Goal: Information Seeking & Learning: Find specific fact

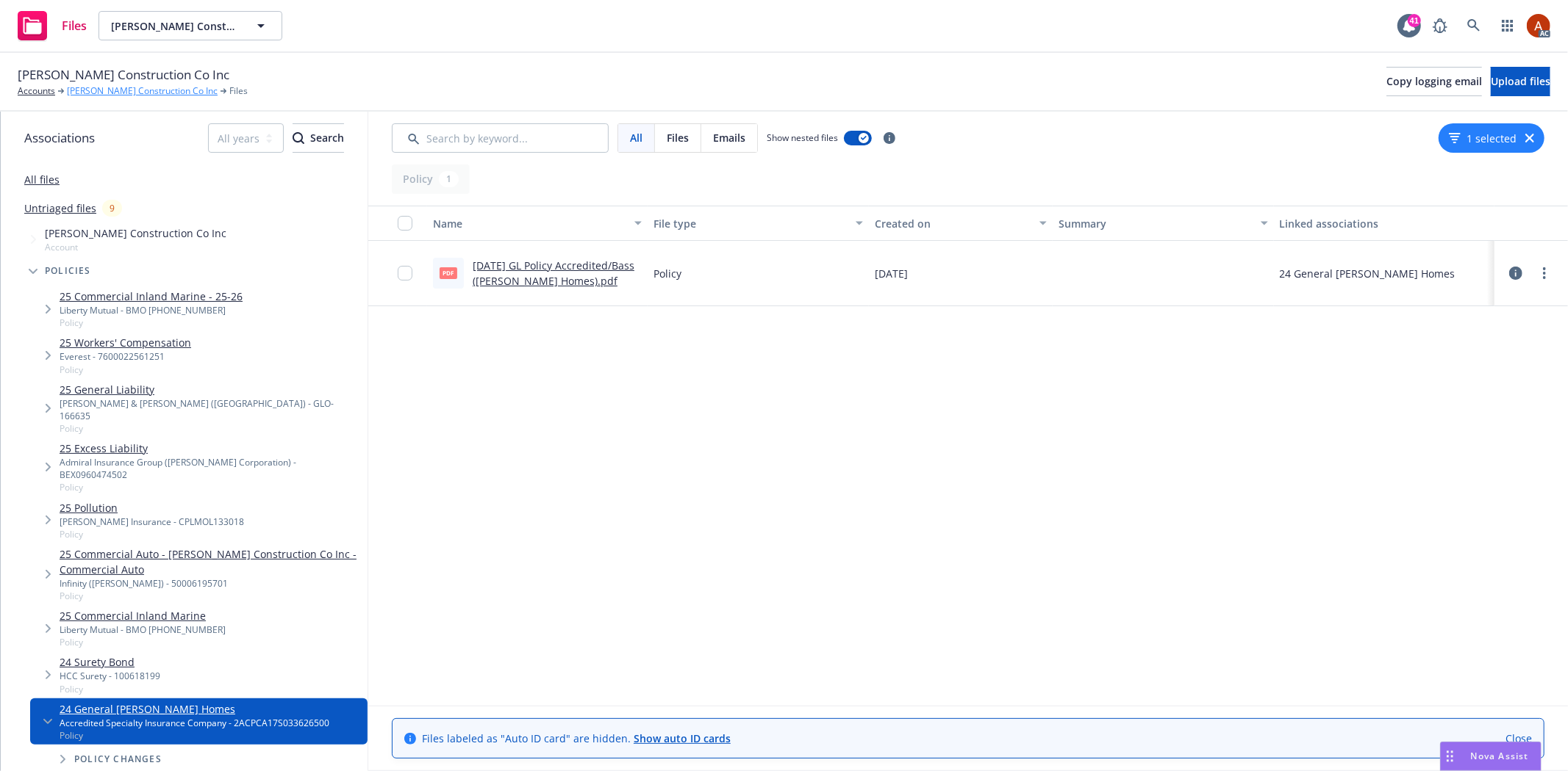
click at [145, 93] on link "[PERSON_NAME] Construction Co Inc" at bounding box center [142, 91] width 151 height 14
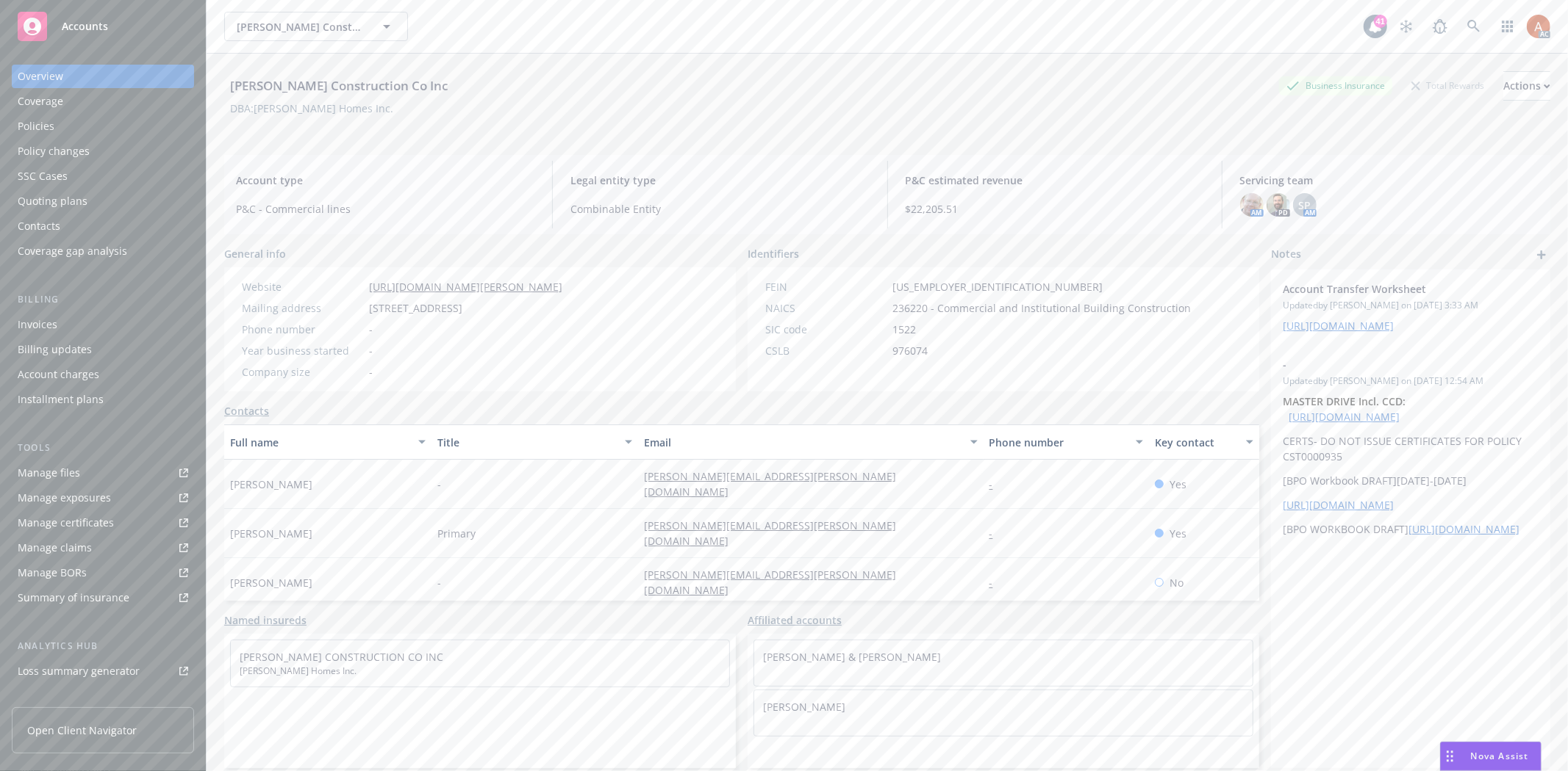
click at [62, 476] on div "Manage files" at bounding box center [49, 473] width 63 height 23
drag, startPoint x: 753, startPoint y: 353, endPoint x: 959, endPoint y: 350, distance: 206.0
click at [959, 350] on div "CSLB 976074" at bounding box center [978, 351] width 437 height 16
drag, startPoint x: 372, startPoint y: 313, endPoint x: 478, endPoint y: 310, distance: 106.0
click at [478, 310] on div "Mailing address 14701 Hawthorne Blvd, Lawndale, CA, 90260" at bounding box center [402, 308] width 332 height 16
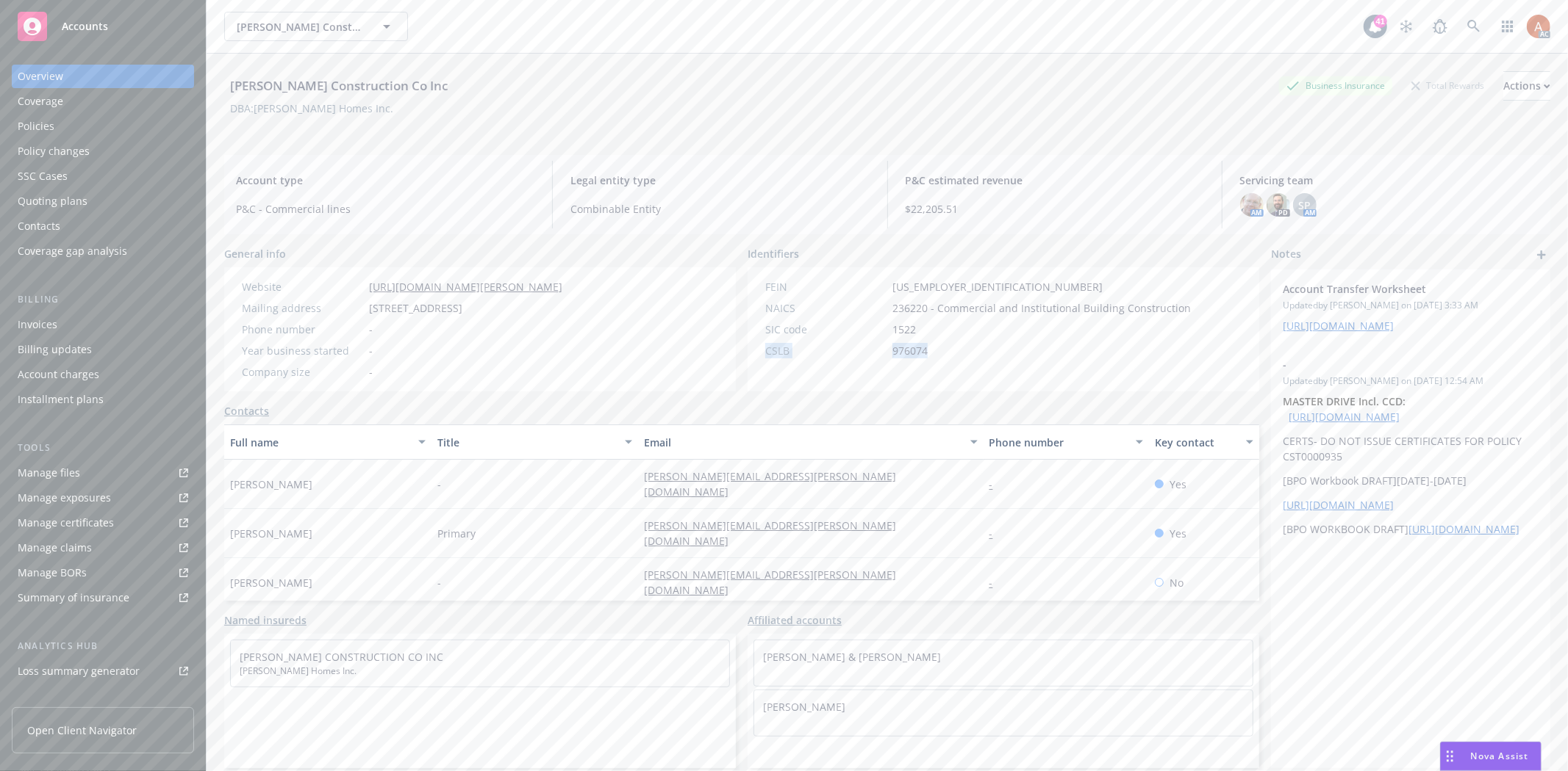
click at [38, 129] on div "Policies" at bounding box center [36, 126] width 37 height 23
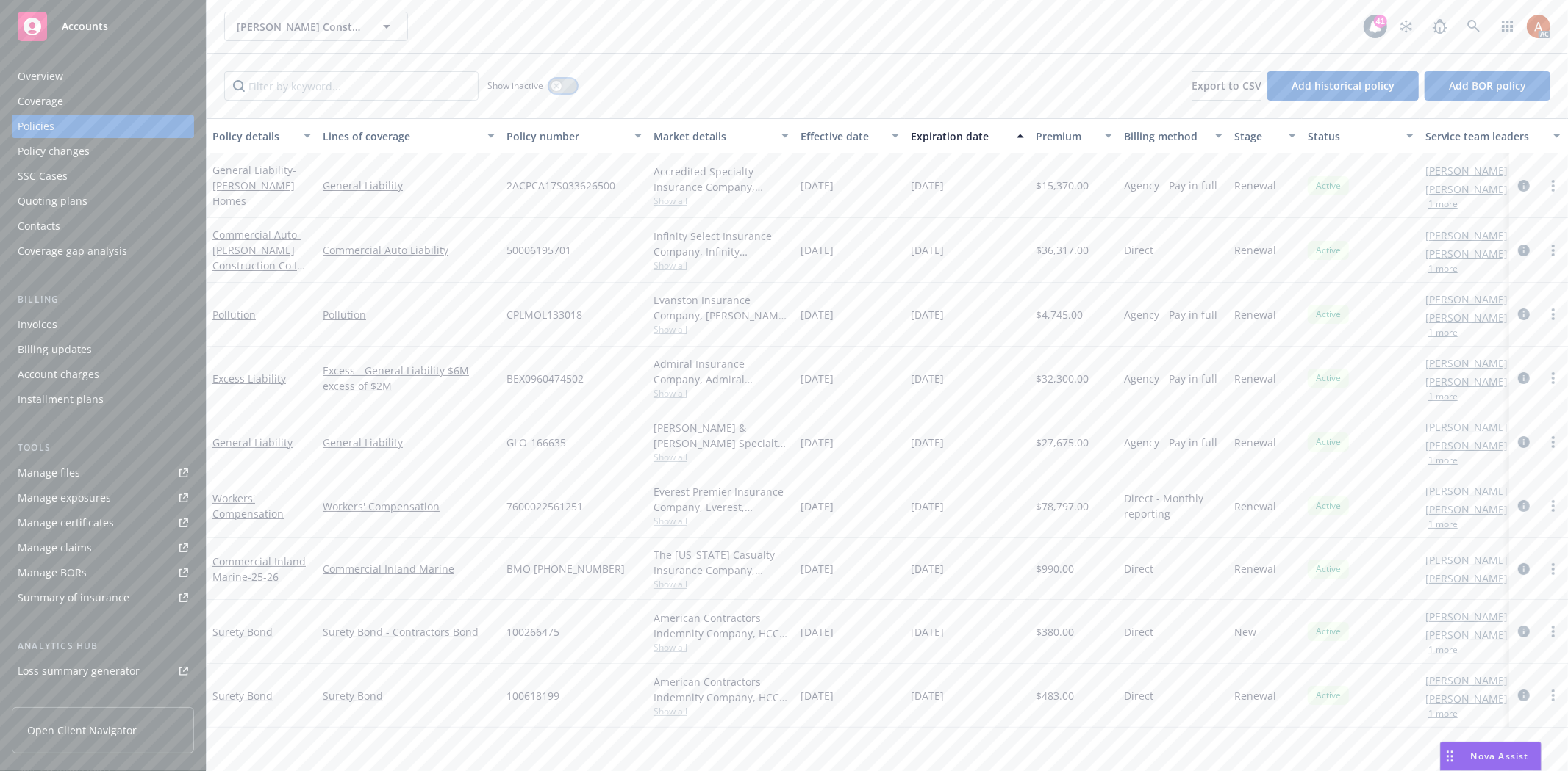
click at [558, 88] on icon "button" at bounding box center [555, 85] width 5 height 5
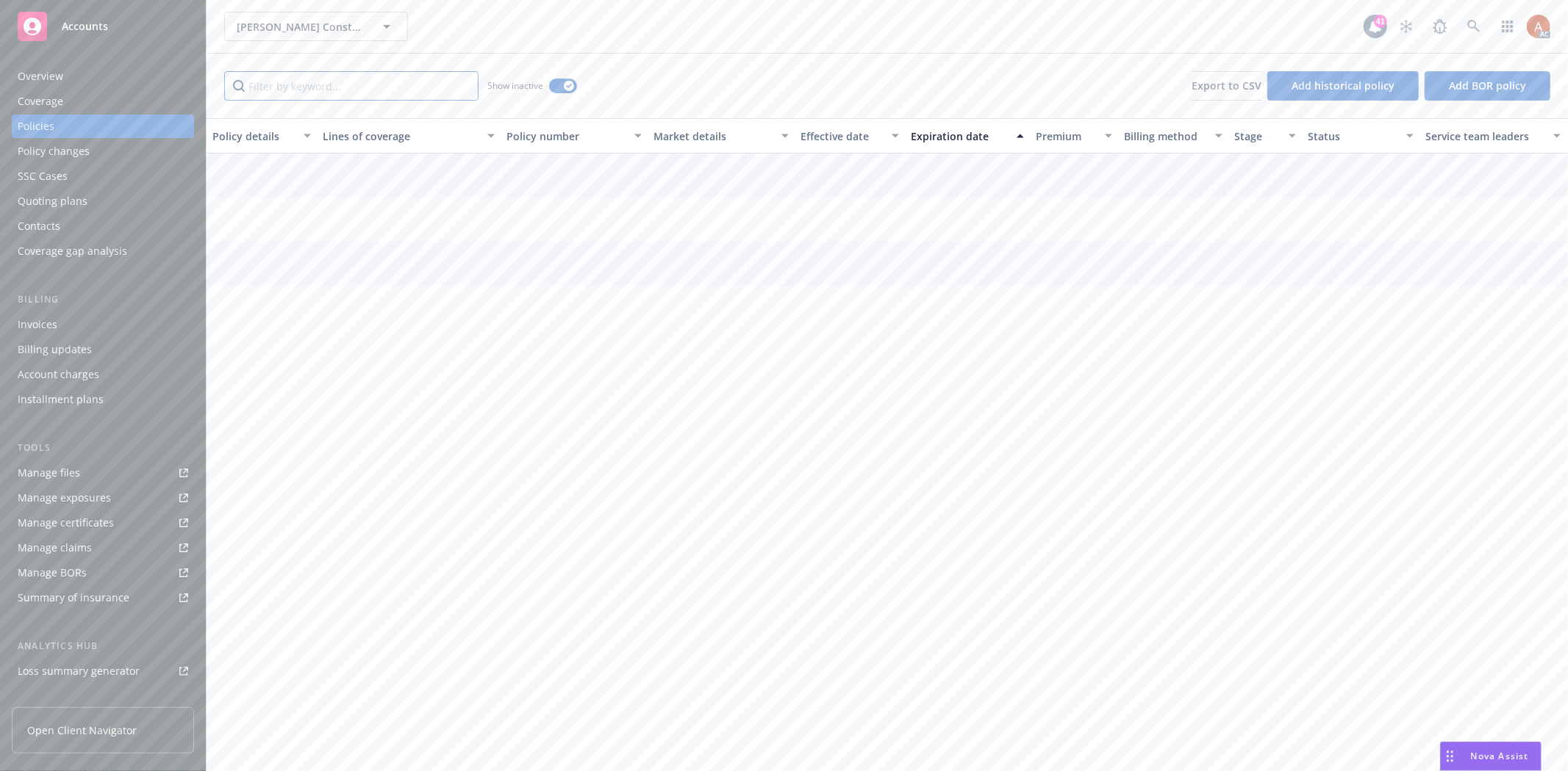
click at [336, 90] on input "Filter by keyword..." at bounding box center [351, 86] width 254 height 29
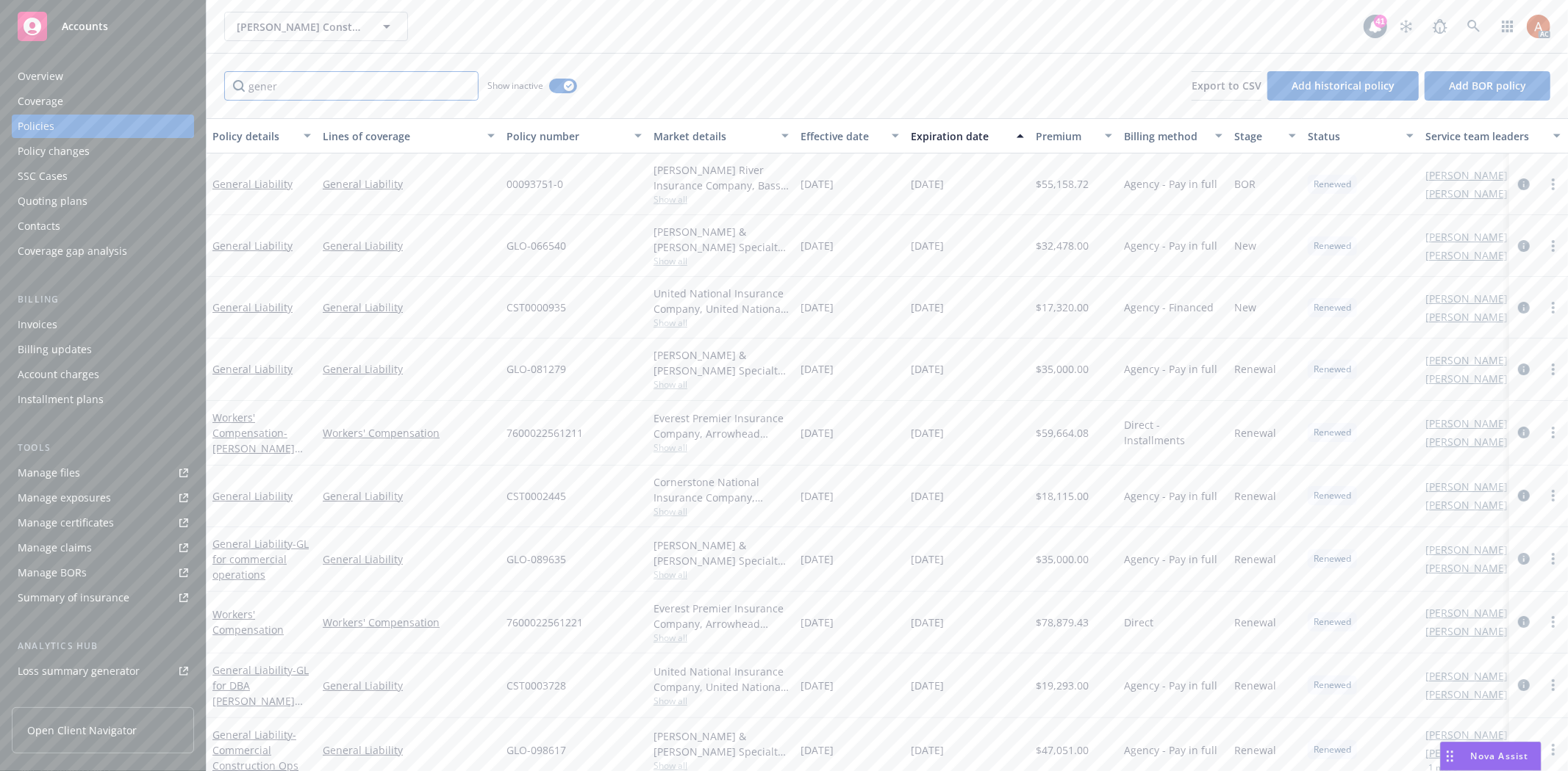
type input "gener"
click at [821, 132] on div "Effective date" at bounding box center [842, 137] width 82 height 16
drag, startPoint x: 814, startPoint y: 184, endPoint x: 975, endPoint y: 196, distance: 161.4
click at [975, 196] on div "Workers' Compensation Workers' Compensation 7600022561251 Everest Premier Insur…" at bounding box center [915, 185] width 1418 height 64
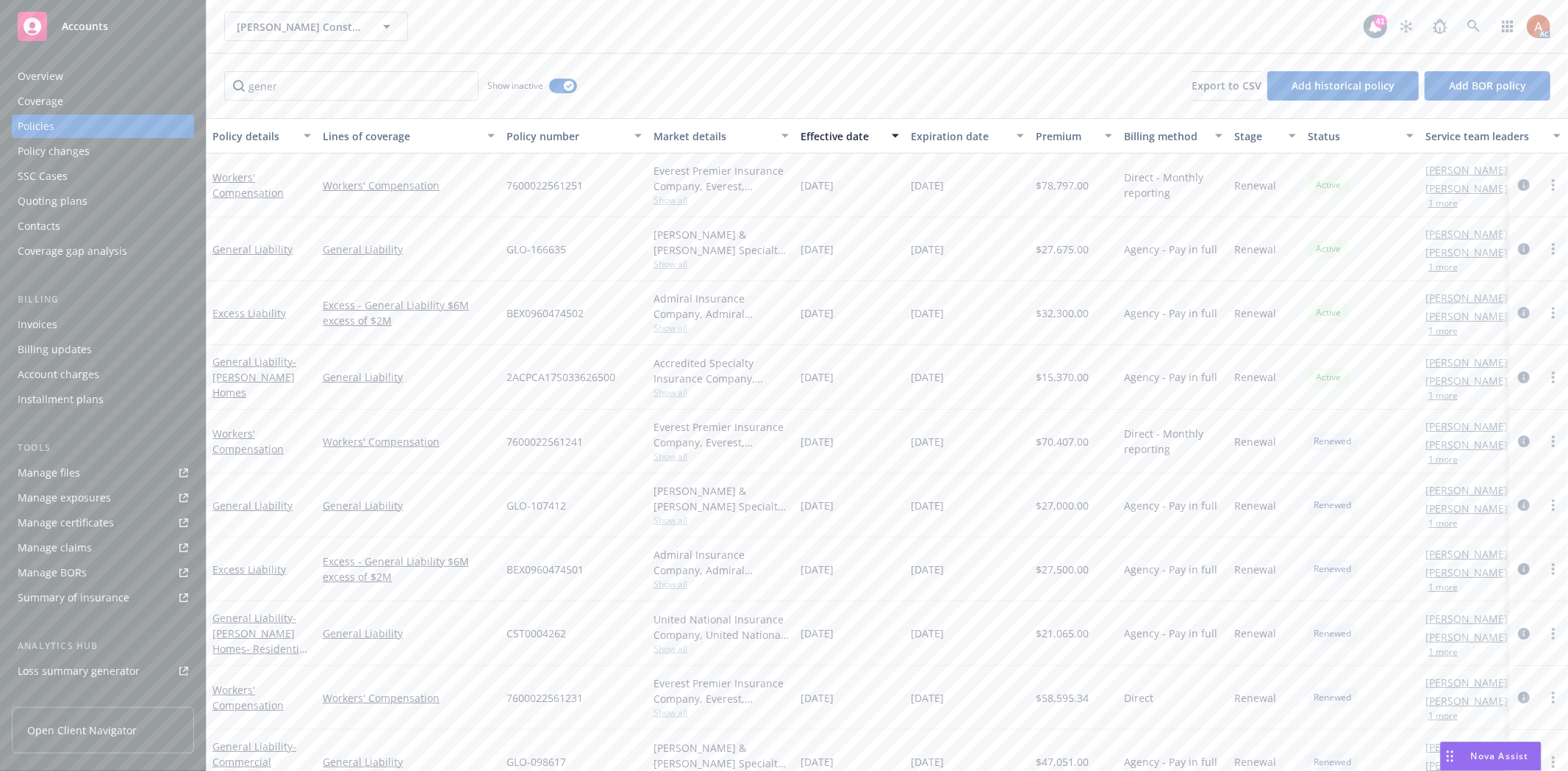
drag, startPoint x: 872, startPoint y: 254, endPoint x: 1025, endPoint y: 260, distance: 153.1
click at [1025, 260] on div "General Liability General Liability GLO-166635 Crum & Forster Specialty Insuran…" at bounding box center [915, 249] width 1418 height 64
drag, startPoint x: 809, startPoint y: 375, endPoint x: 1082, endPoint y: 373, distance: 273.0
click at [1082, 373] on div "General Liability - Williamson Homes General Liability 2ACPCA17S033626500 Accre…" at bounding box center [915, 377] width 1418 height 64
drag, startPoint x: 507, startPoint y: 377, endPoint x: 1097, endPoint y: 380, distance: 590.0
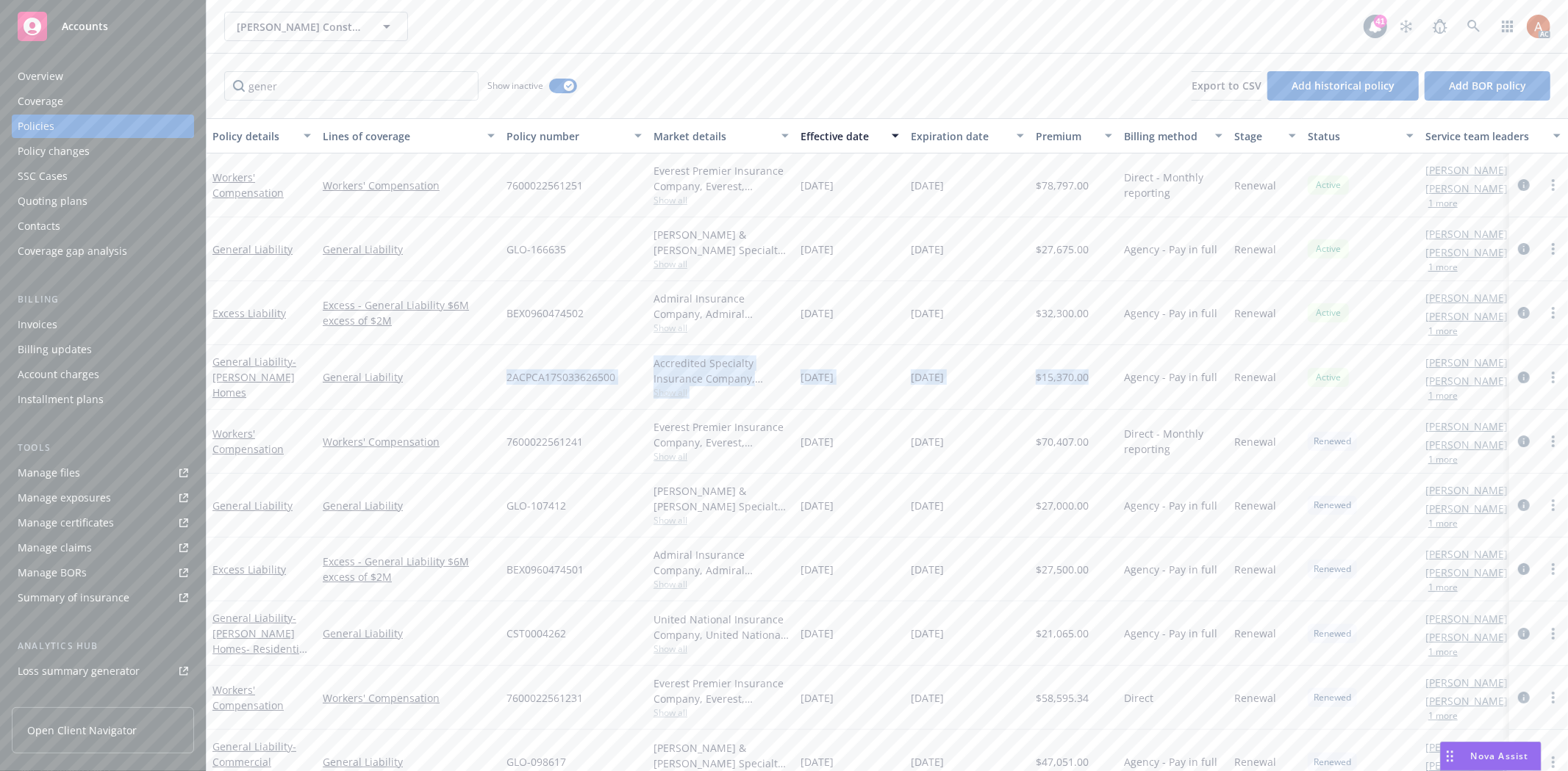
click at [1097, 380] on div "General Liability - Williamson Homes General Liability 2ACPCA17S033626500 Accre…" at bounding box center [915, 377] width 1418 height 64
drag, startPoint x: 502, startPoint y: 512, endPoint x: 1015, endPoint y: 510, distance: 513.0
click at [1015, 510] on div "General Liability General Liability GLO-107412 Crum & Forster Specialty Insuran…" at bounding box center [915, 505] width 1418 height 64
drag, startPoint x: 587, startPoint y: 626, endPoint x: 1103, endPoint y: 622, distance: 516.0
click at [1103, 622] on div "General Liability - Williamson Homes- Residential Contructions Ops General Liab…" at bounding box center [915, 634] width 1418 height 64
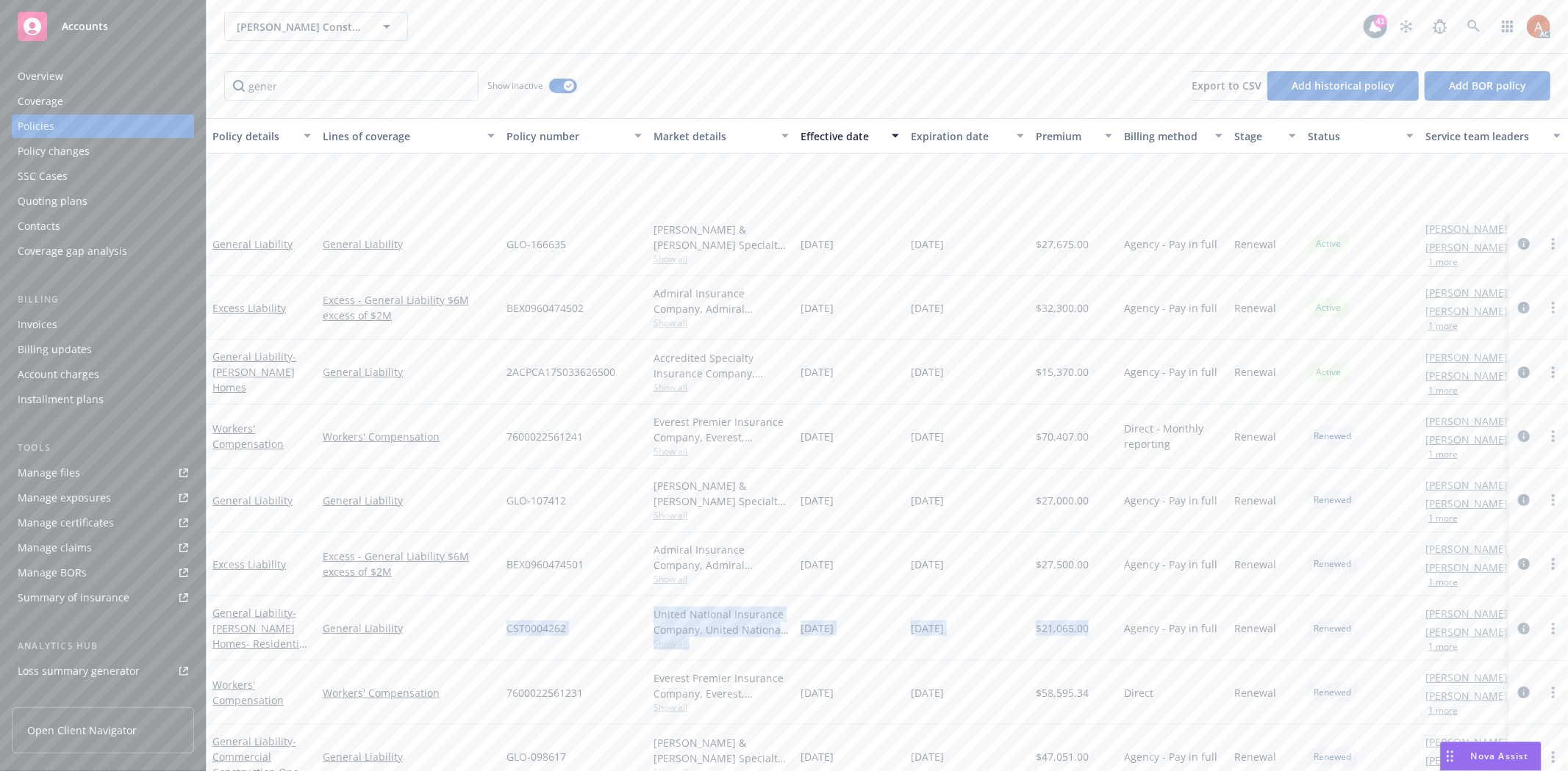
scroll to position [163, 0]
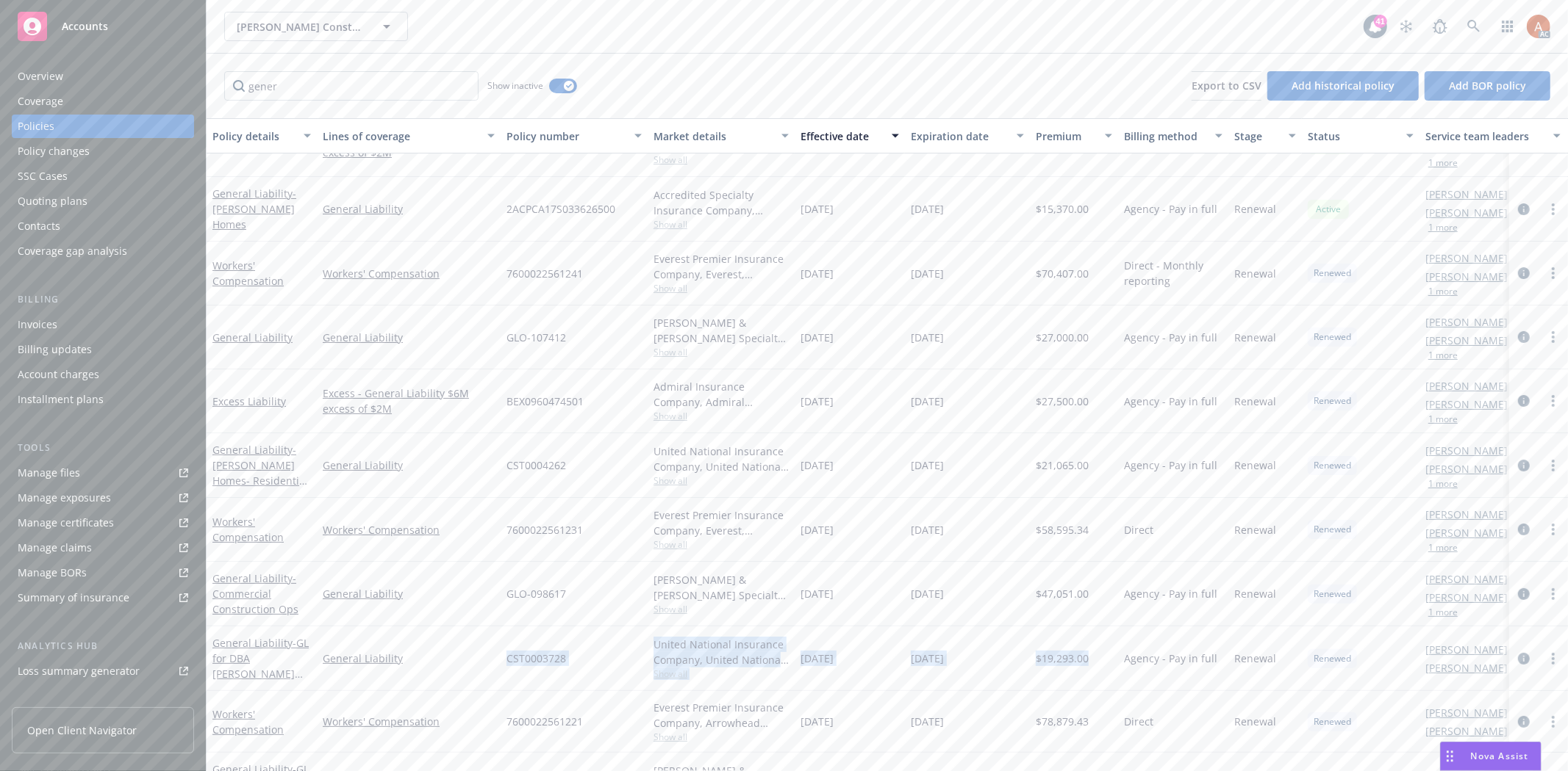
drag, startPoint x: 498, startPoint y: 659, endPoint x: 1106, endPoint y: 650, distance: 608.1
click at [1106, 650] on div "General Liability - GL for DBA Wiliamson Homes- residential General Liability C…" at bounding box center [915, 659] width 1418 height 64
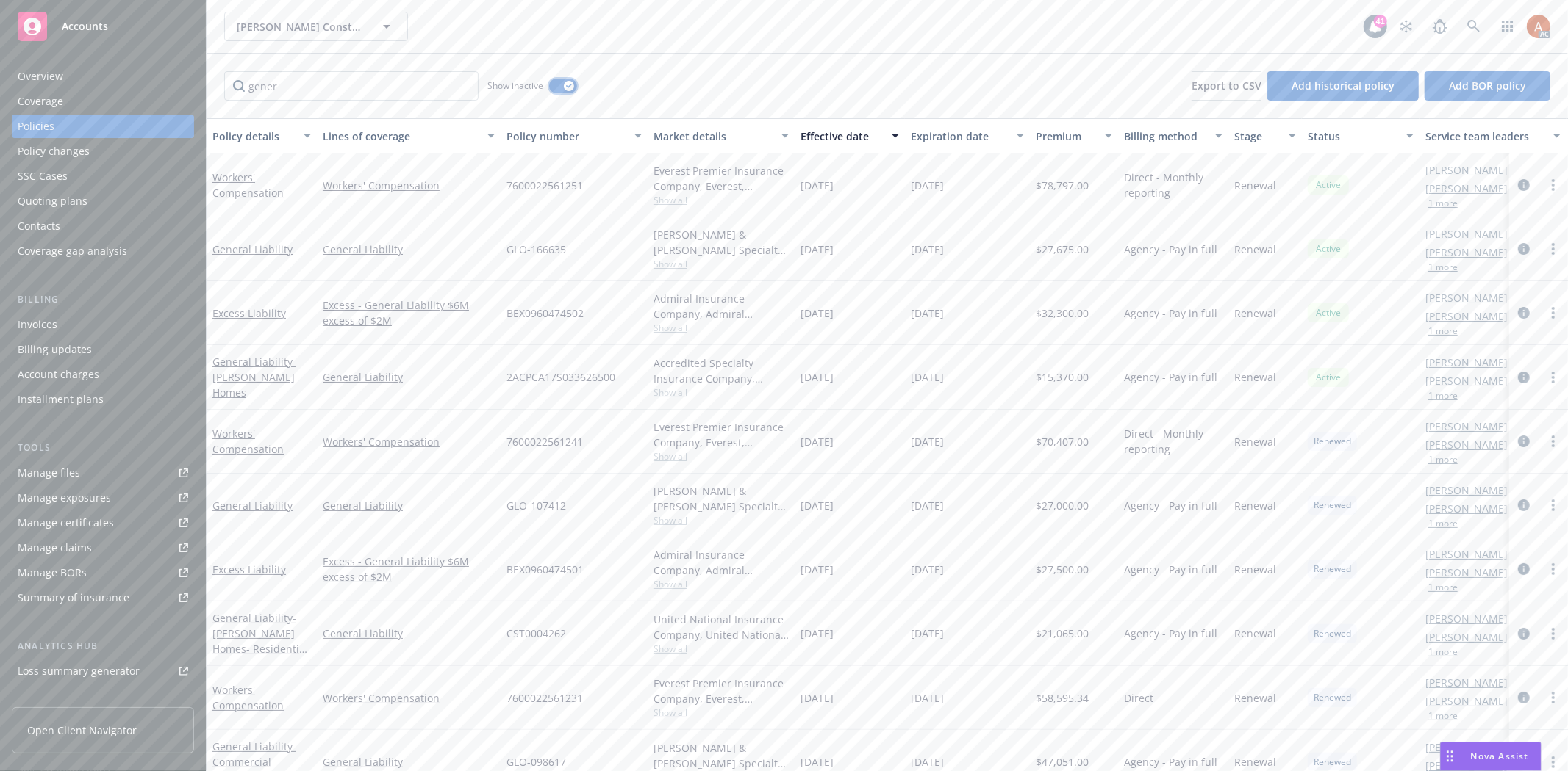
drag, startPoint x: 555, startPoint y: 84, endPoint x: 553, endPoint y: 92, distance: 8.2
click at [555, 84] on button "button" at bounding box center [563, 85] width 28 height 15
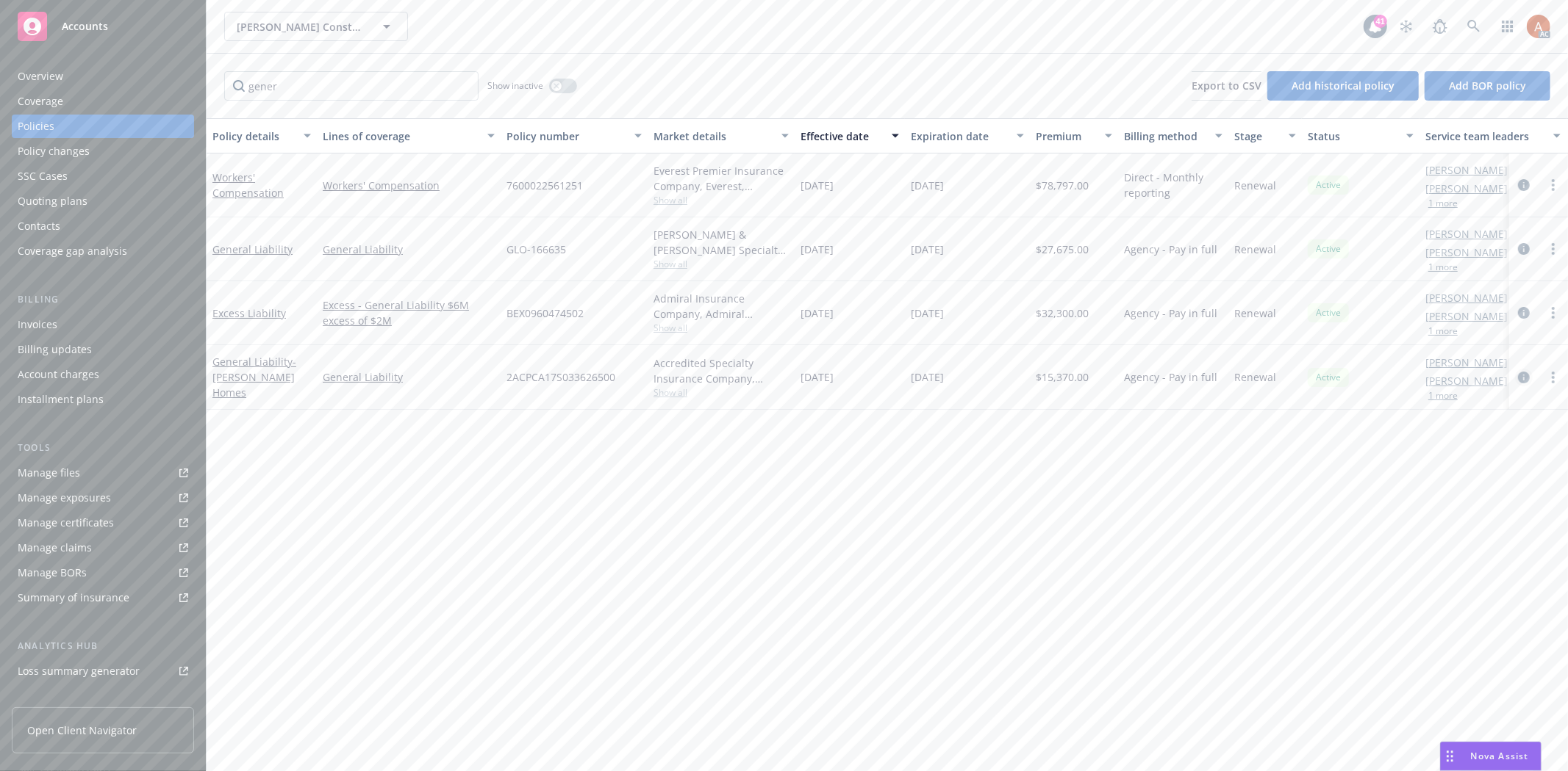
click at [1523, 378] on icon "circleInformation" at bounding box center [1523, 377] width 12 height 12
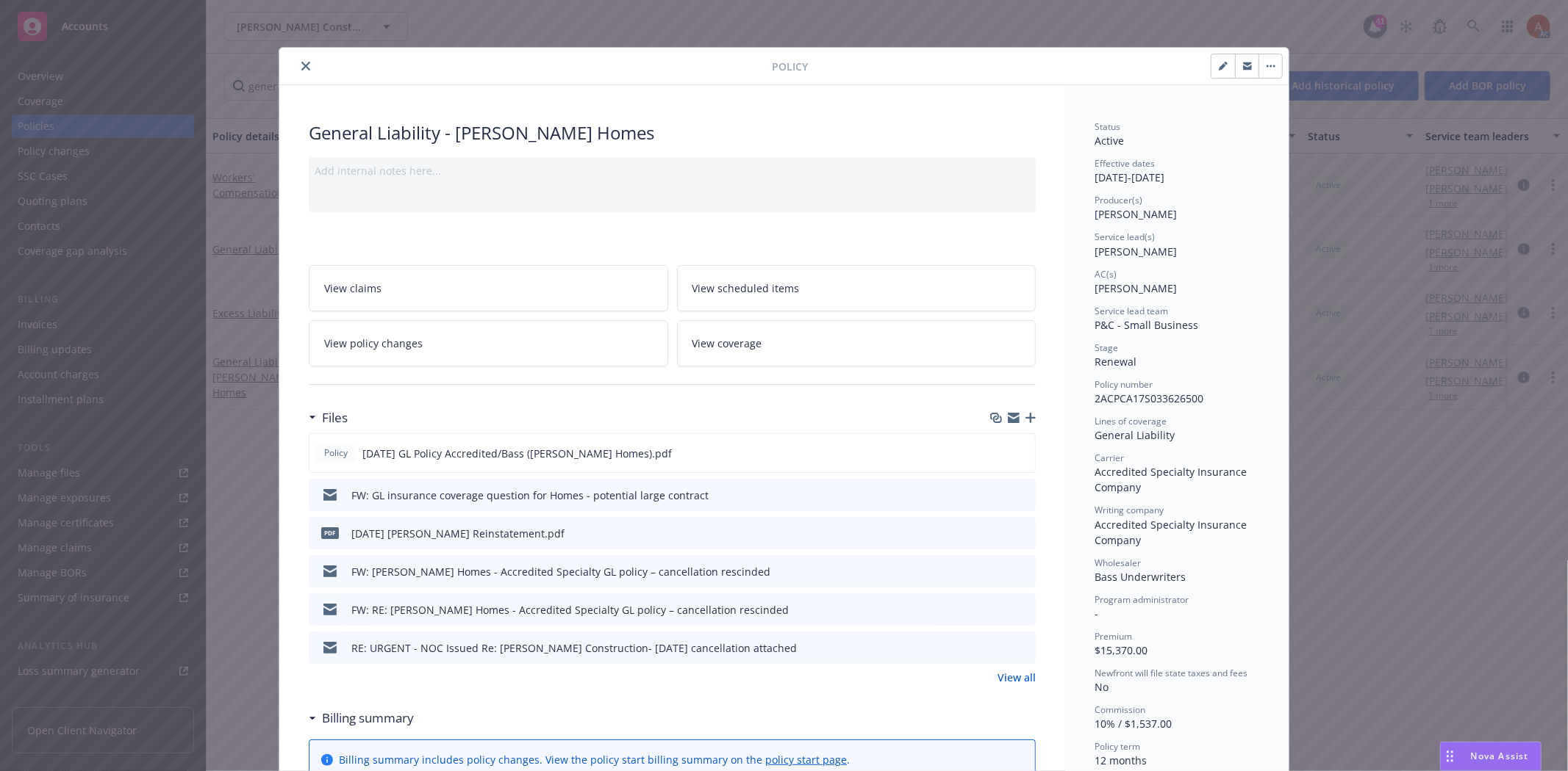
click at [1005, 673] on link "View all" at bounding box center [1016, 678] width 38 height 16
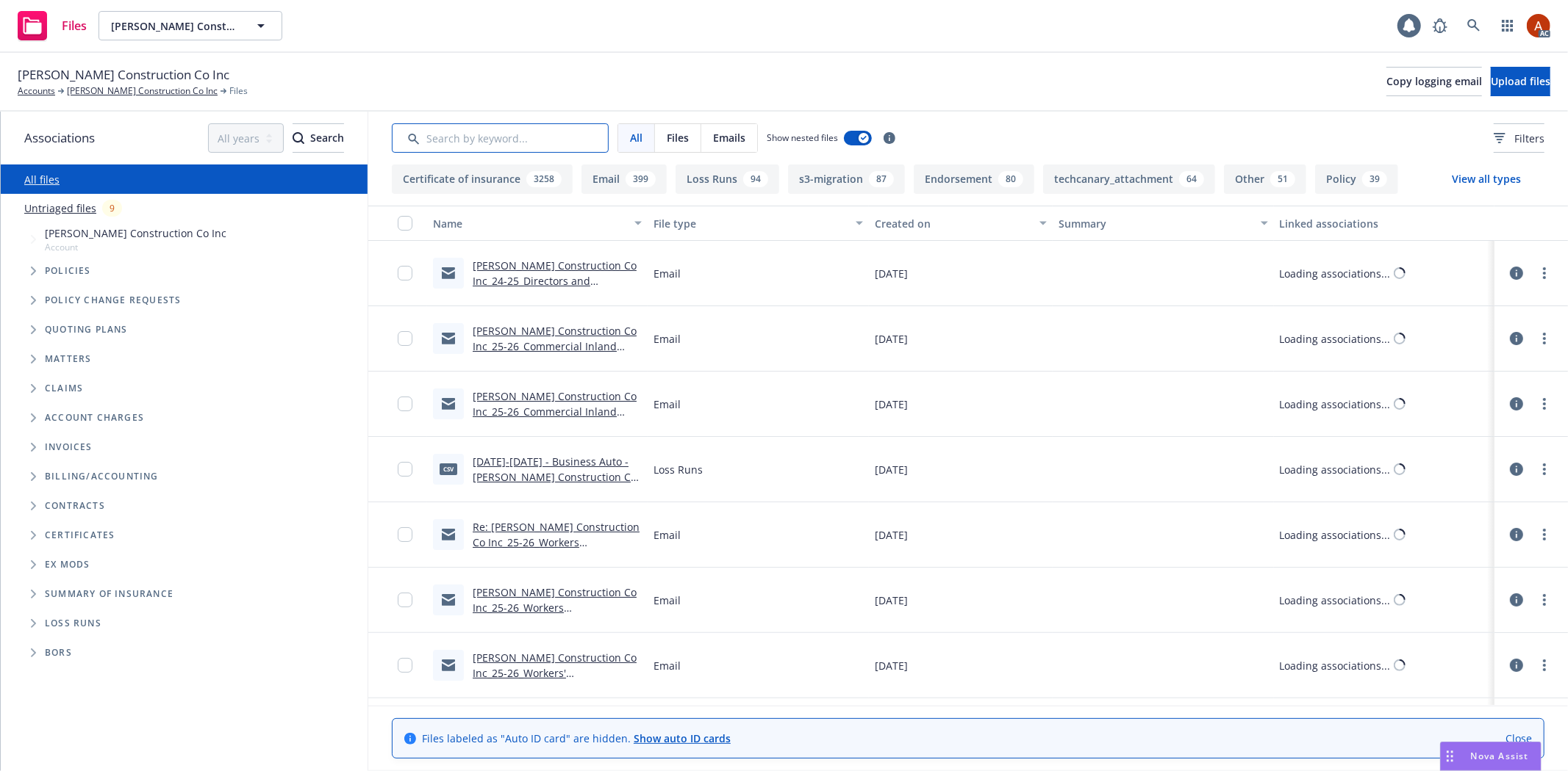
click at [446, 138] on input "Search by keyword..." at bounding box center [501, 138] width 217 height 29
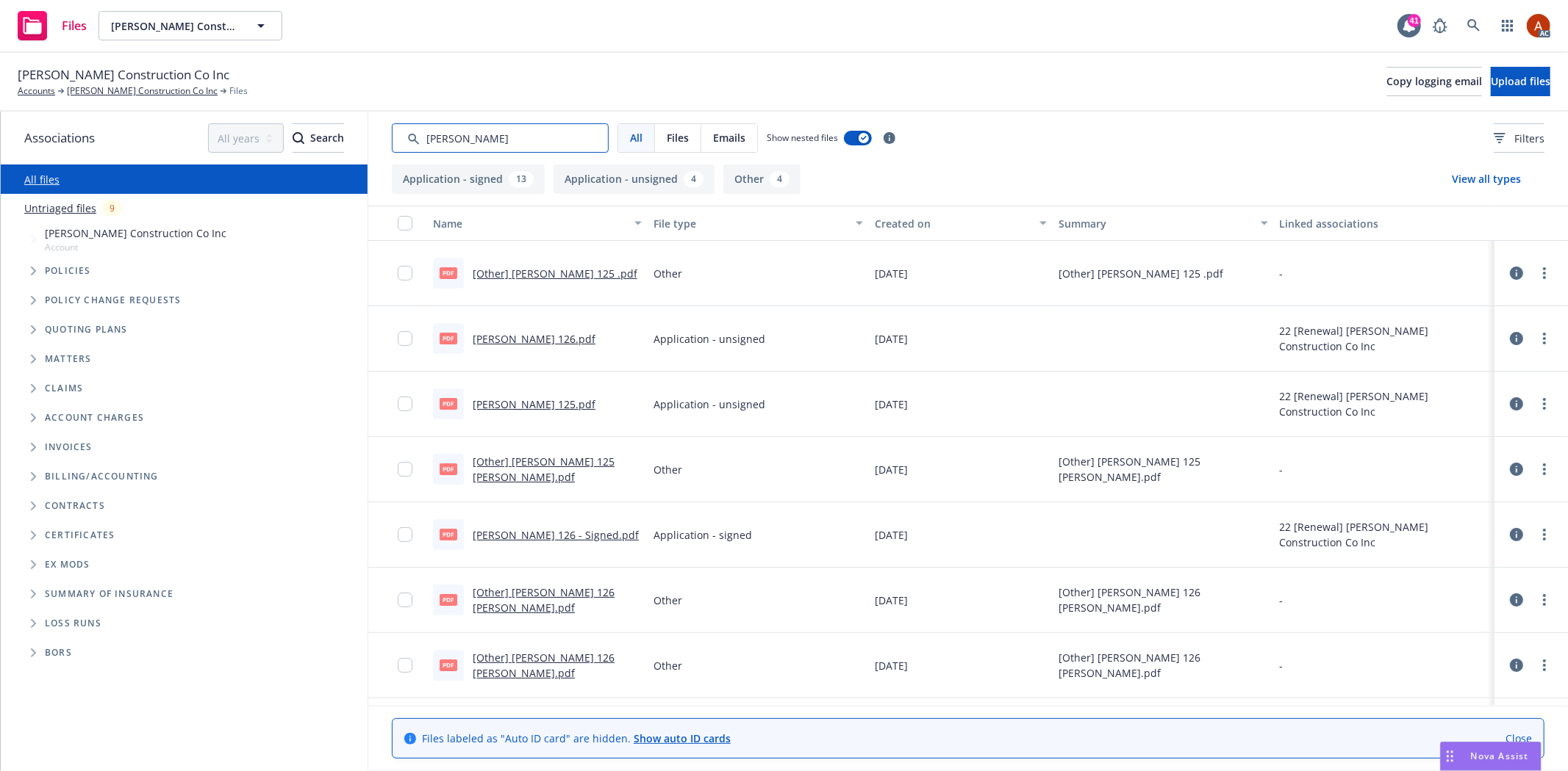
type input "acord"
click at [484, 178] on button "Application - signed 13" at bounding box center [468, 179] width 152 height 29
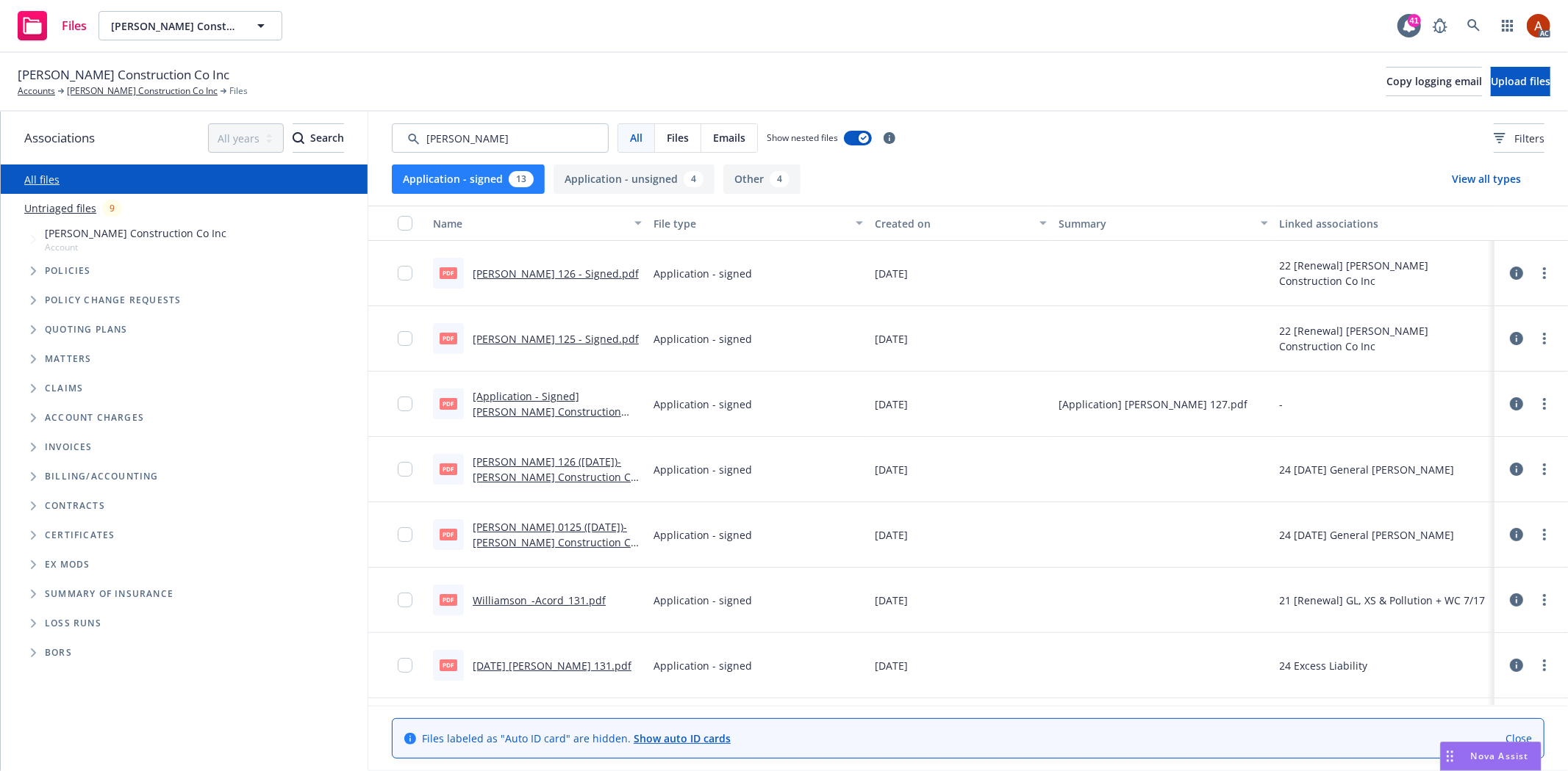
click at [896, 222] on div "Created on" at bounding box center [952, 224] width 155 height 16
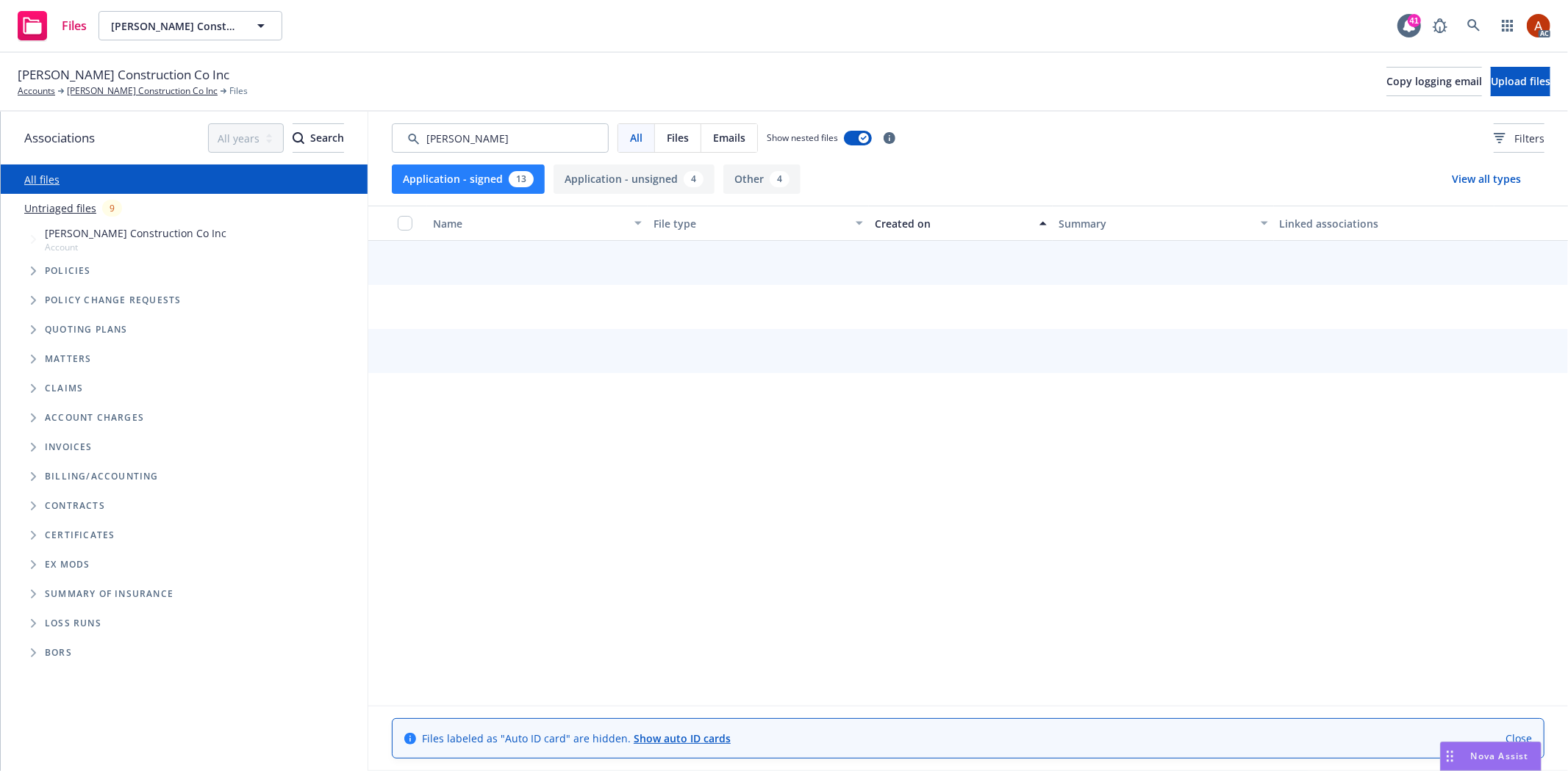
click at [896, 222] on div "Created on" at bounding box center [952, 224] width 155 height 16
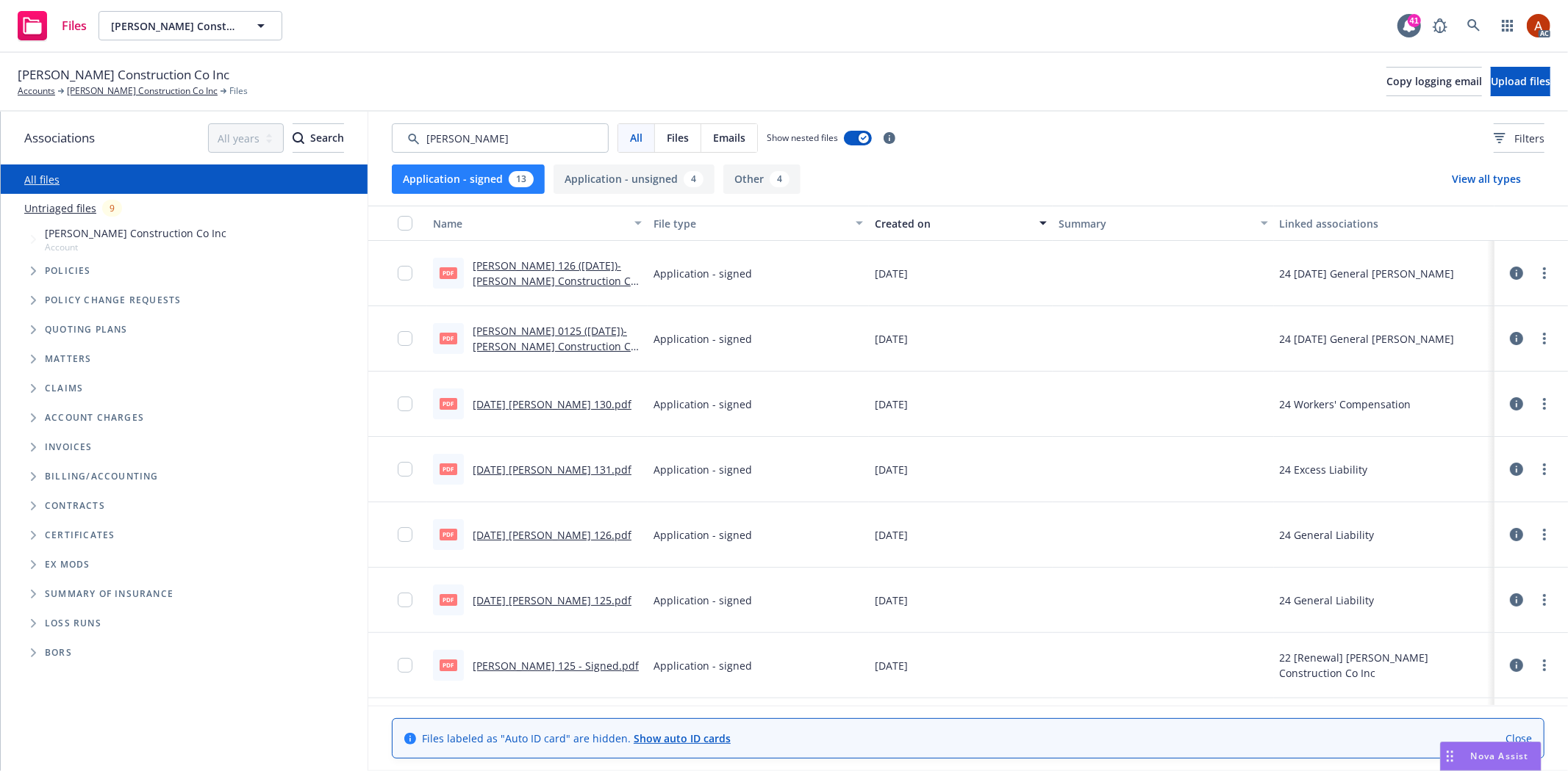
click at [541, 263] on link "ACORD 126 (8-26-24)- Williamson Construction Co Inc.pdf" at bounding box center [554, 281] width 164 height 45
click at [147, 88] on link "[PERSON_NAME] Construction Co Inc" at bounding box center [142, 91] width 151 height 14
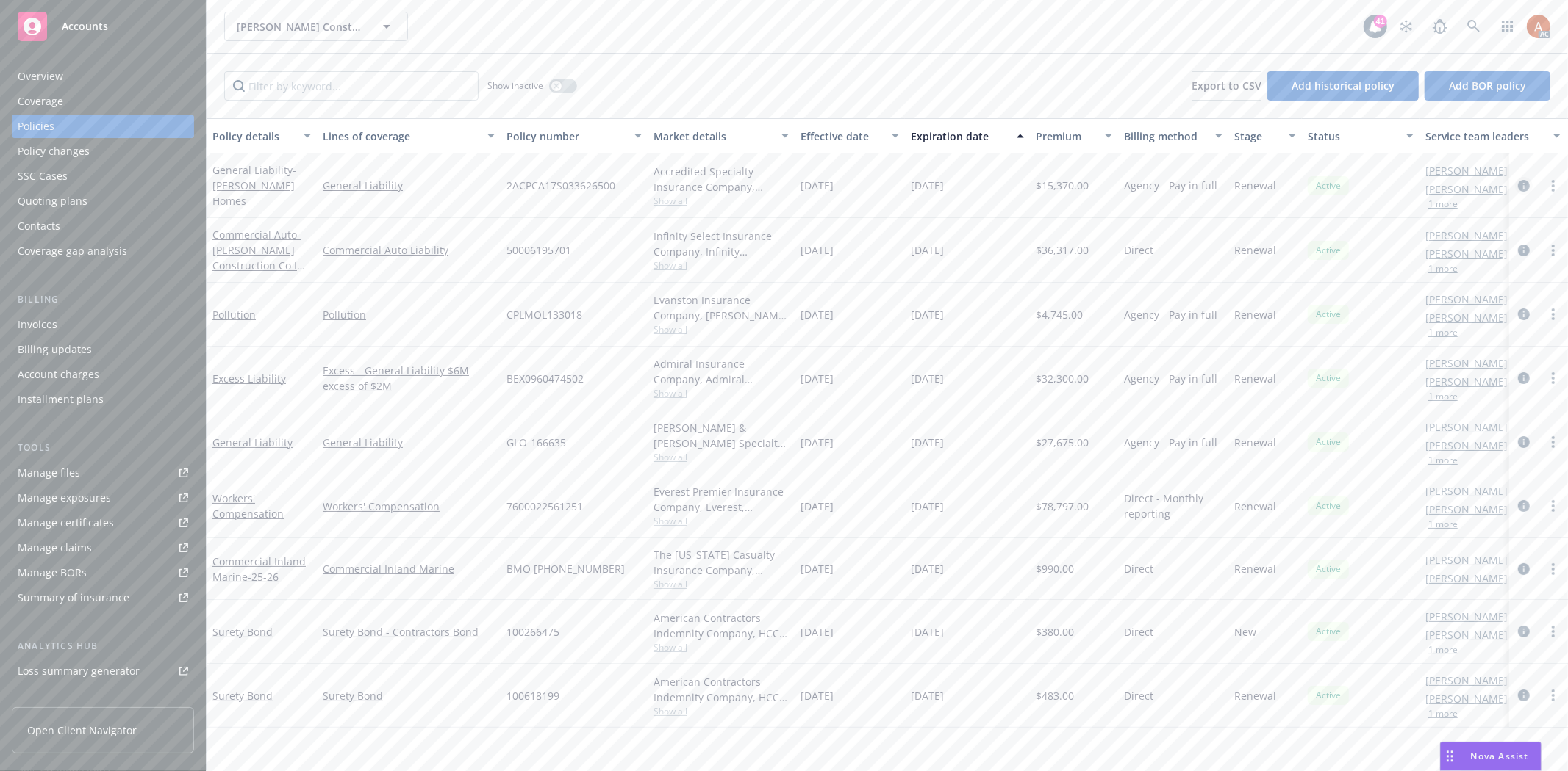
click at [1521, 182] on icon "circleInformation" at bounding box center [1523, 186] width 12 height 12
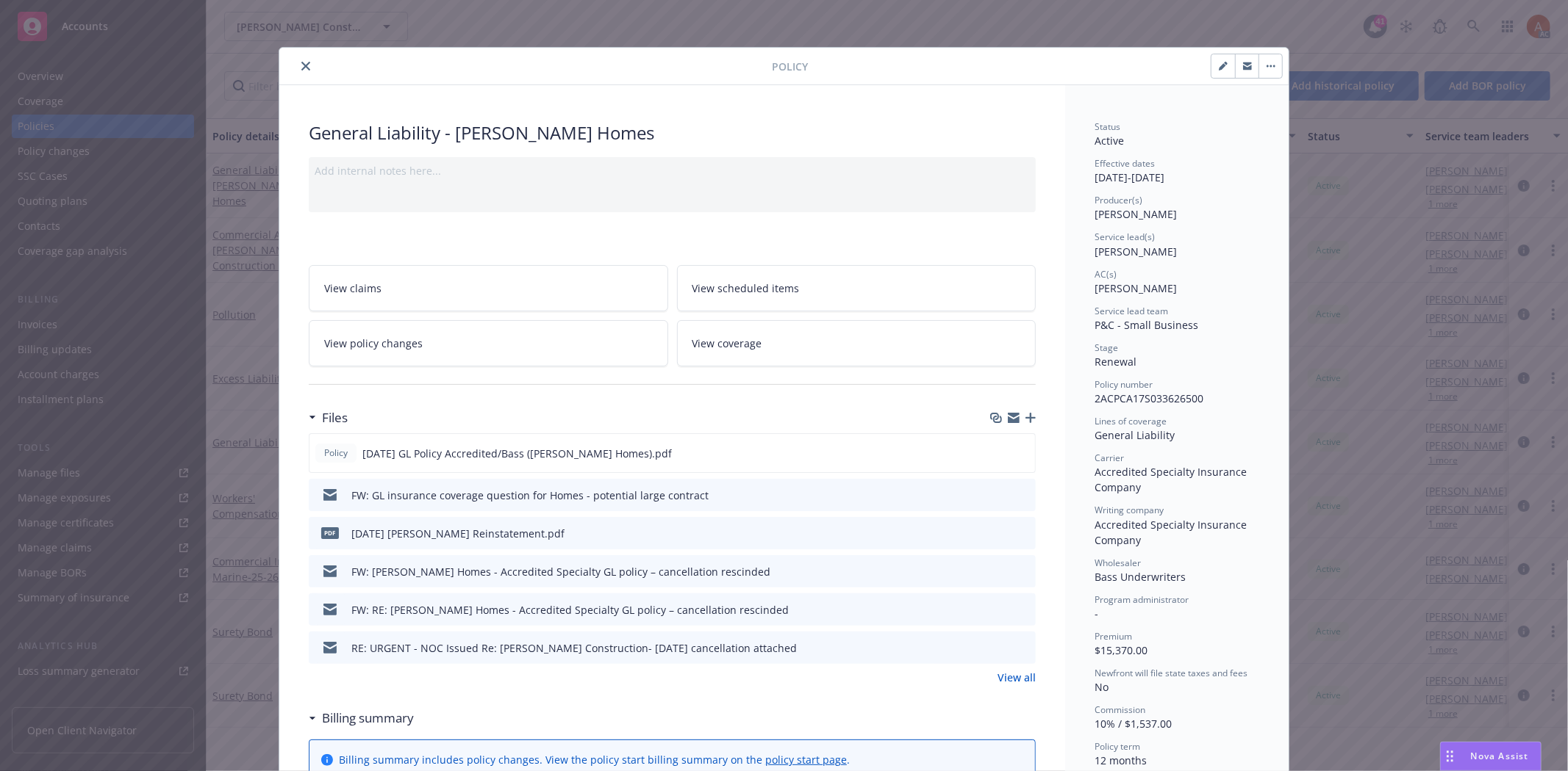
click at [1003, 676] on link "View all" at bounding box center [1016, 678] width 38 height 16
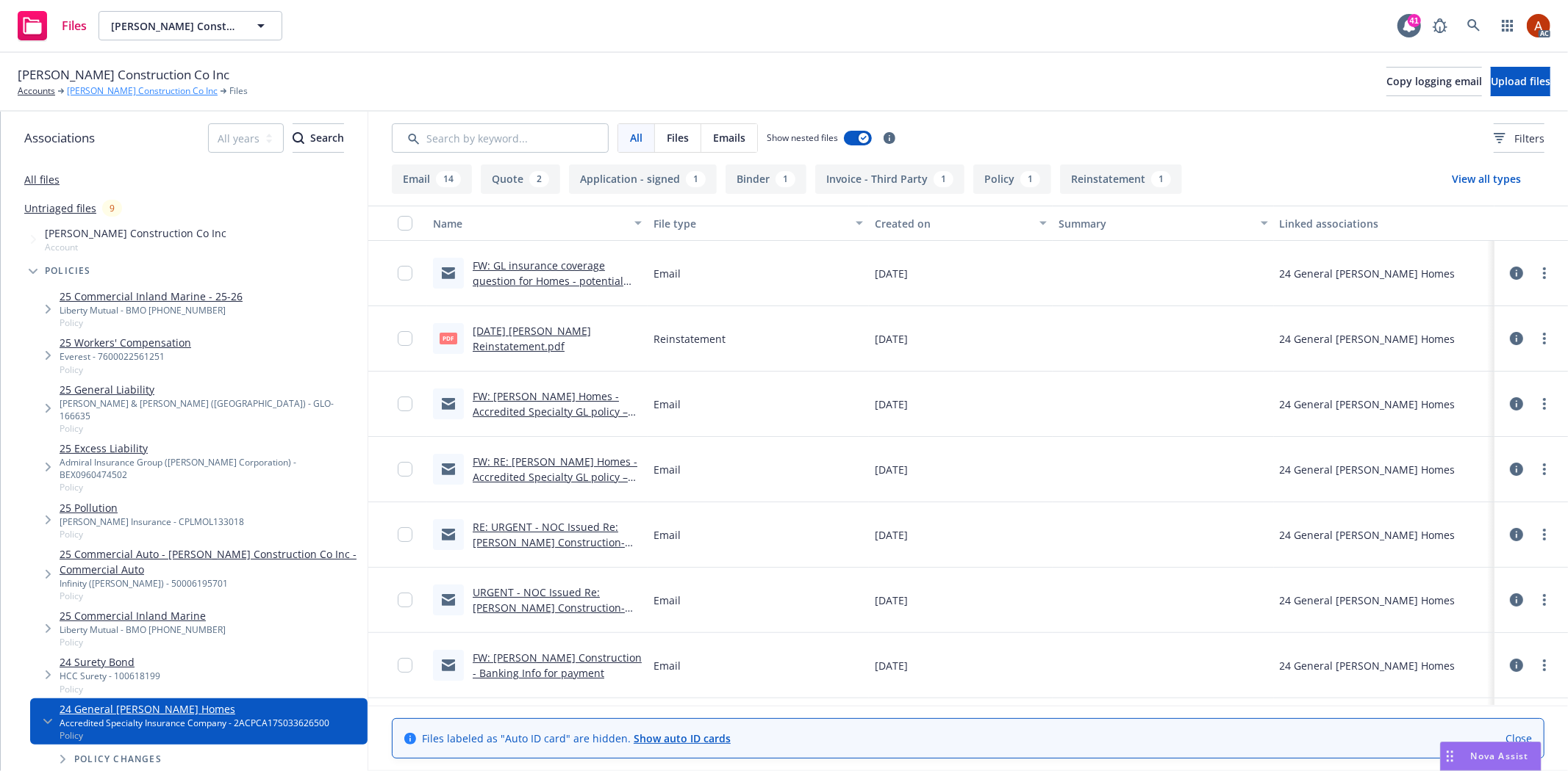
click at [140, 93] on link "[PERSON_NAME] Construction Co Inc" at bounding box center [142, 91] width 151 height 14
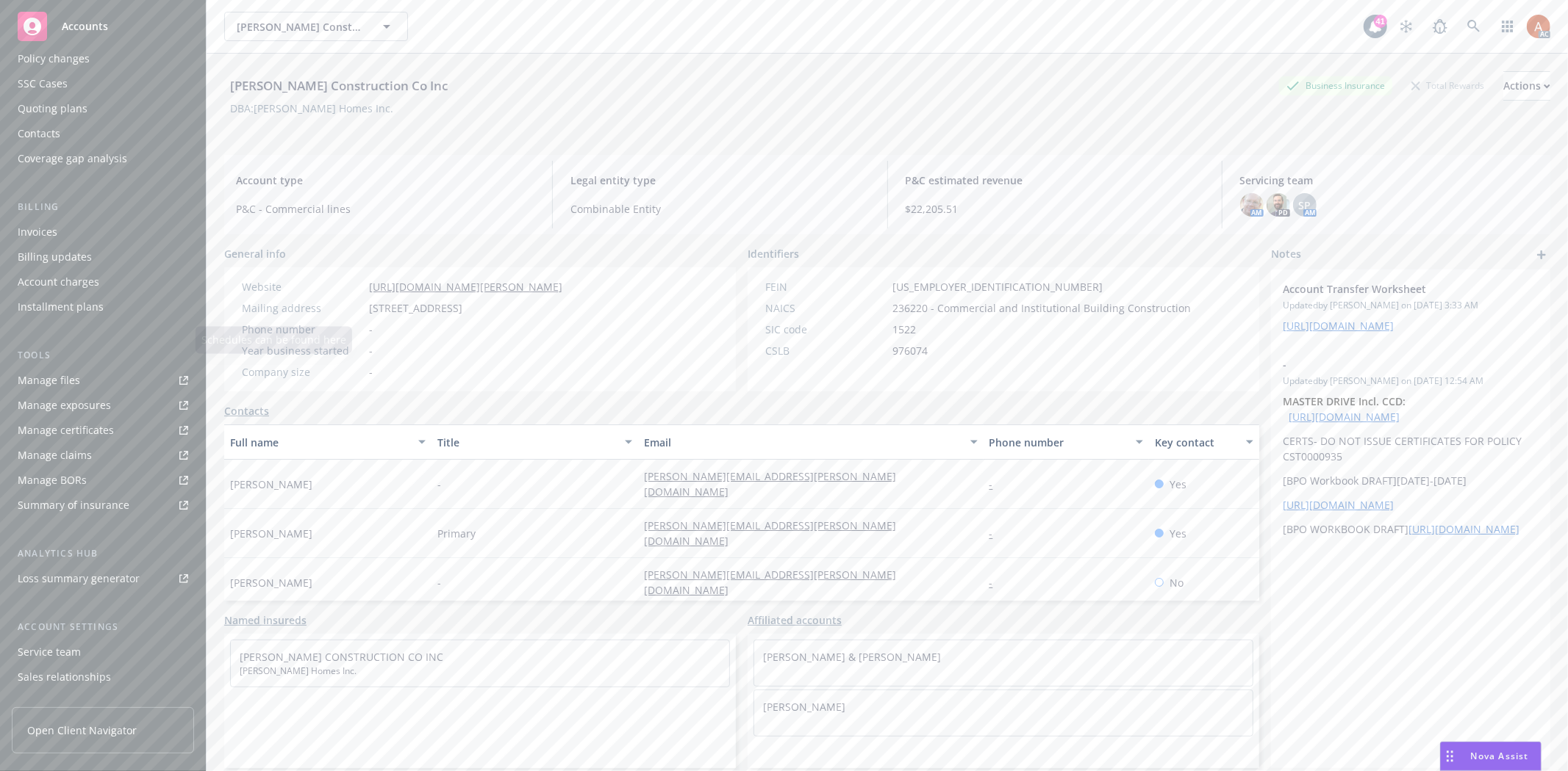
scroll to position [160, 0]
click at [64, 586] on div "Service team" at bounding box center [49, 584] width 64 height 23
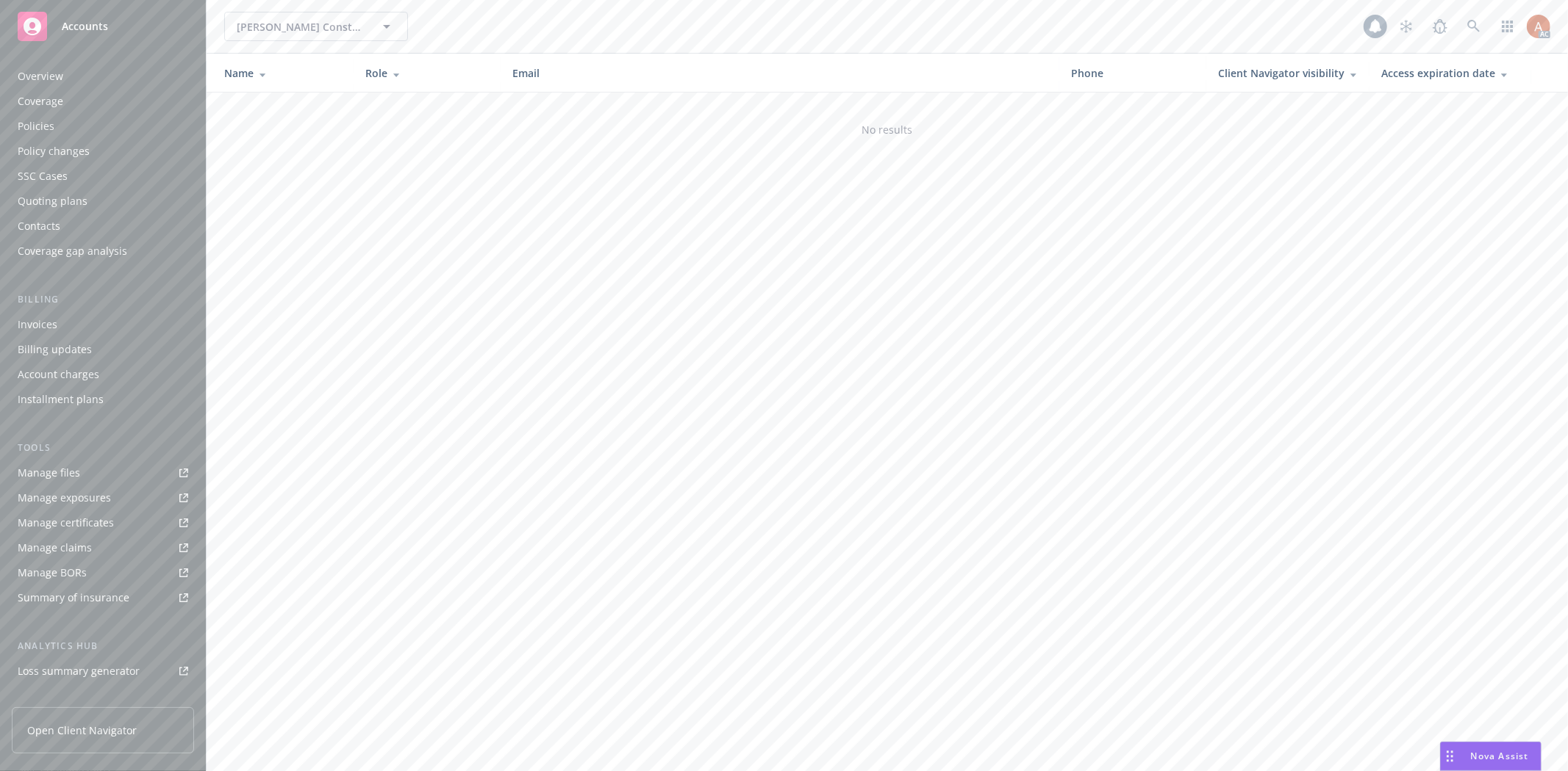
scroll to position [160, 0]
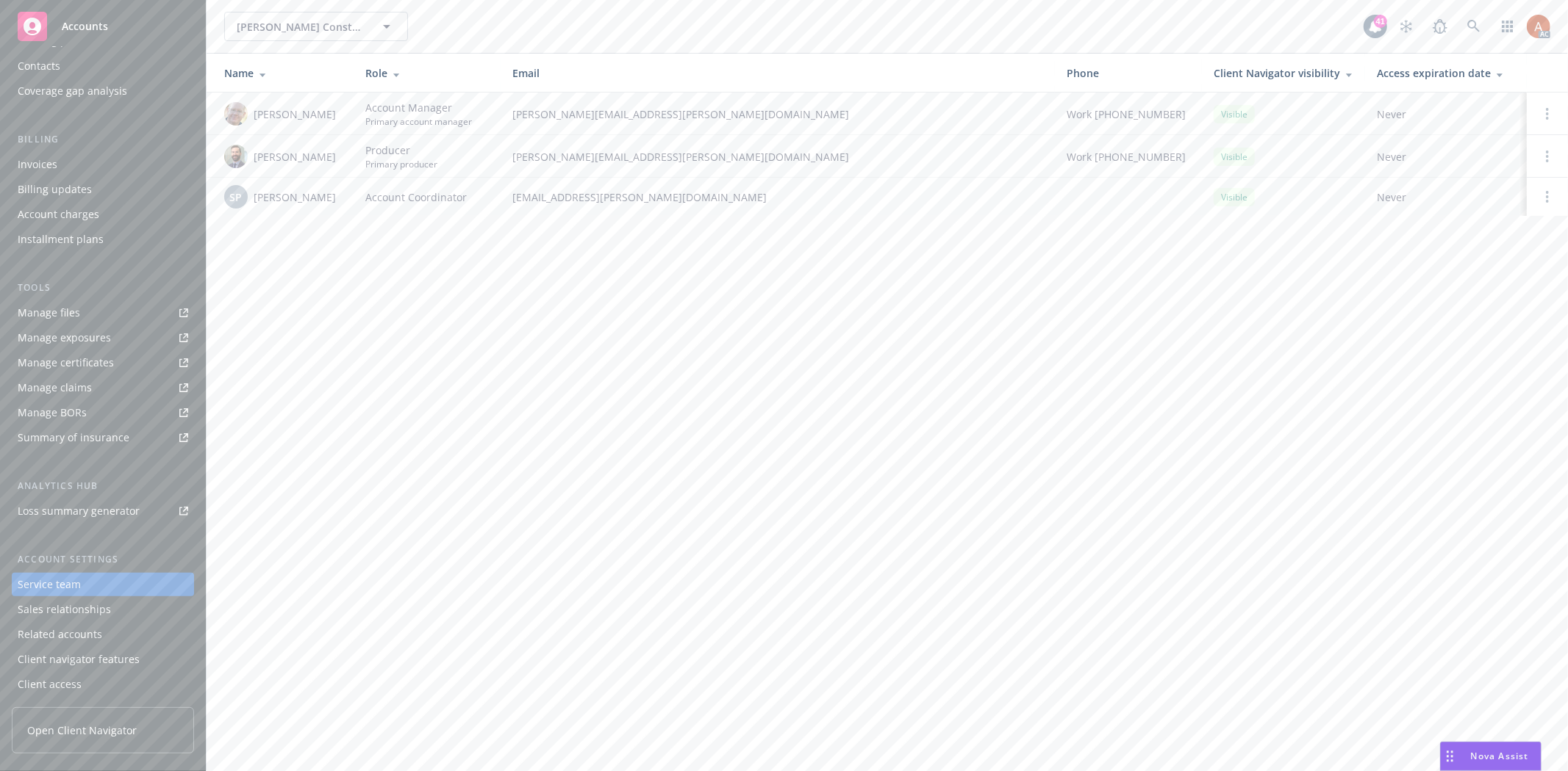
click at [52, 316] on div "Manage files" at bounding box center [49, 313] width 63 height 23
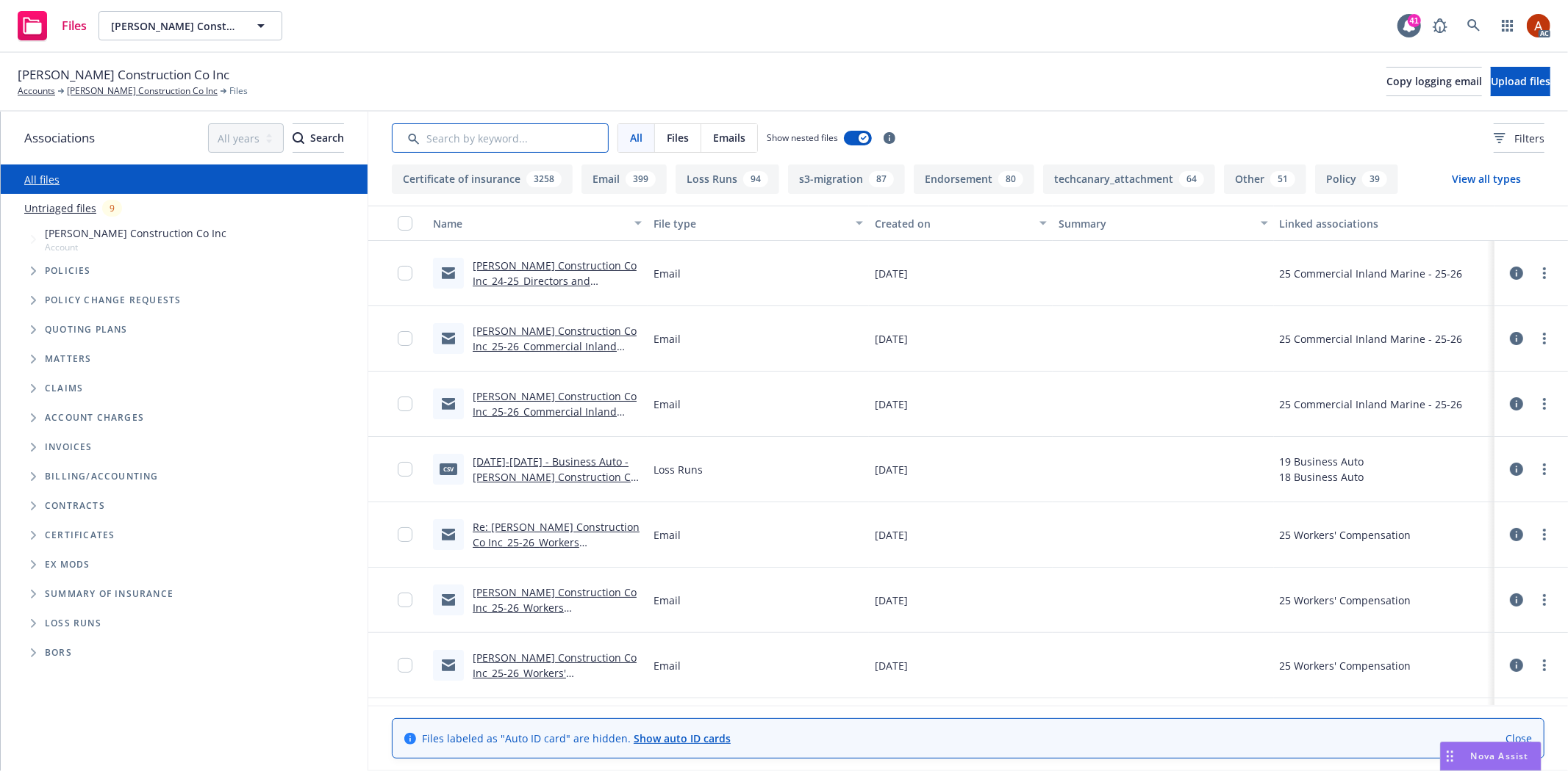
click at [563, 136] on input "Search by keyword..." at bounding box center [501, 138] width 217 height 29
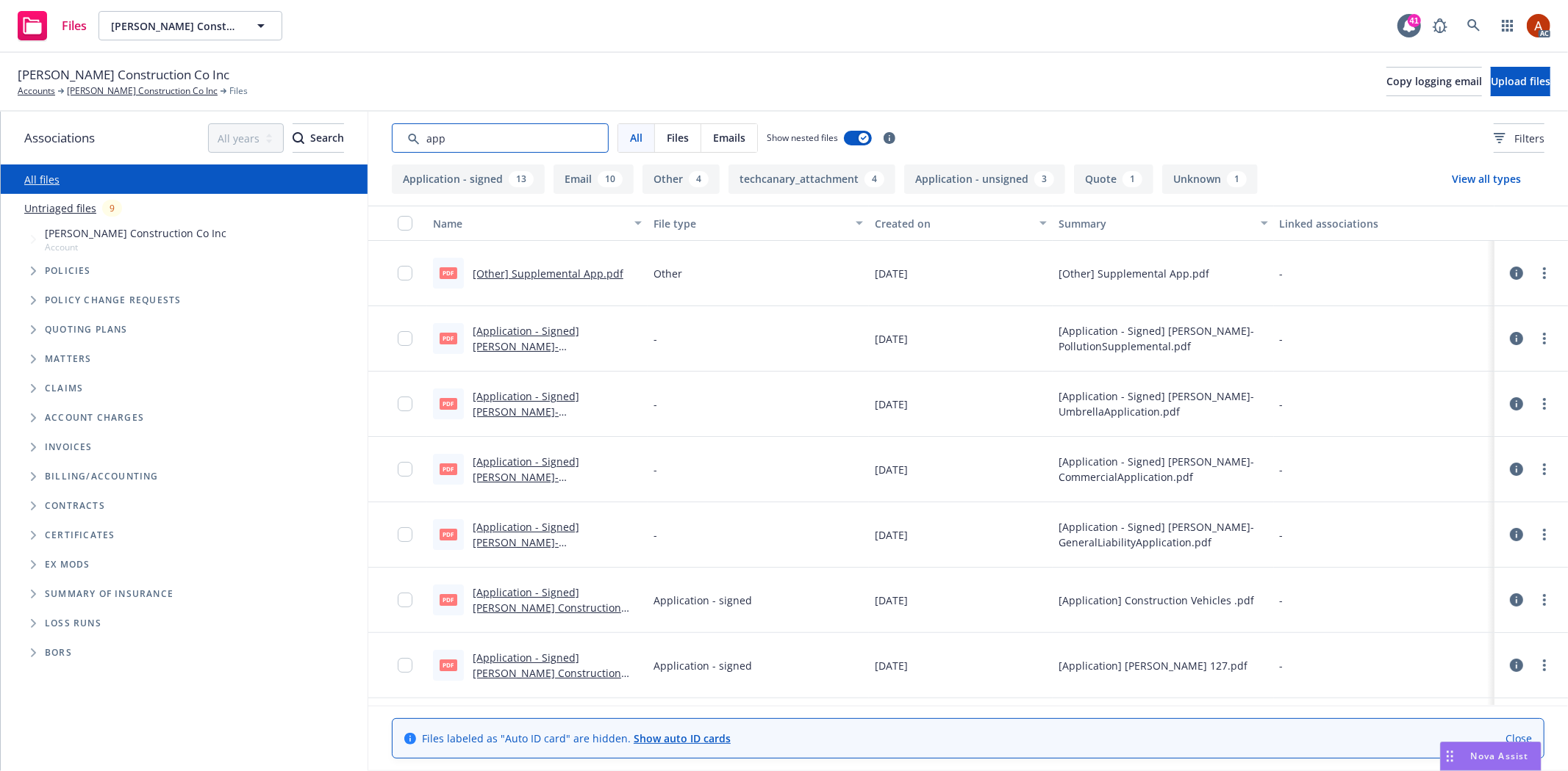
type input "app"
click at [899, 228] on div "Created on" at bounding box center [952, 224] width 155 height 16
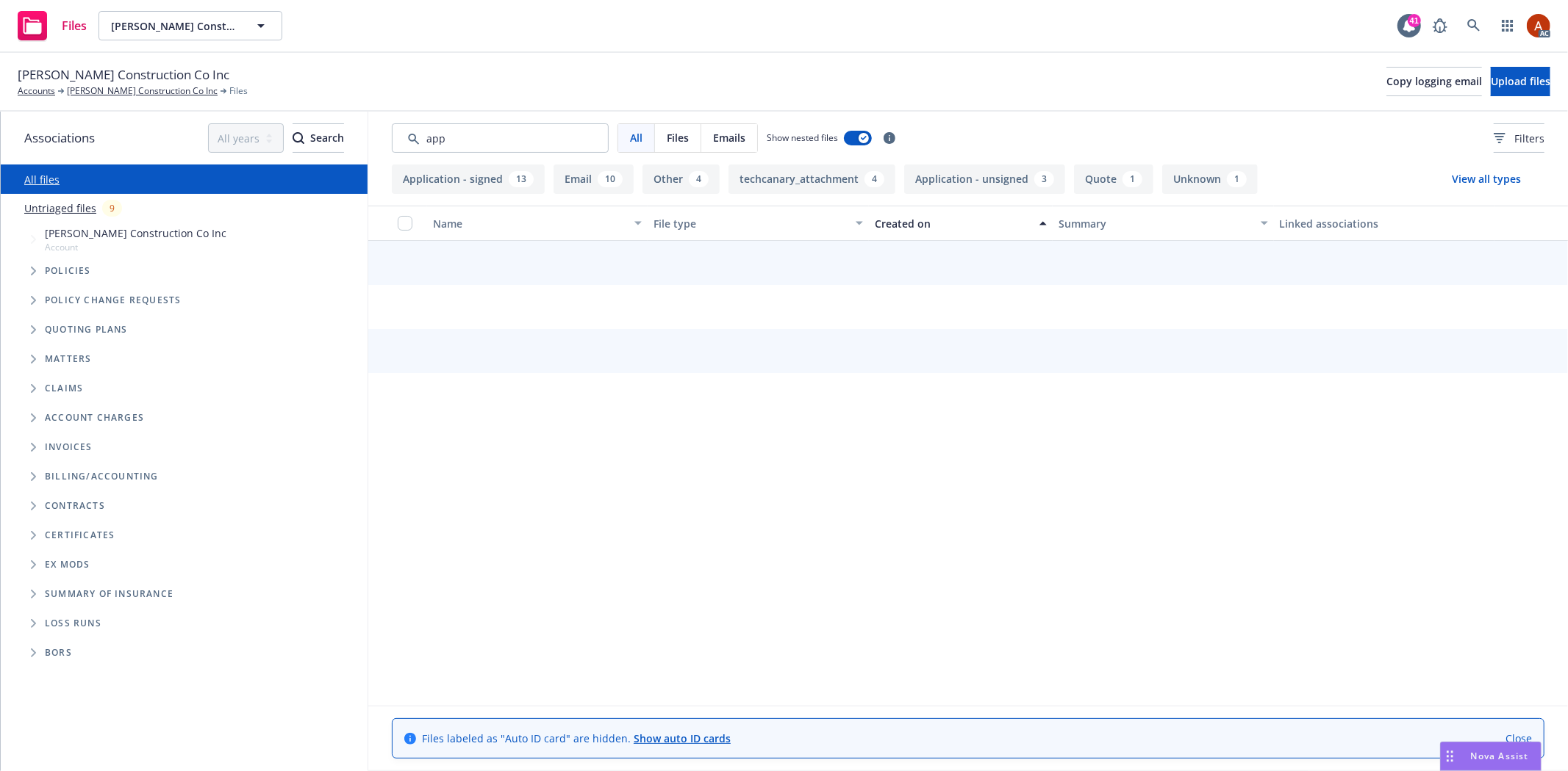
click at [899, 228] on div "Created on" at bounding box center [952, 224] width 155 height 16
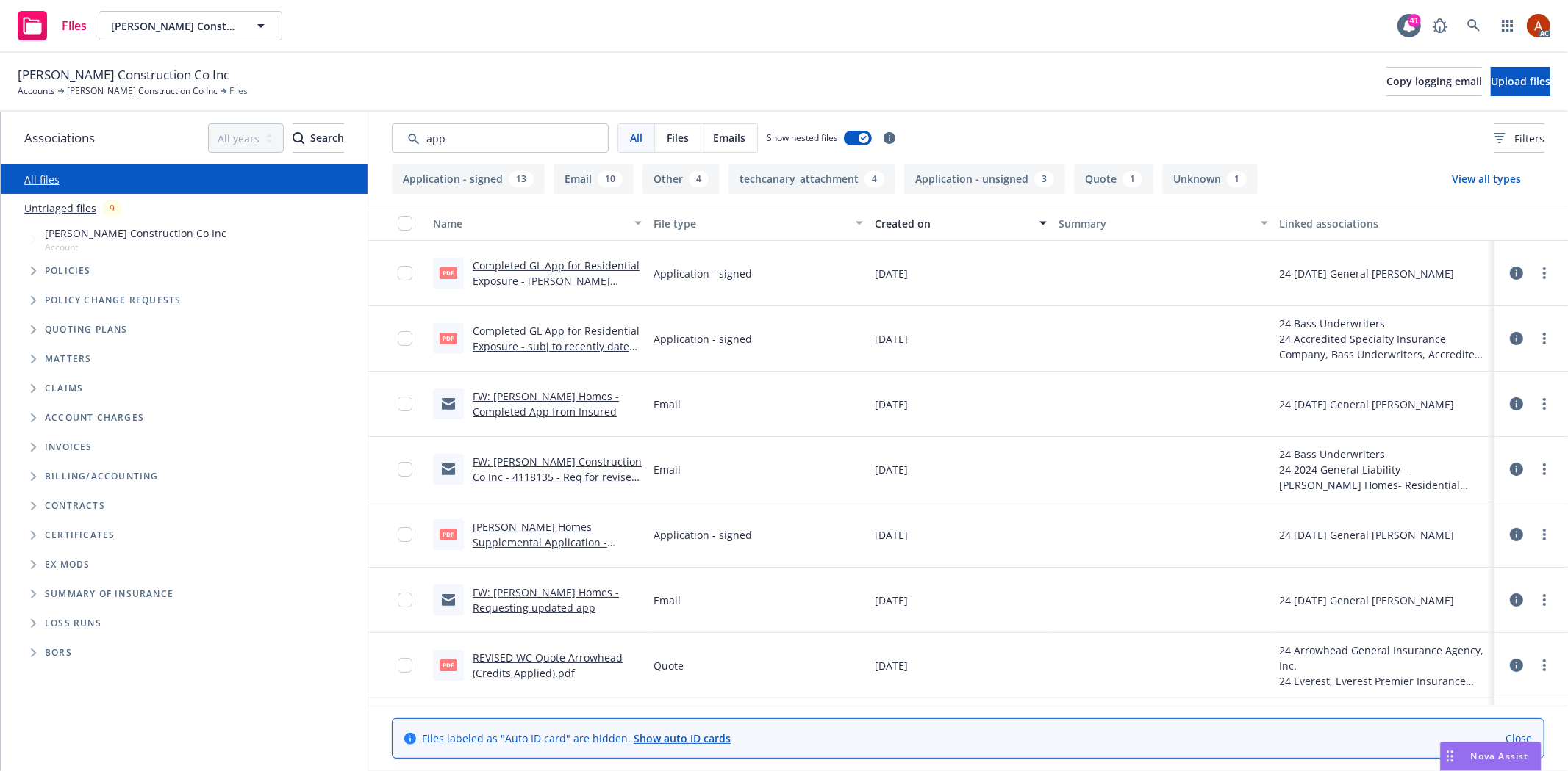
drag, startPoint x: 866, startPoint y: 273, endPoint x: 919, endPoint y: 270, distance: 53.1
click at [919, 270] on div "08/22/2024" at bounding box center [961, 274] width 184 height 65
drag, startPoint x: 665, startPoint y: 343, endPoint x: 893, endPoint y: 342, distance: 228.0
click at [805, 341] on div "Application - signed" at bounding box center [758, 338] width 221 height 65
click at [907, 344] on span "08/21/2024" at bounding box center [892, 339] width 33 height 16
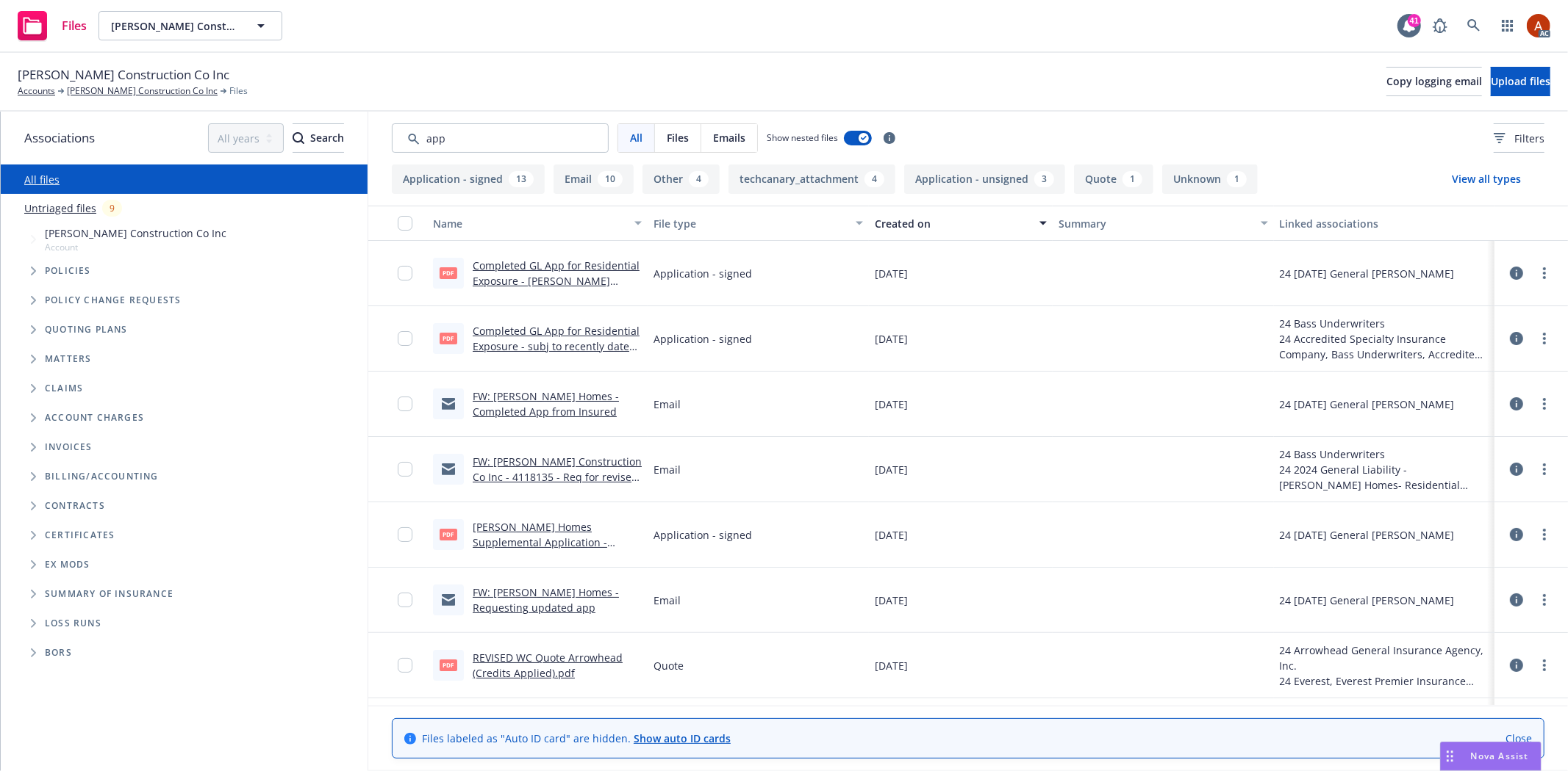
click at [525, 331] on link "Completed GL App for Residential Exposure - subj to recently dated signature.pdf" at bounding box center [555, 347] width 167 height 45
click at [590, 527] on link "Williamson Homes Supplemental Application - Completed.pdf" at bounding box center [540, 542] width 135 height 45
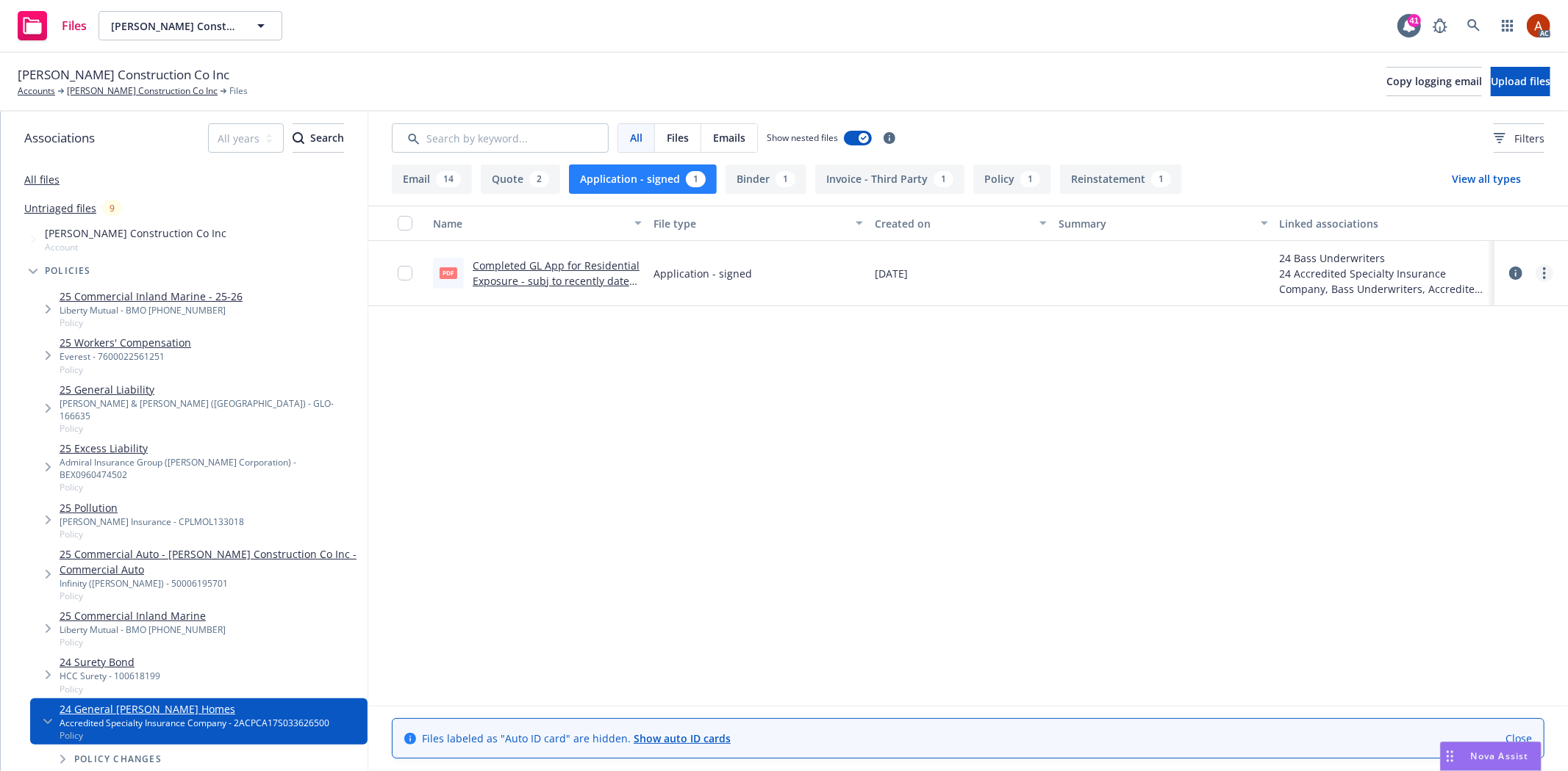
click at [1541, 276] on link "more" at bounding box center [1544, 274] width 18 height 18
click at [1464, 331] on link "Download" at bounding box center [1479, 333] width 147 height 29
click at [1468, 25] on icon at bounding box center [1473, 25] width 13 height 13
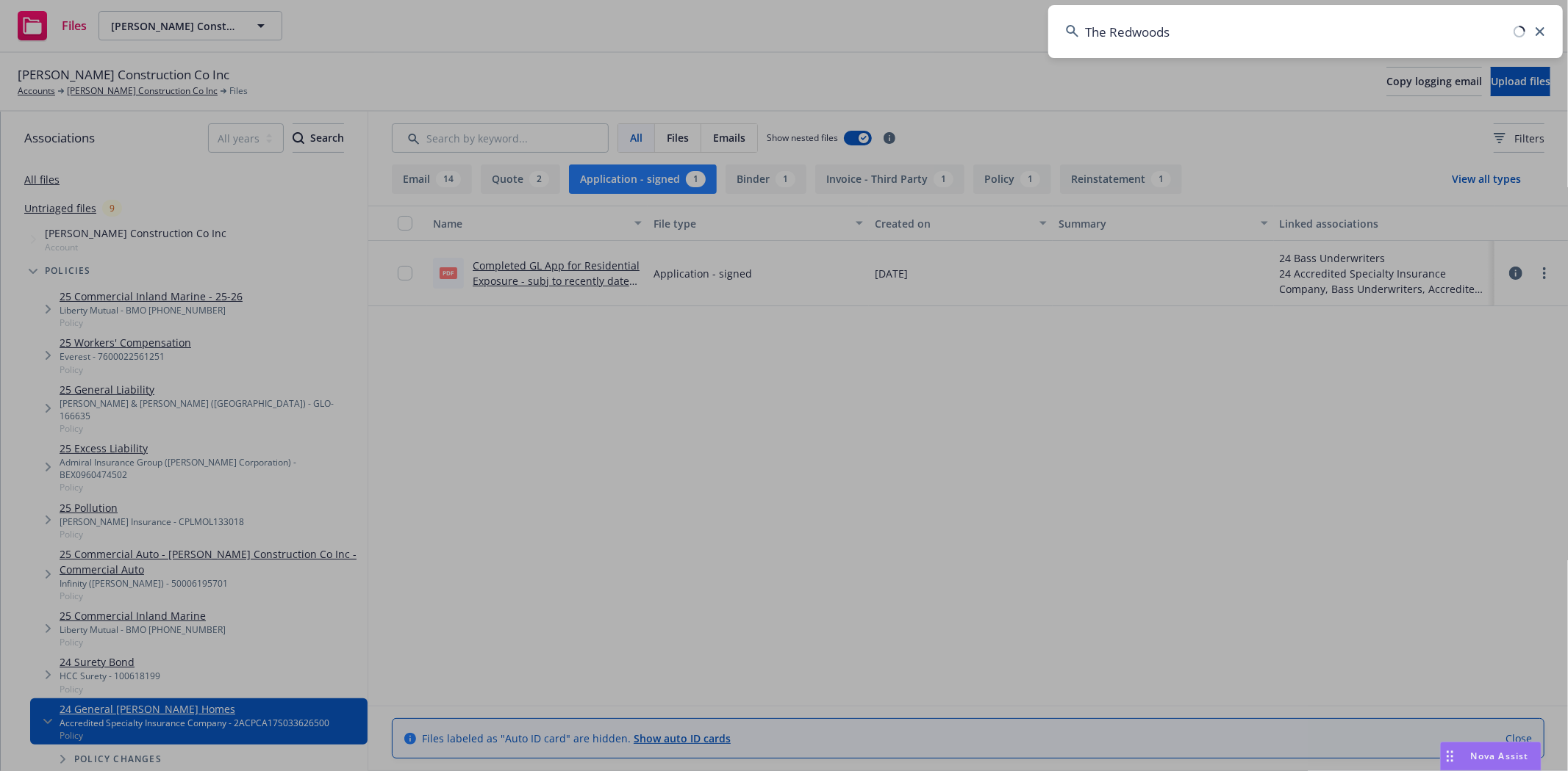
type input "The Redwoods"
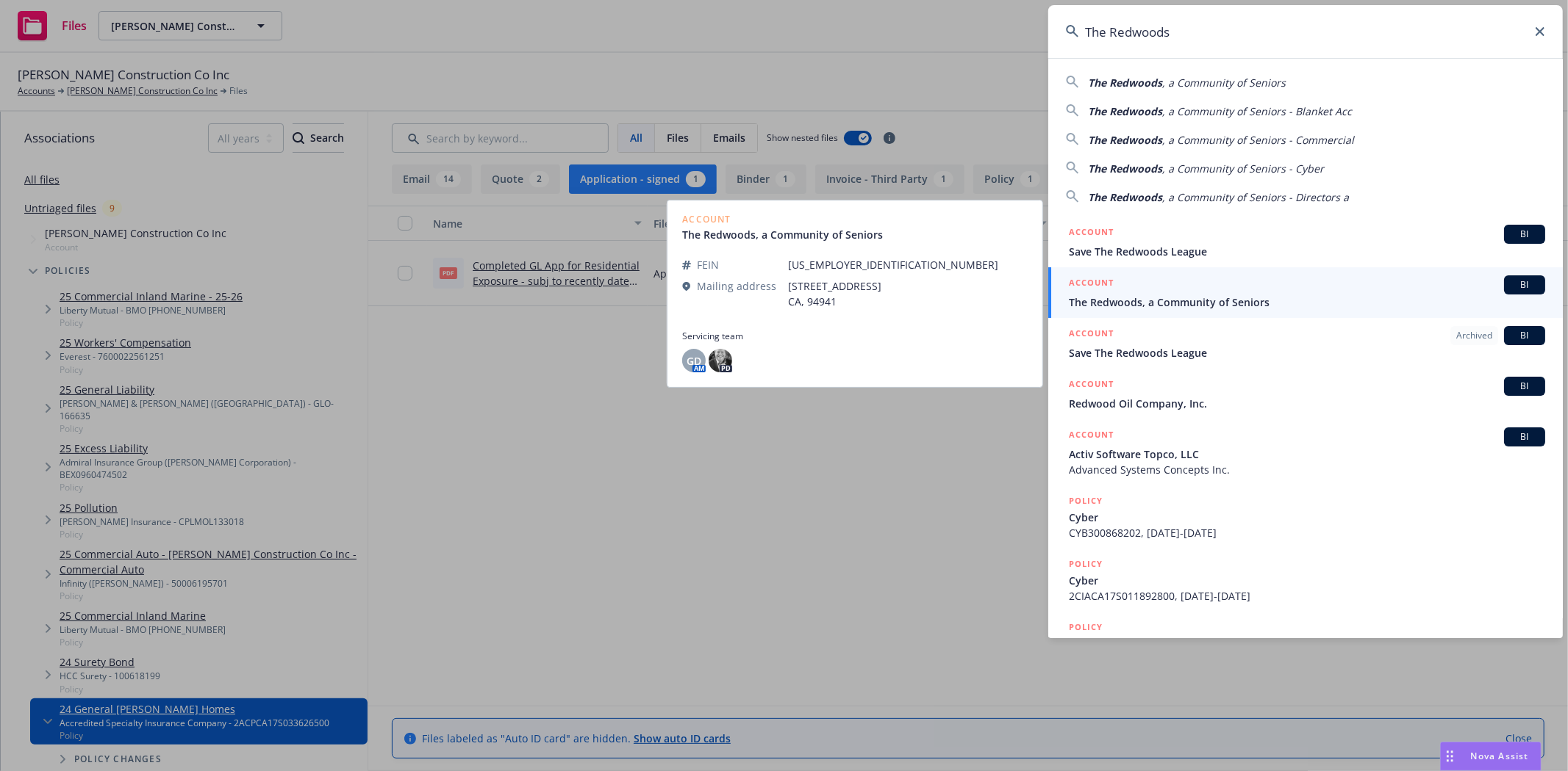
click at [1089, 284] on h5 "ACCOUNT" at bounding box center [1091, 284] width 45 height 18
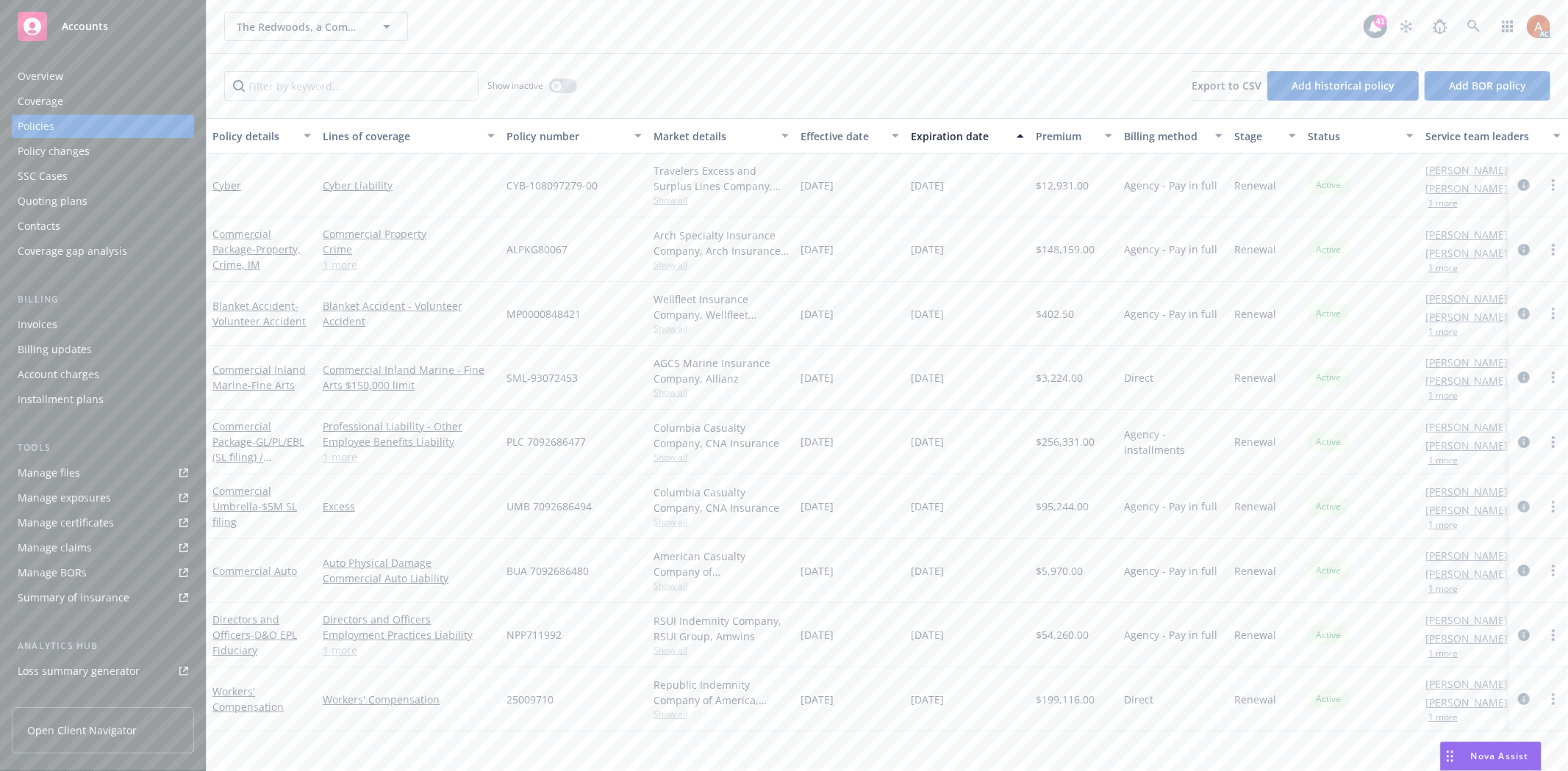
click at [47, 77] on div "Overview" at bounding box center [40, 76] width 46 height 23
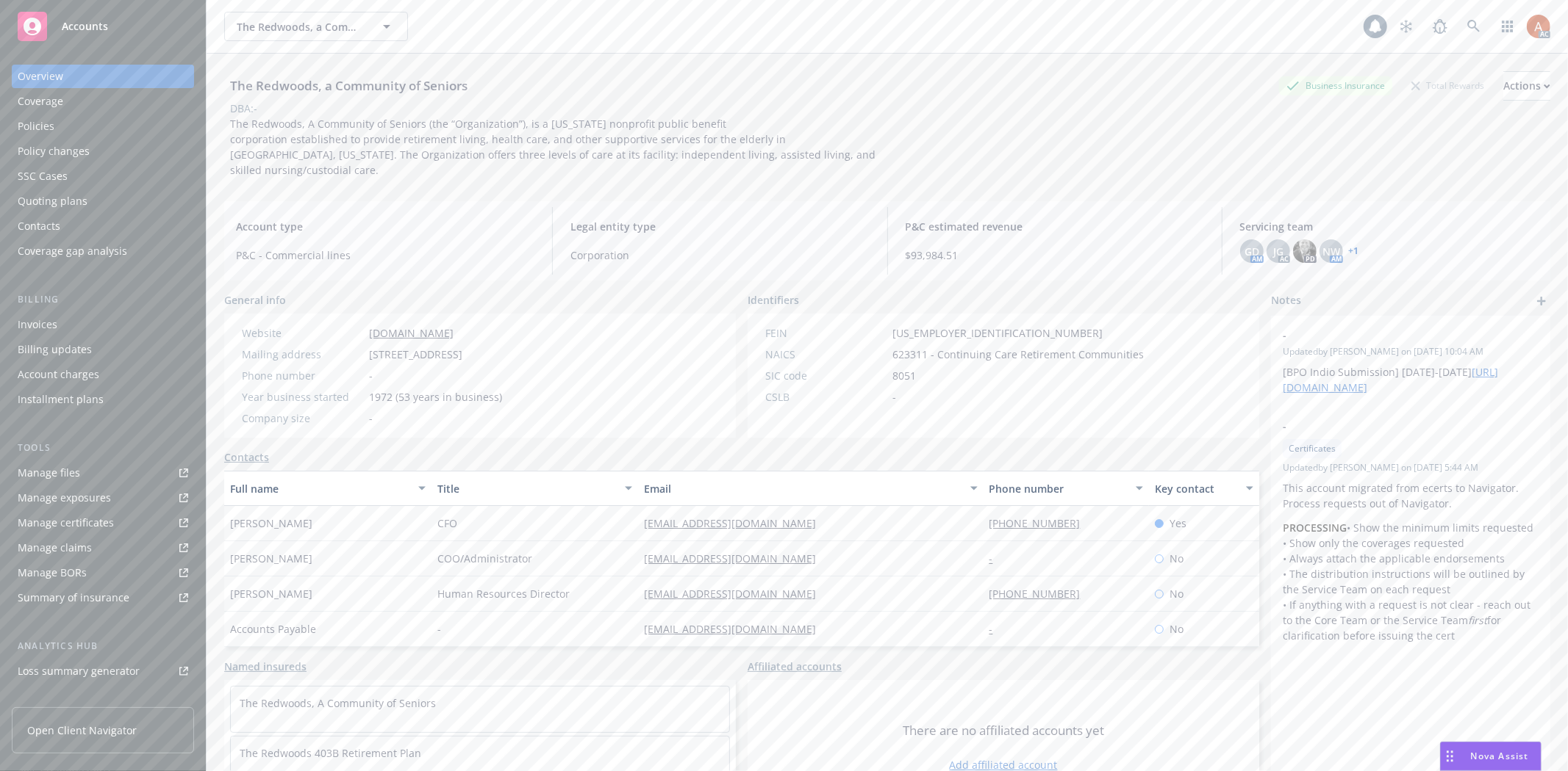
click at [48, 125] on div "Policies" at bounding box center [36, 126] width 37 height 23
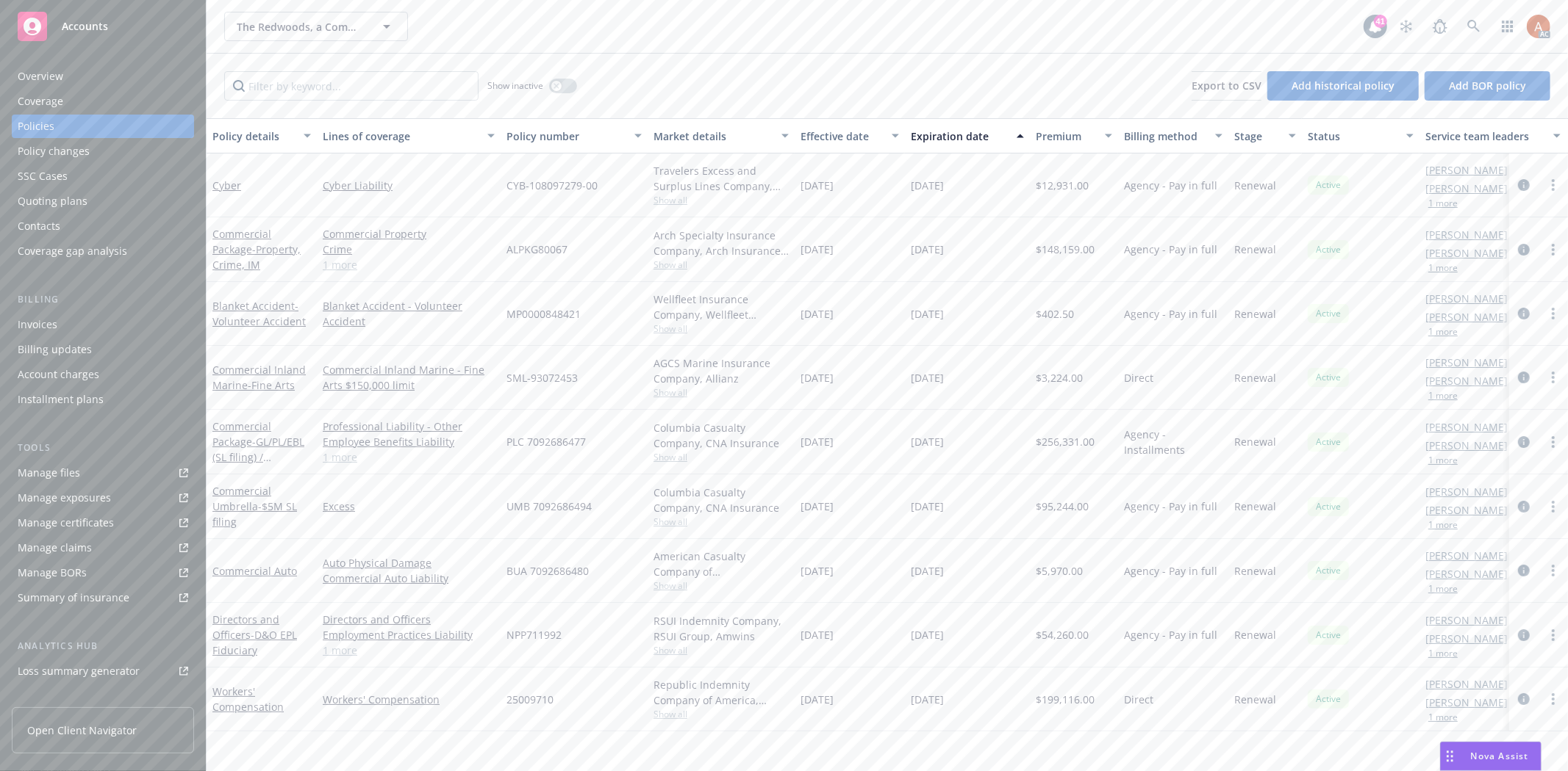
click at [340, 457] on link "1 more" at bounding box center [409, 457] width 172 height 16
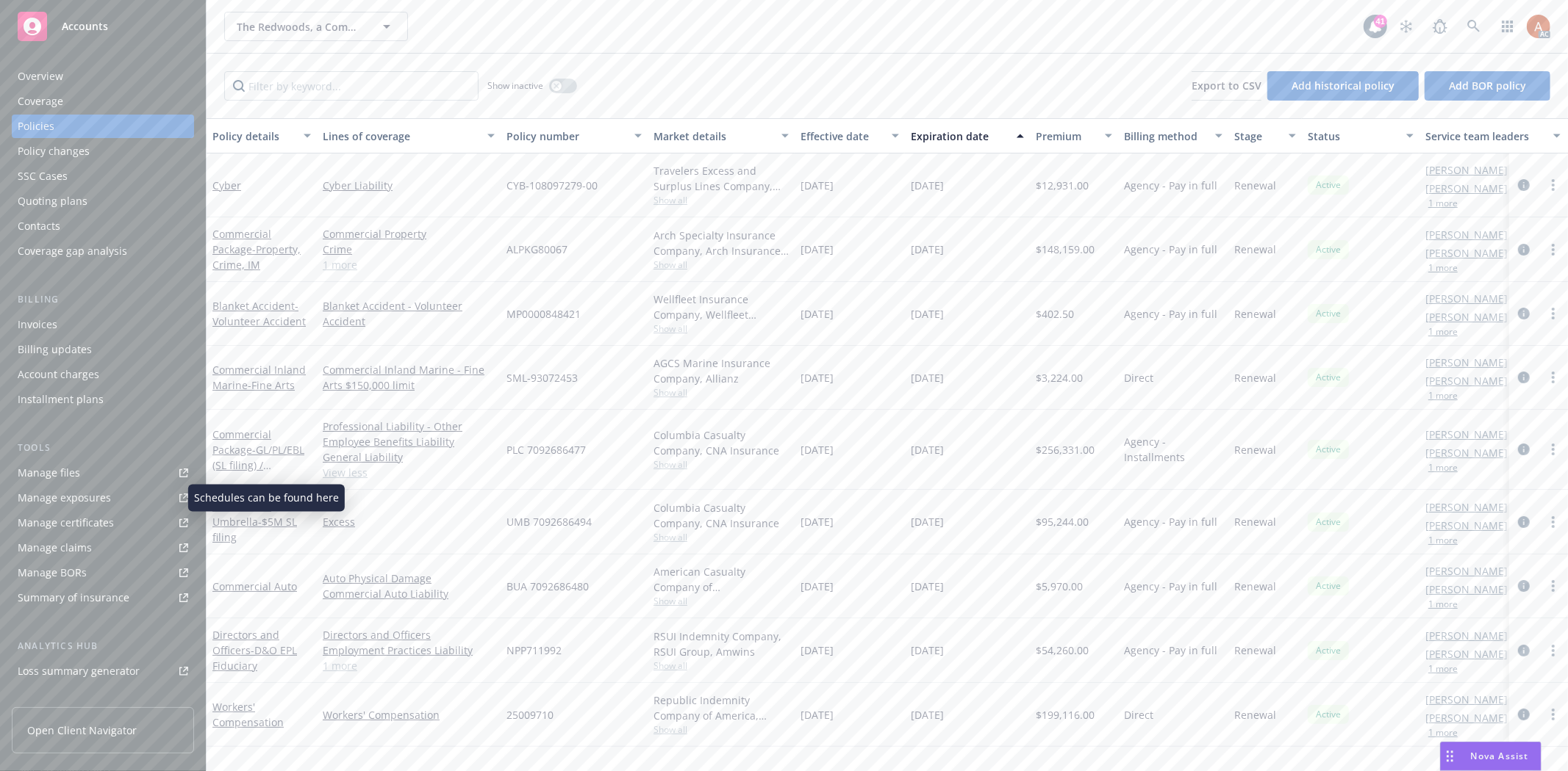
click at [78, 499] on div "Manage exposures" at bounding box center [64, 498] width 93 height 23
click at [326, 263] on link "1 more" at bounding box center [409, 265] width 172 height 16
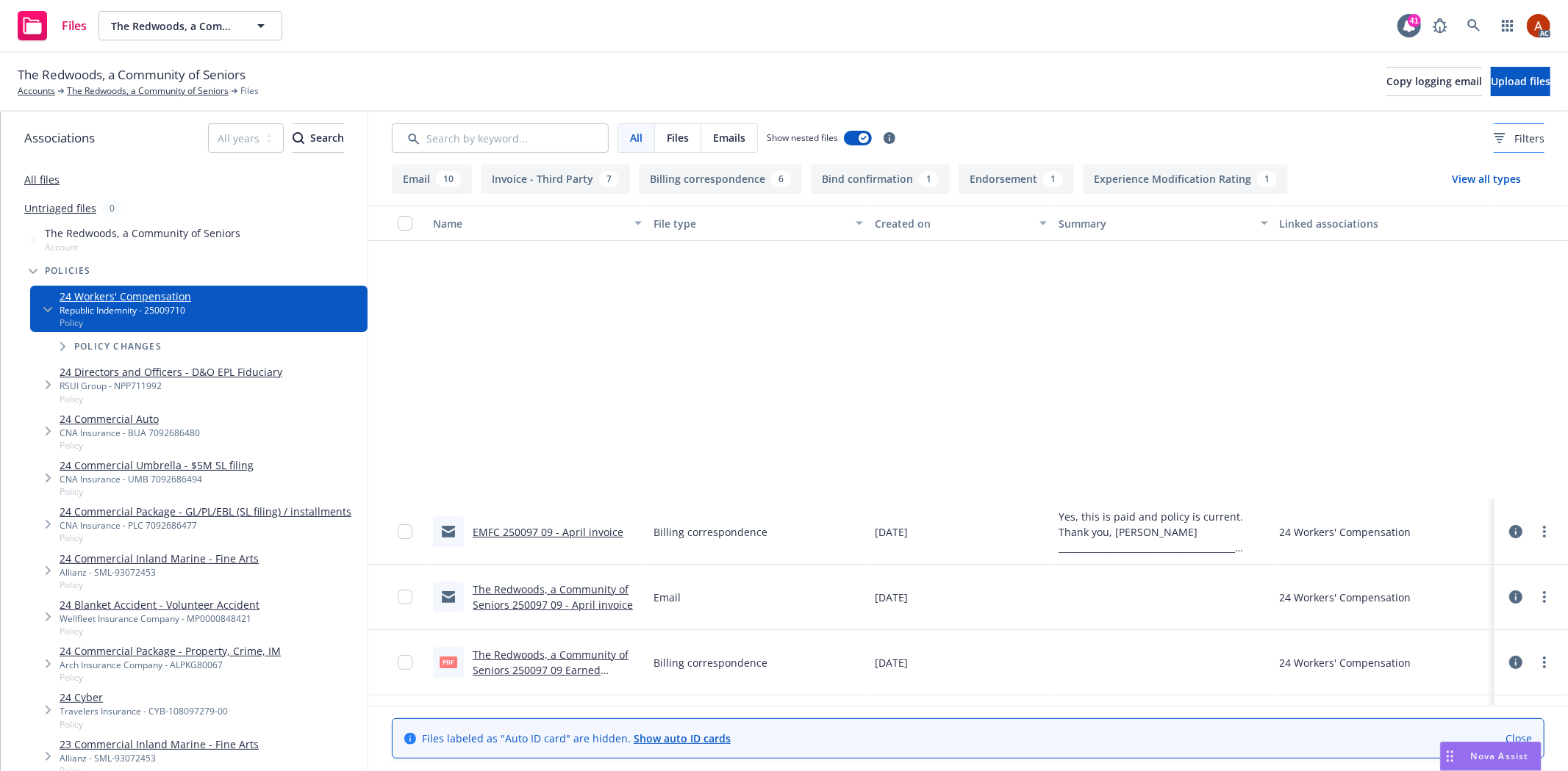
scroll to position [326, 0]
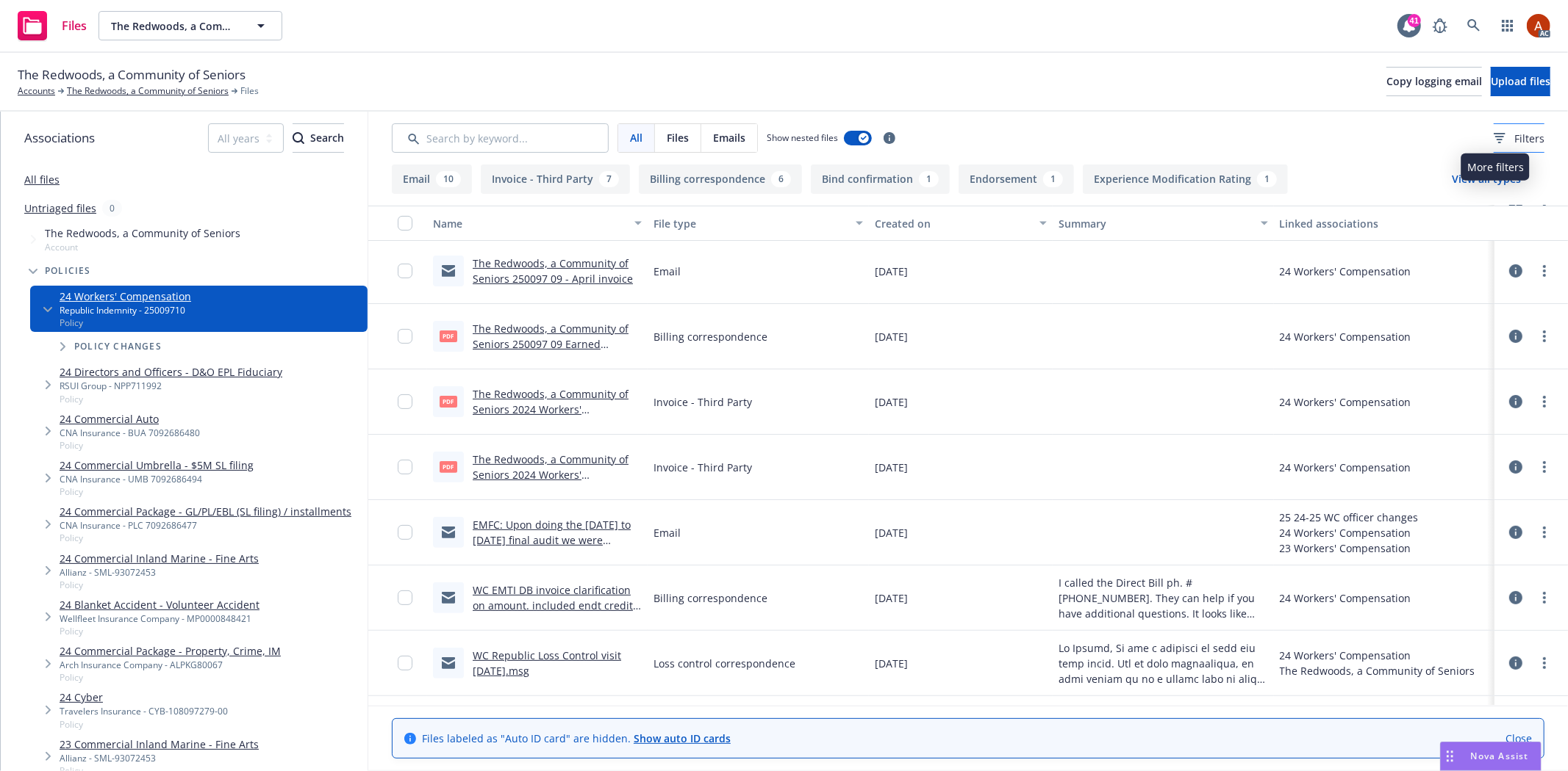
click at [1516, 135] on span "Filters" at bounding box center [1529, 139] width 30 height 16
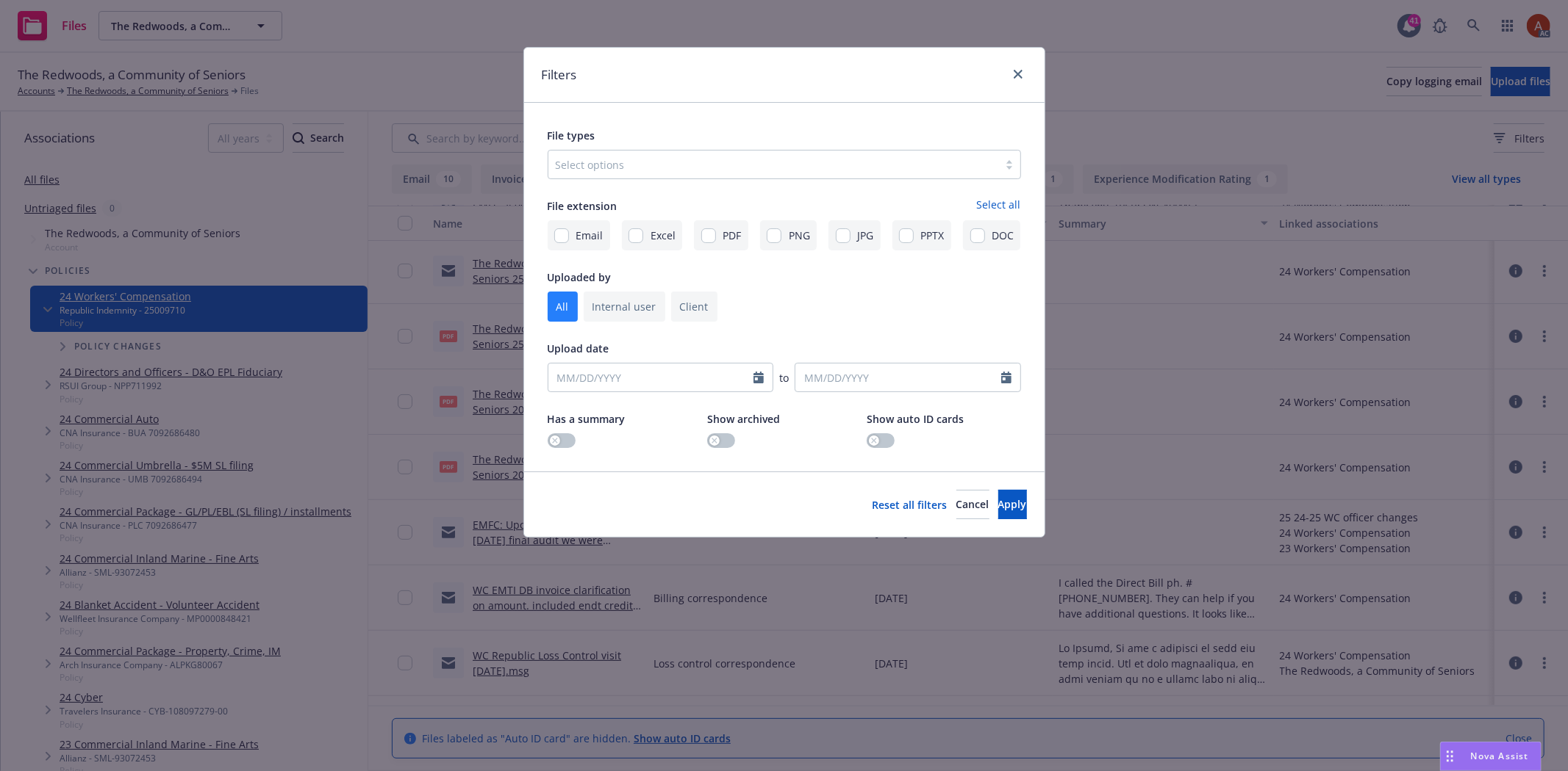
click at [623, 157] on div at bounding box center [772, 164] width 435 height 18
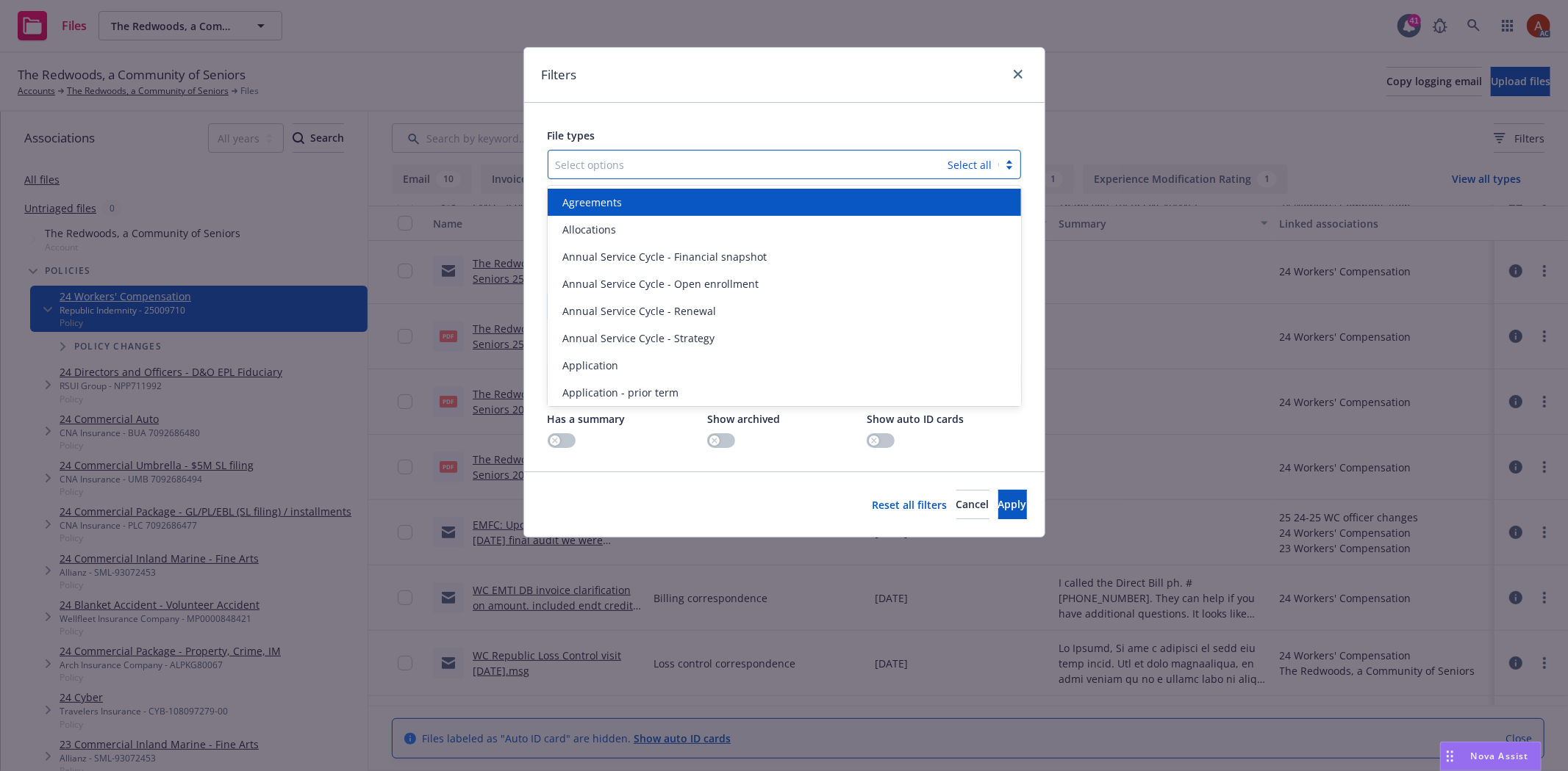
click at [599, 167] on div at bounding box center [748, 164] width 385 height 18
type input "pol"
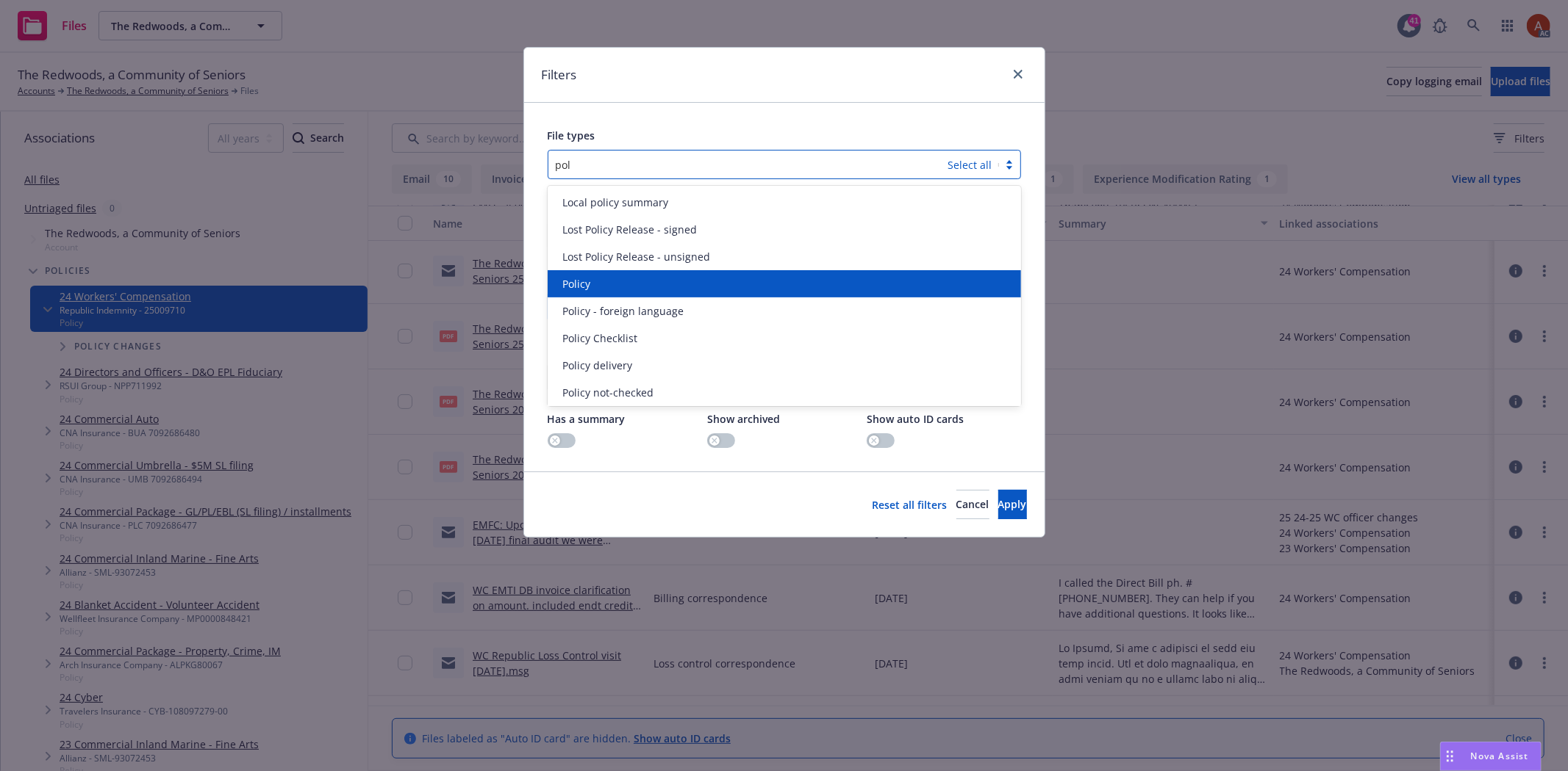
click at [599, 288] on div "Policy" at bounding box center [784, 284] width 456 height 16
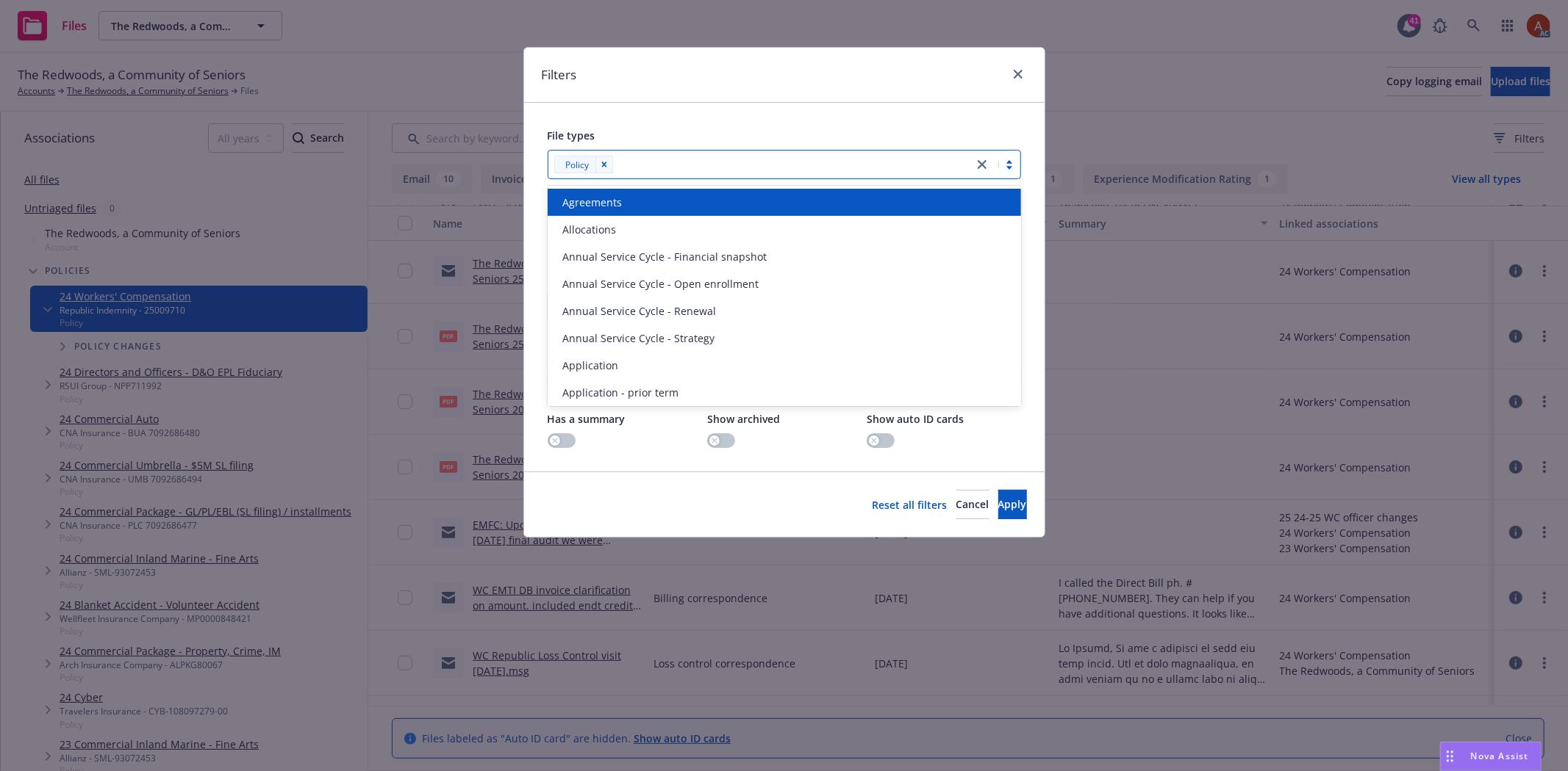
click at [645, 171] on div at bounding box center [791, 164] width 348 height 18
type input "endo"
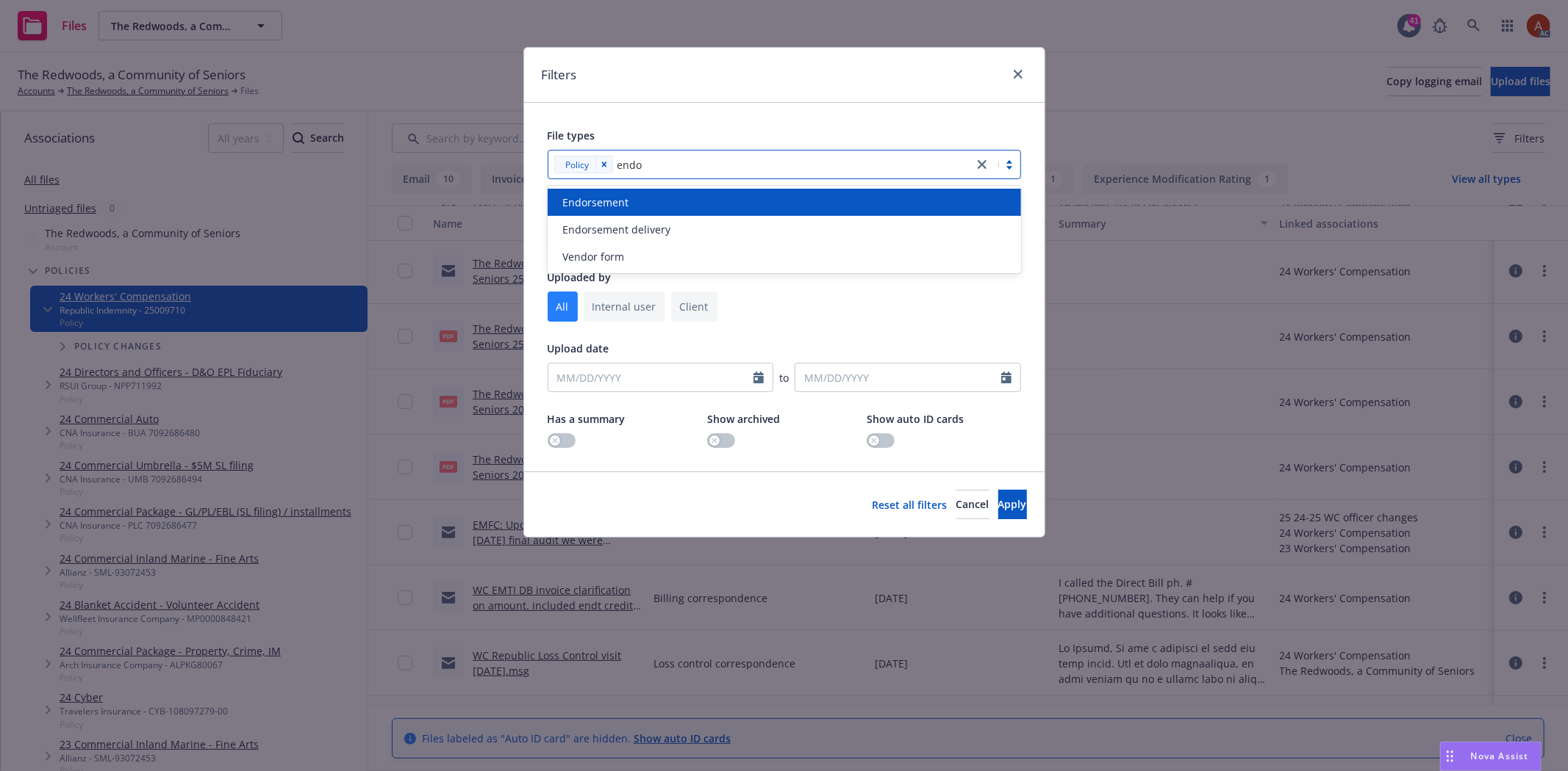
click at [627, 205] on span "Endorsement" at bounding box center [595, 202] width 66 height 16
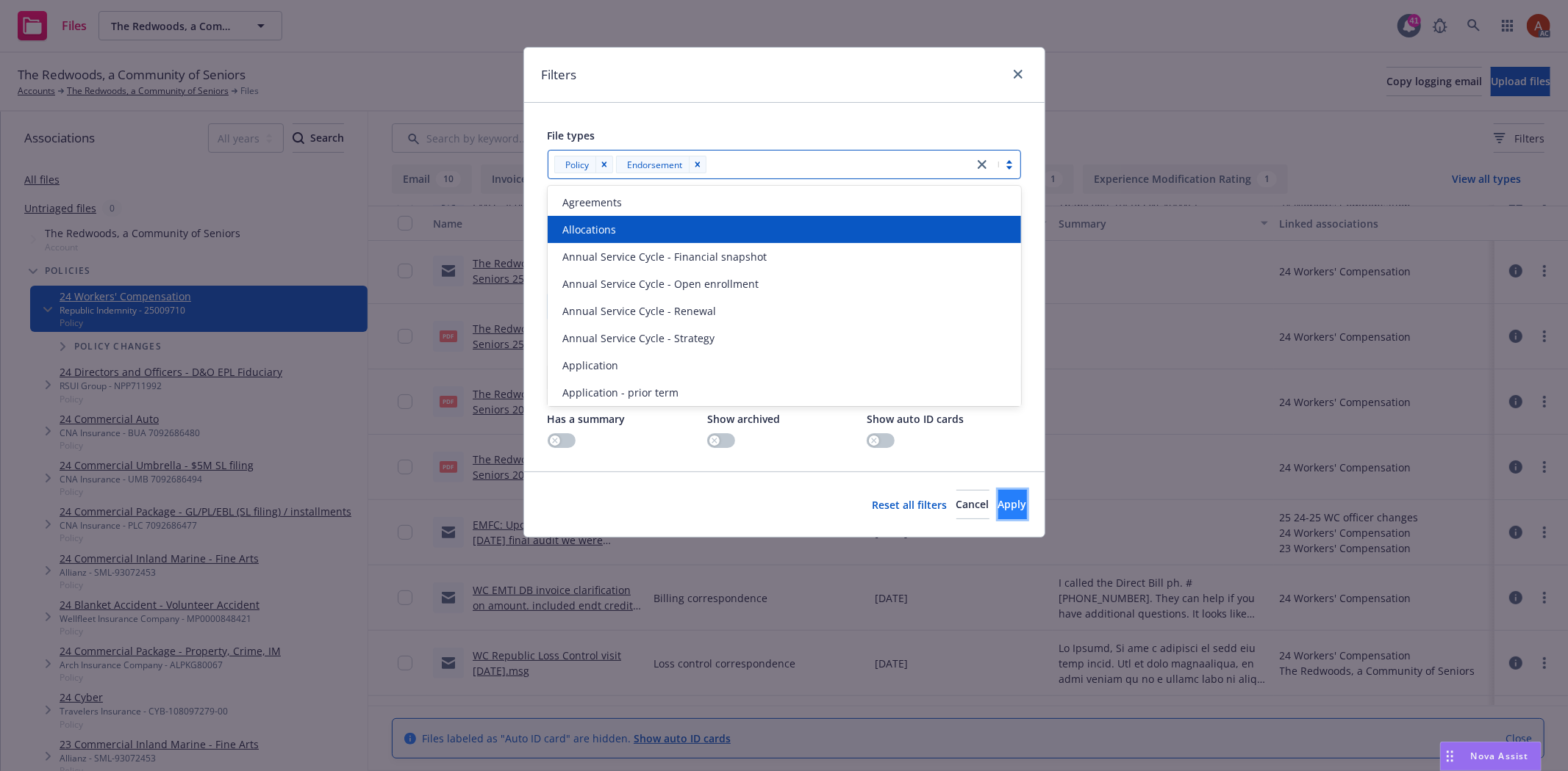
click at [998, 504] on span "Apply" at bounding box center [1012, 504] width 28 height 14
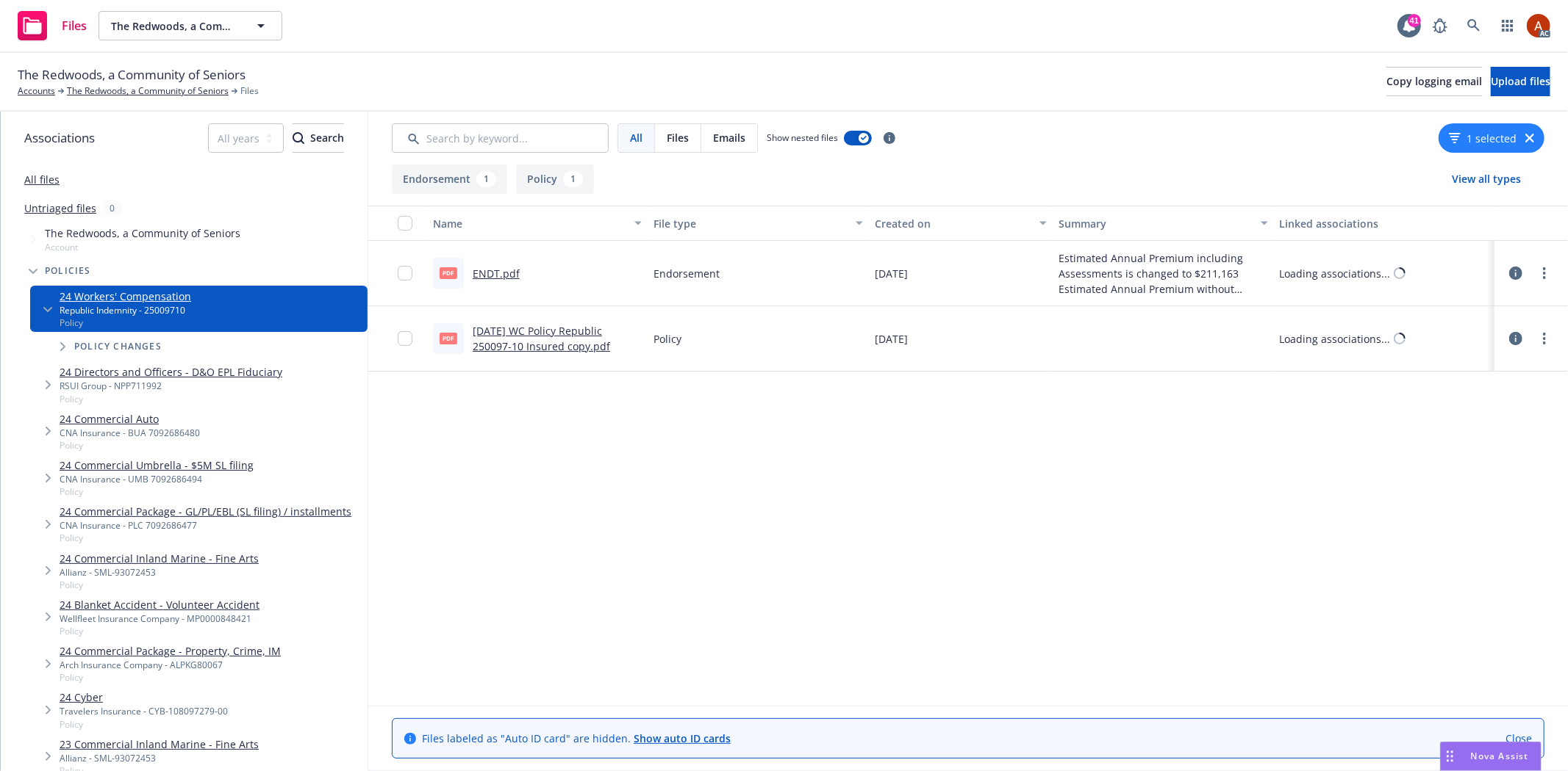
scroll to position [0, 0]
click at [546, 333] on link "10.1.24 WC Policy Republic 250097-10 Insured copy.pdf" at bounding box center [541, 339] width 138 height 29
click at [155, 93] on link "The Redwoods, a Community of Seniors" at bounding box center [147, 91] width 161 height 14
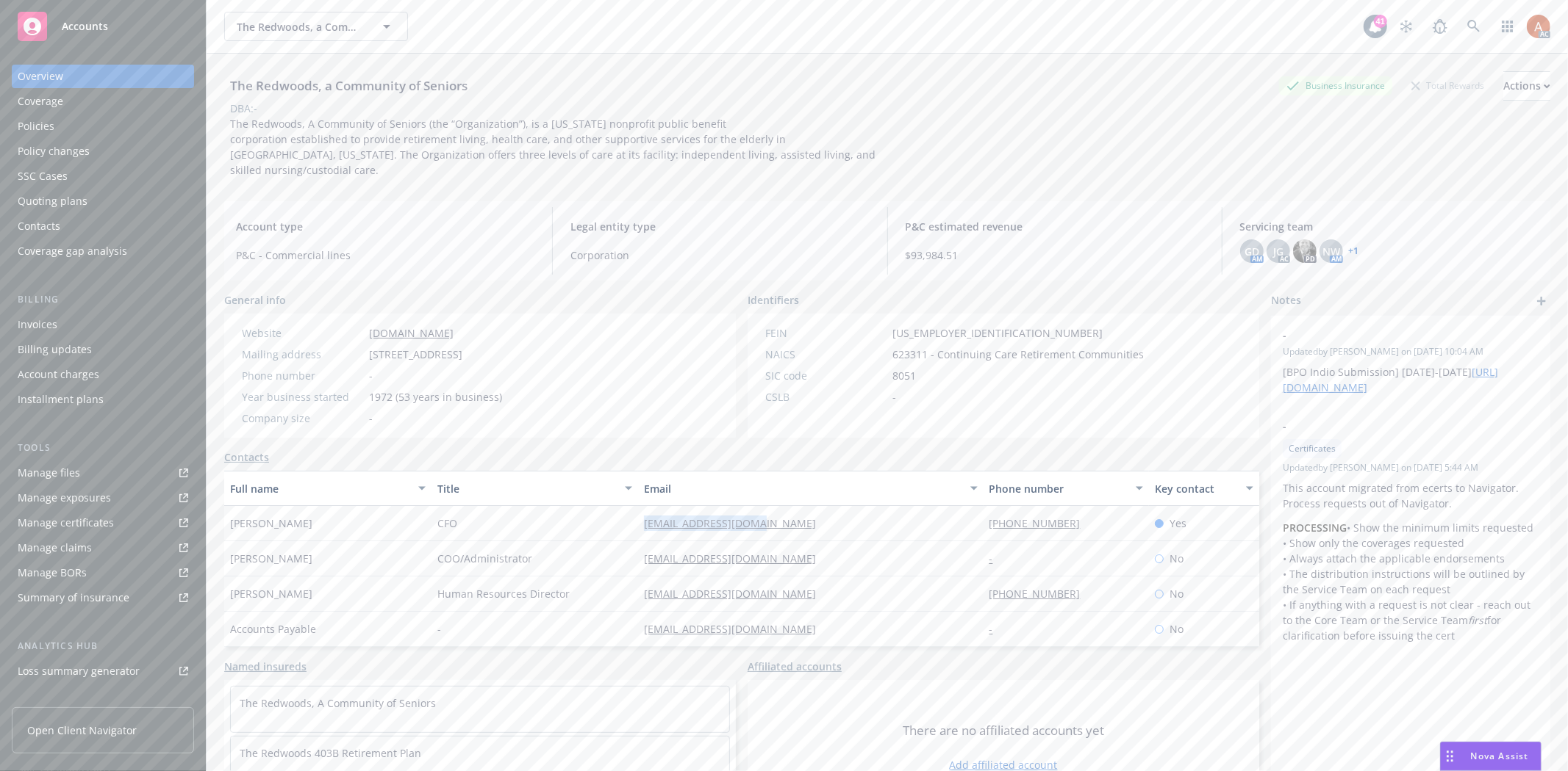
drag, startPoint x: 630, startPoint y: 502, endPoint x: 788, endPoint y: 503, distance: 158.0
click at [788, 506] on div "[PERSON_NAME] CFO [EMAIL_ADDRESS][DOMAIN_NAME] [PHONE_NUMBER] Yes" at bounding box center [741, 524] width 1034 height 35
copy div "[EMAIL_ADDRESS][DOMAIN_NAME]"
click at [906, 541] on div "[EMAIL_ADDRESS][DOMAIN_NAME]" at bounding box center [810, 559] width 345 height 35
drag, startPoint x: 936, startPoint y: 522, endPoint x: 1106, endPoint y: 516, distance: 170.1
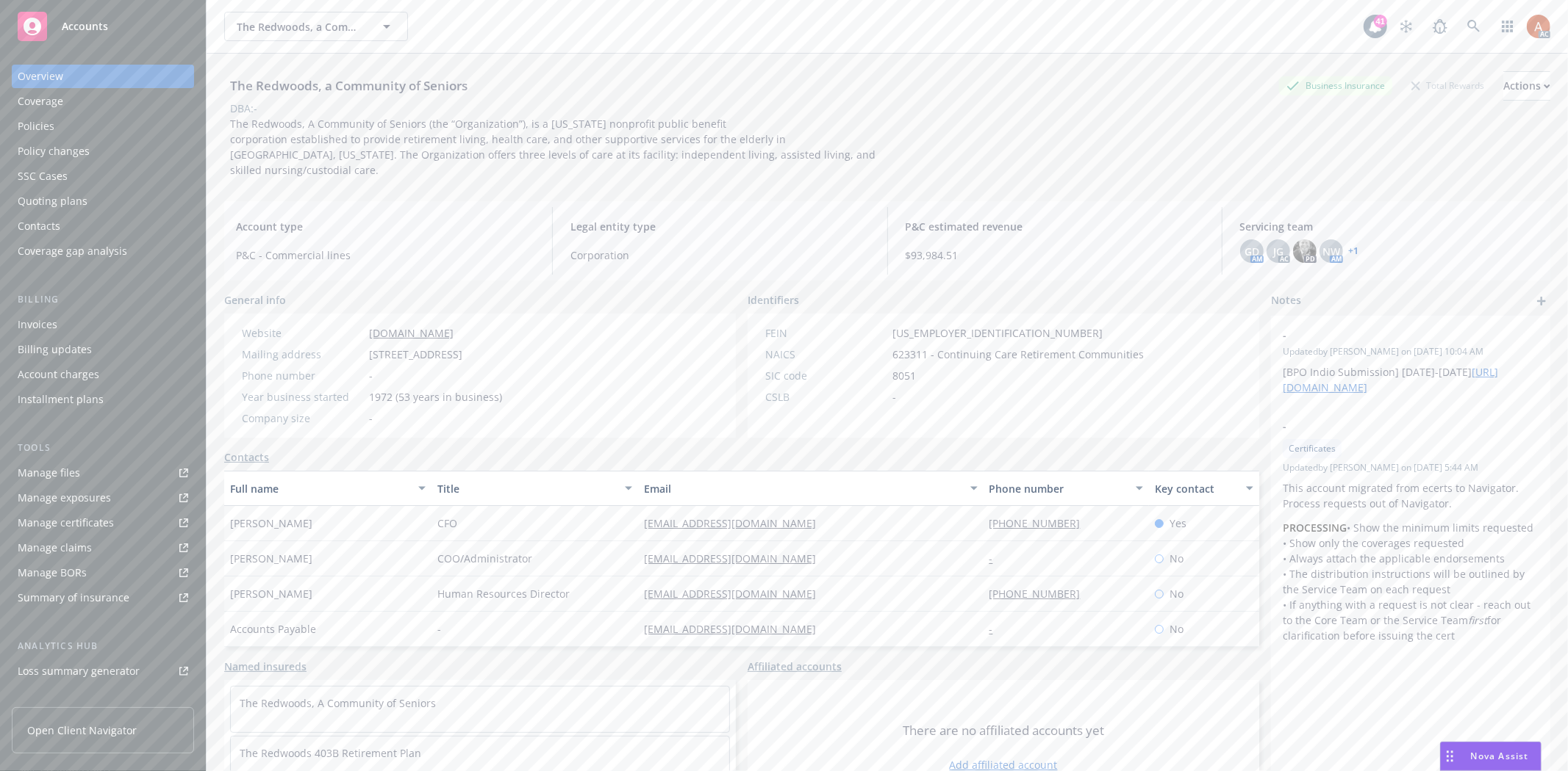
click at [1104, 518] on div "Holly Yuo CFO hyuo@theredwoods.org (415) 383-1600 x231 Yes" at bounding box center [741, 524] width 1034 height 35
click at [40, 578] on div "Service team" at bounding box center [49, 584] width 64 height 23
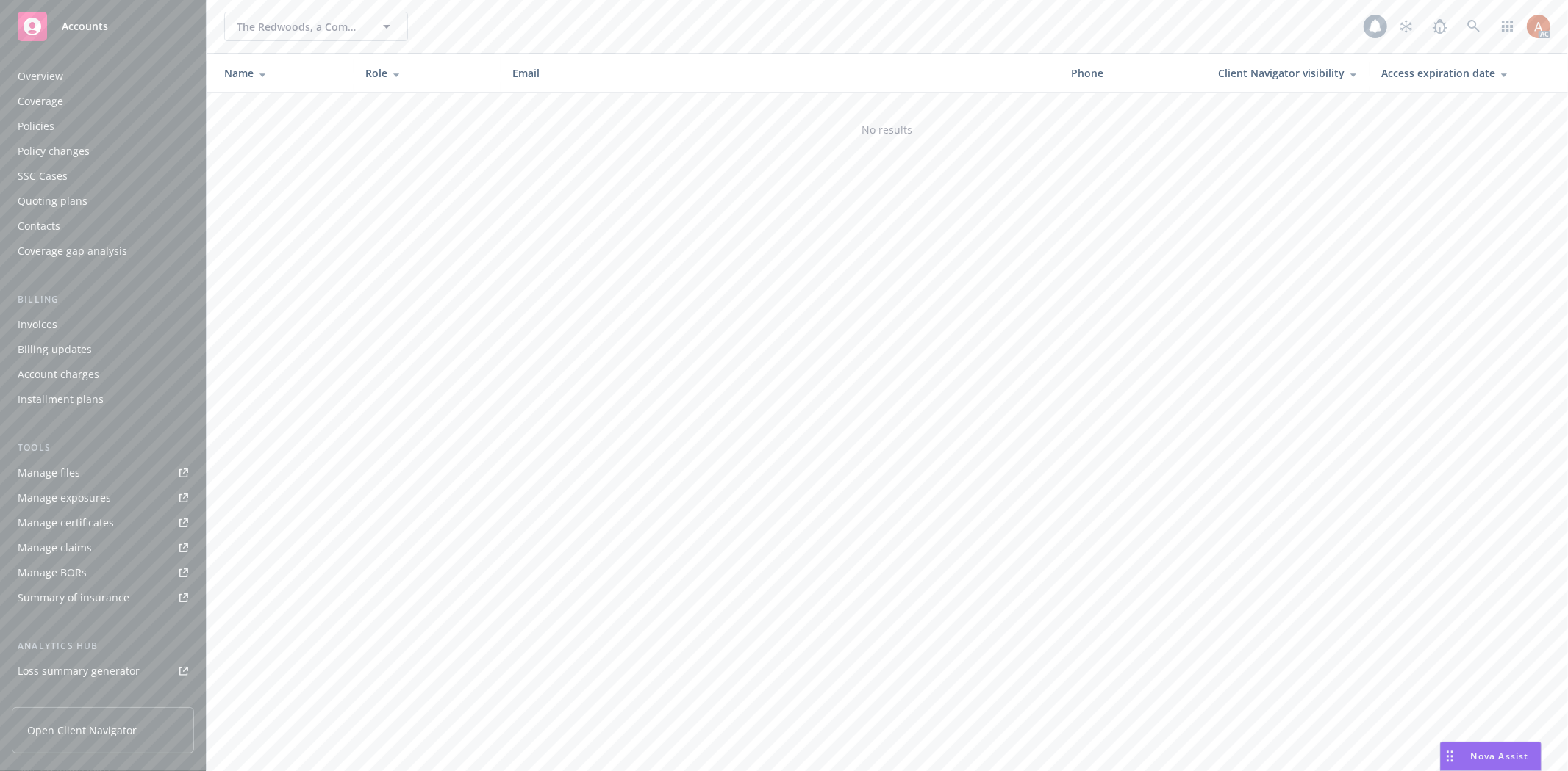
scroll to position [160, 0]
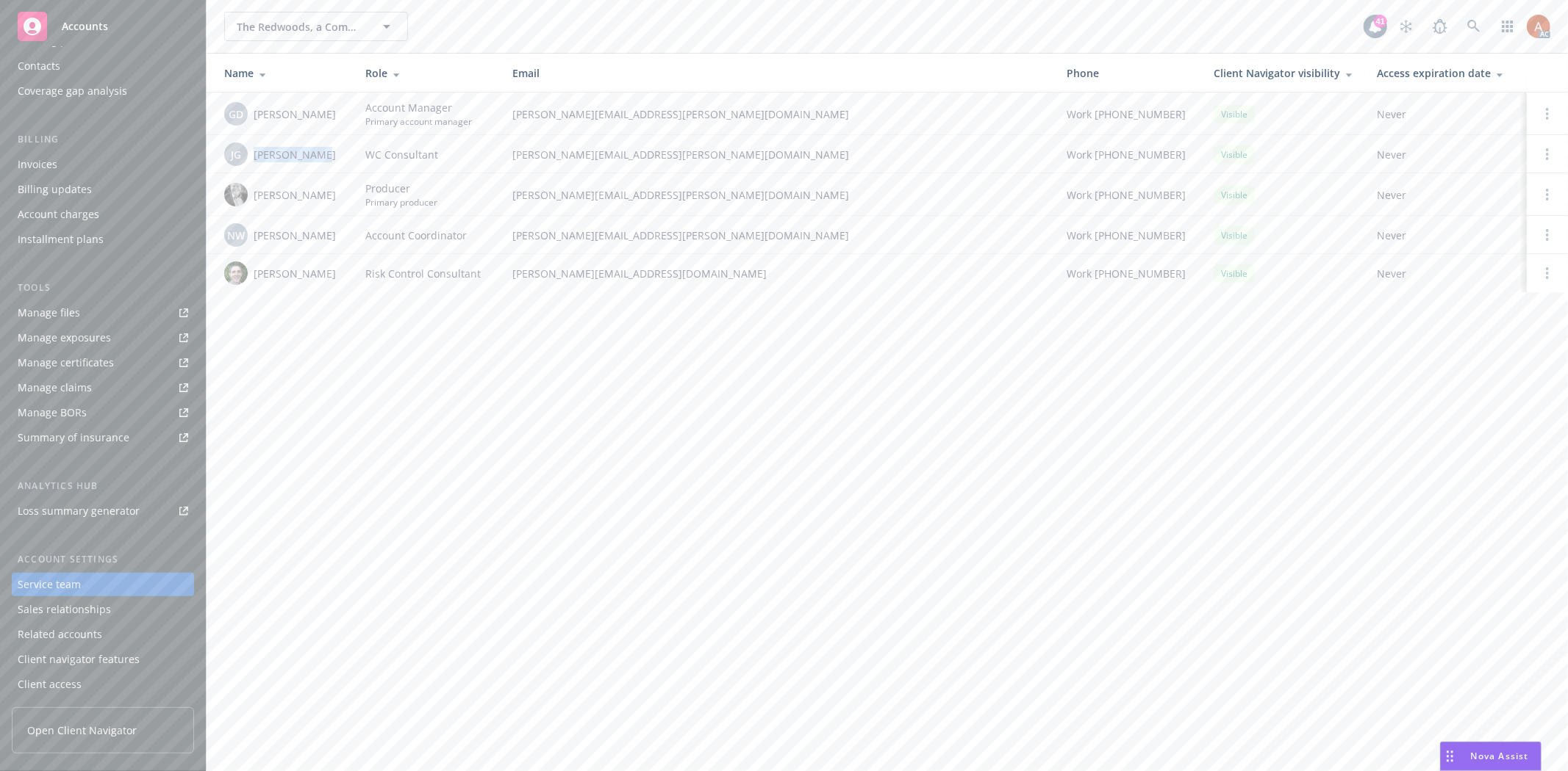
drag, startPoint x: 251, startPoint y: 154, endPoint x: 326, endPoint y: 154, distance: 75.0
click at [326, 154] on div "JG JoAnn Gamoras" at bounding box center [283, 154] width 117 height 23
drag, startPoint x: 255, startPoint y: 194, endPoint x: 296, endPoint y: 202, distance: 41.8
click at [296, 202] on span "[PERSON_NAME]" at bounding box center [294, 195] width 82 height 16
drag, startPoint x: 259, startPoint y: 238, endPoint x: 339, endPoint y: 237, distance: 80.0
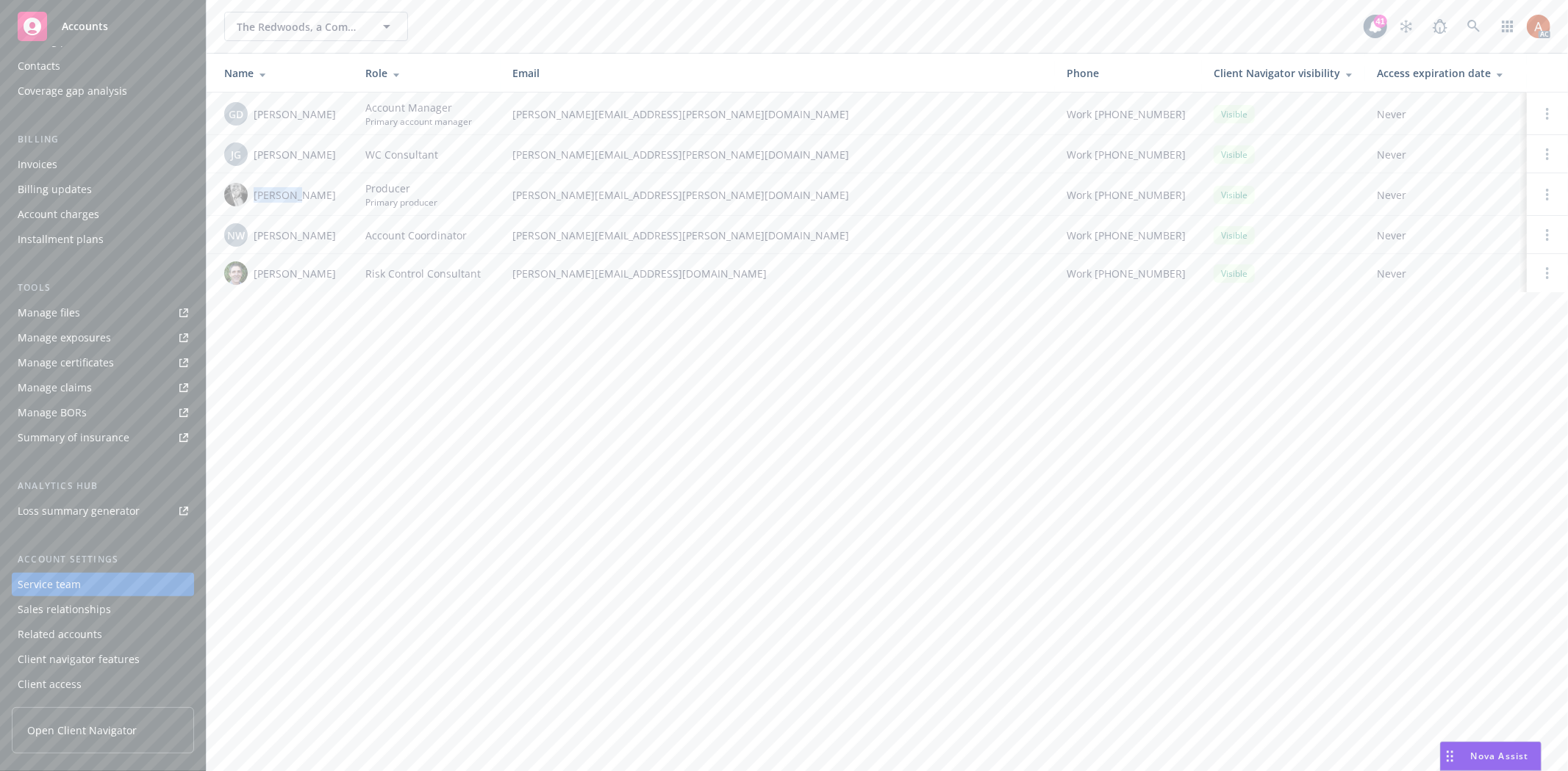
click at [339, 237] on div "NW Natalya Warner" at bounding box center [283, 236] width 117 height 23
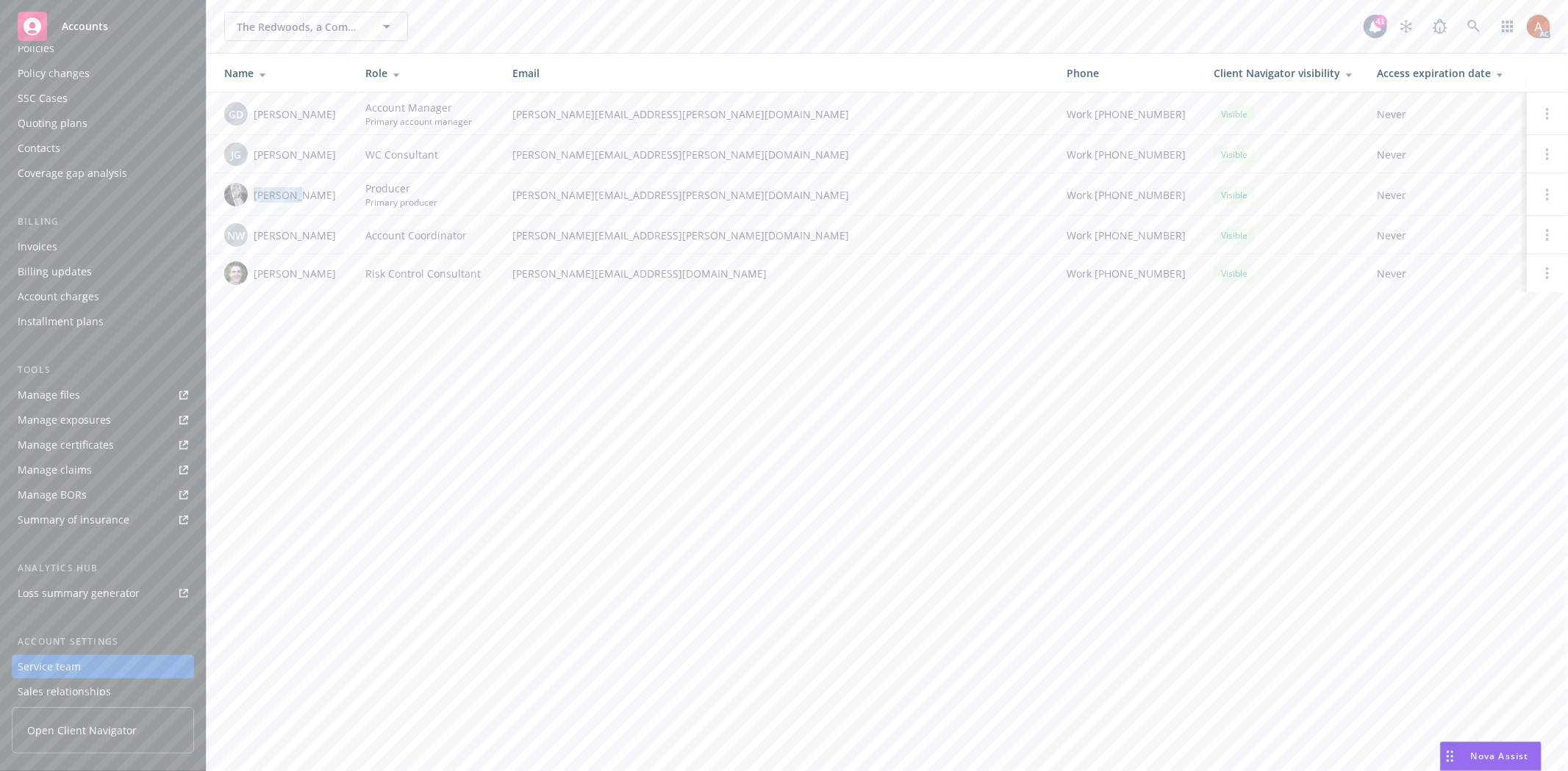
scroll to position [0, 0]
drag, startPoint x: 48, startPoint y: 125, endPoint x: 34, endPoint y: 126, distance: 14.0
click at [48, 125] on div "Policies" at bounding box center [36, 126] width 37 height 23
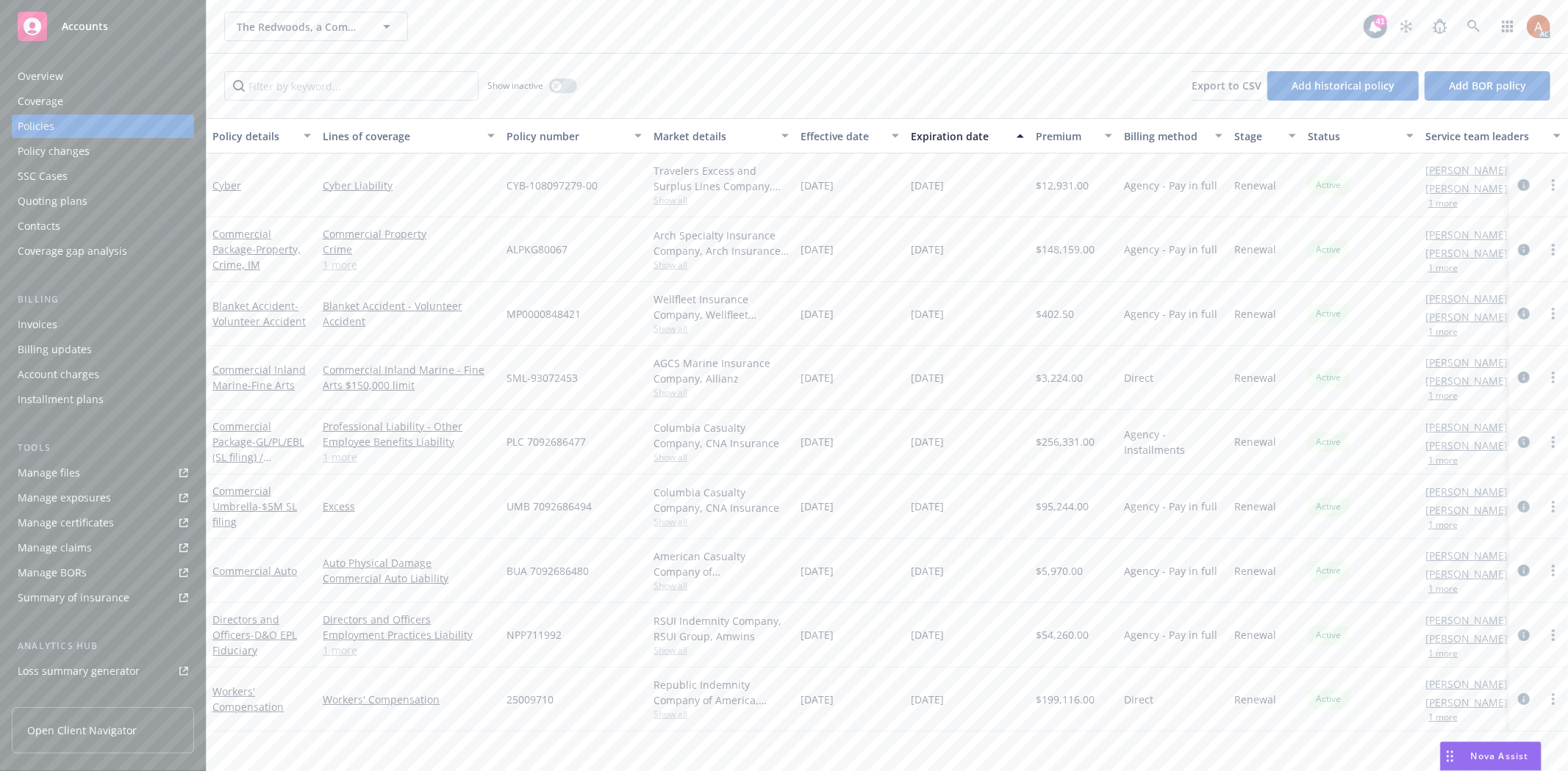
click at [343, 467] on div "Professional Liability - Other Employee Benefits Liability General Liability 1 …" at bounding box center [409, 442] width 184 height 64
click at [342, 463] on link "1 more" at bounding box center [409, 457] width 172 height 16
drag, startPoint x: 502, startPoint y: 450, endPoint x: 588, endPoint y: 450, distance: 86.0
click at [588, 450] on div "PLC 7092686477" at bounding box center [574, 450] width 147 height 80
copy span "PLC 7092686477"
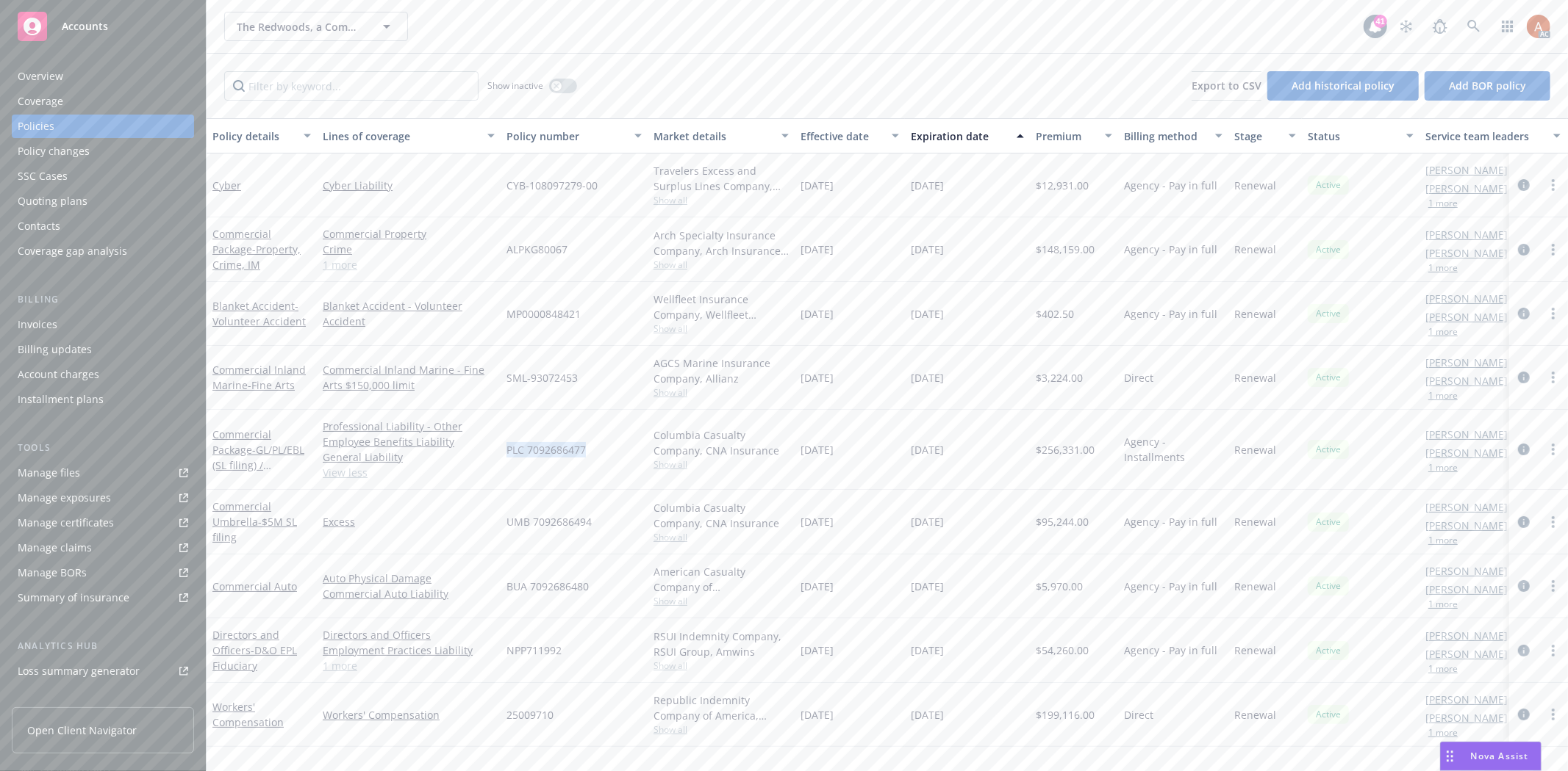
click at [672, 468] on span "Show all" at bounding box center [720, 464] width 135 height 13
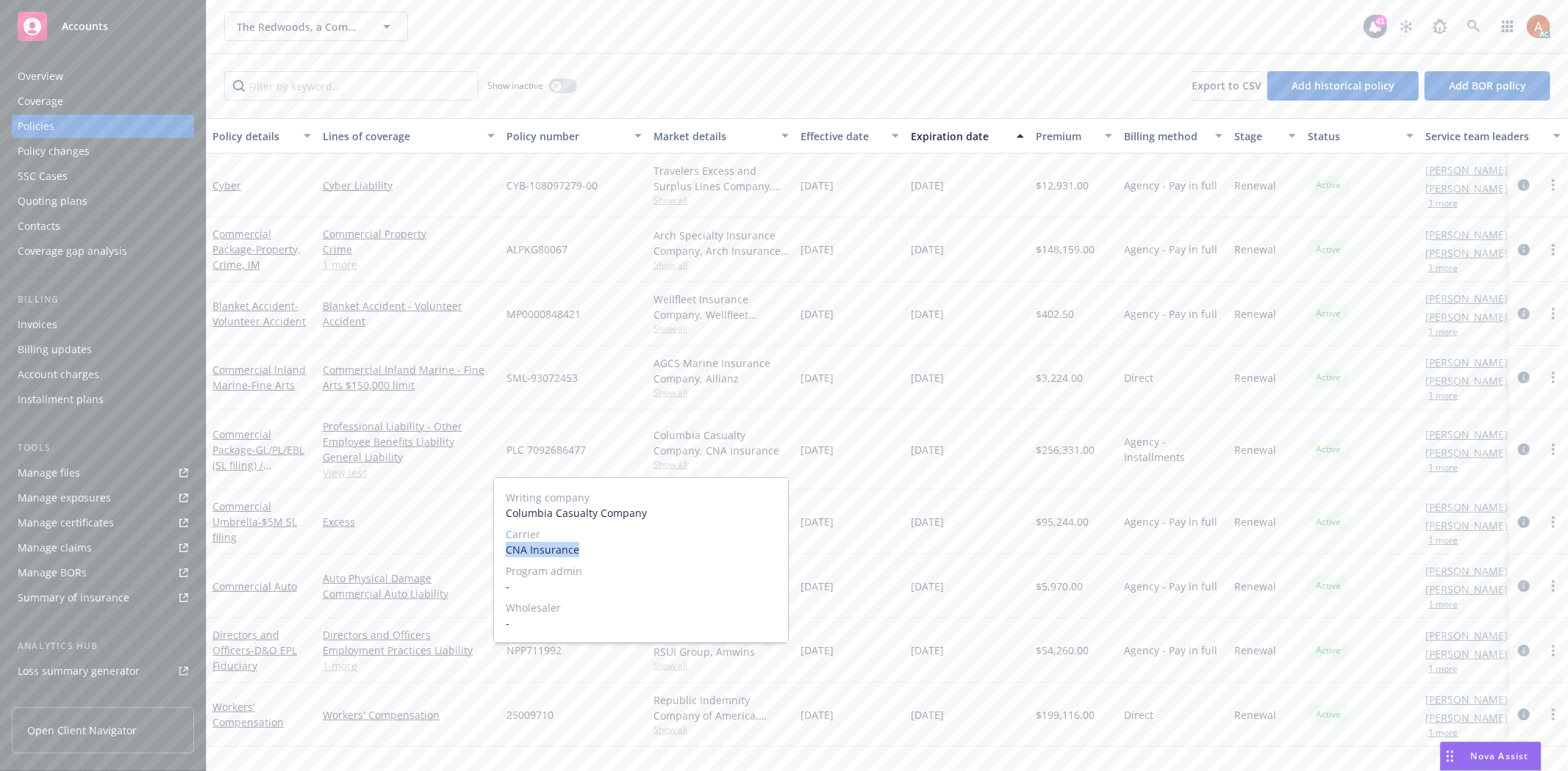
drag, startPoint x: 519, startPoint y: 551, endPoint x: 639, endPoint y: 549, distance: 120.0
click at [639, 549] on div "Writing company Columbia Casualty Company Carrier CNA Insurance Program admin -…" at bounding box center [640, 560] width 294 height 164
copy span "CNA Insurance"
drag, startPoint x: 627, startPoint y: 429, endPoint x: 595, endPoint y: 435, distance: 32.6
click at [626, 429] on div "PLC 7092686477" at bounding box center [574, 450] width 147 height 80
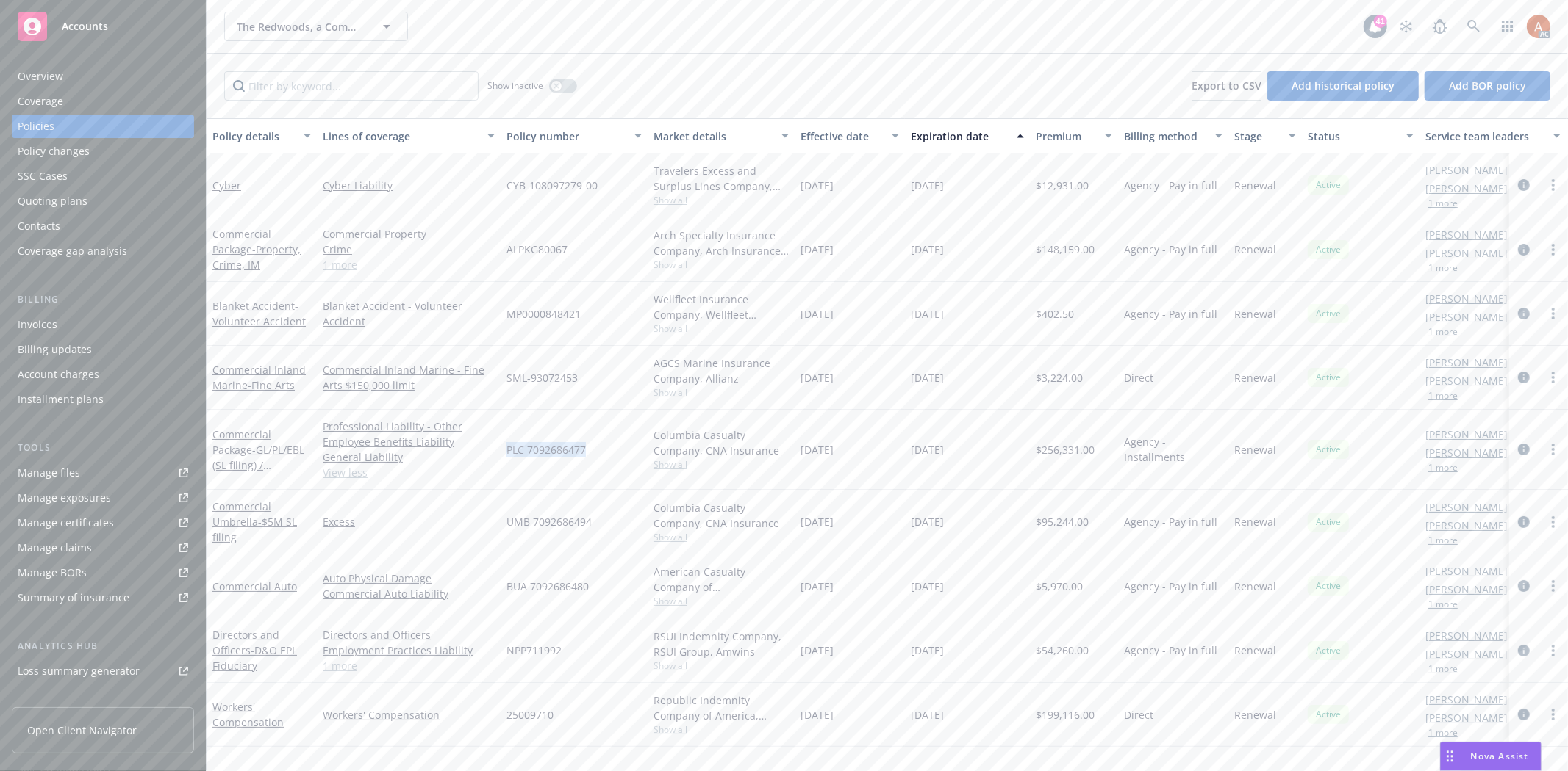
drag, startPoint x: 507, startPoint y: 446, endPoint x: 606, endPoint y: 450, distance: 99.1
click at [606, 450] on div "PLC 7092686477" at bounding box center [574, 450] width 147 height 80
copy span "PLC 7092686477"
click at [1057, 450] on span "$256,331.00" at bounding box center [1065, 450] width 59 height 16
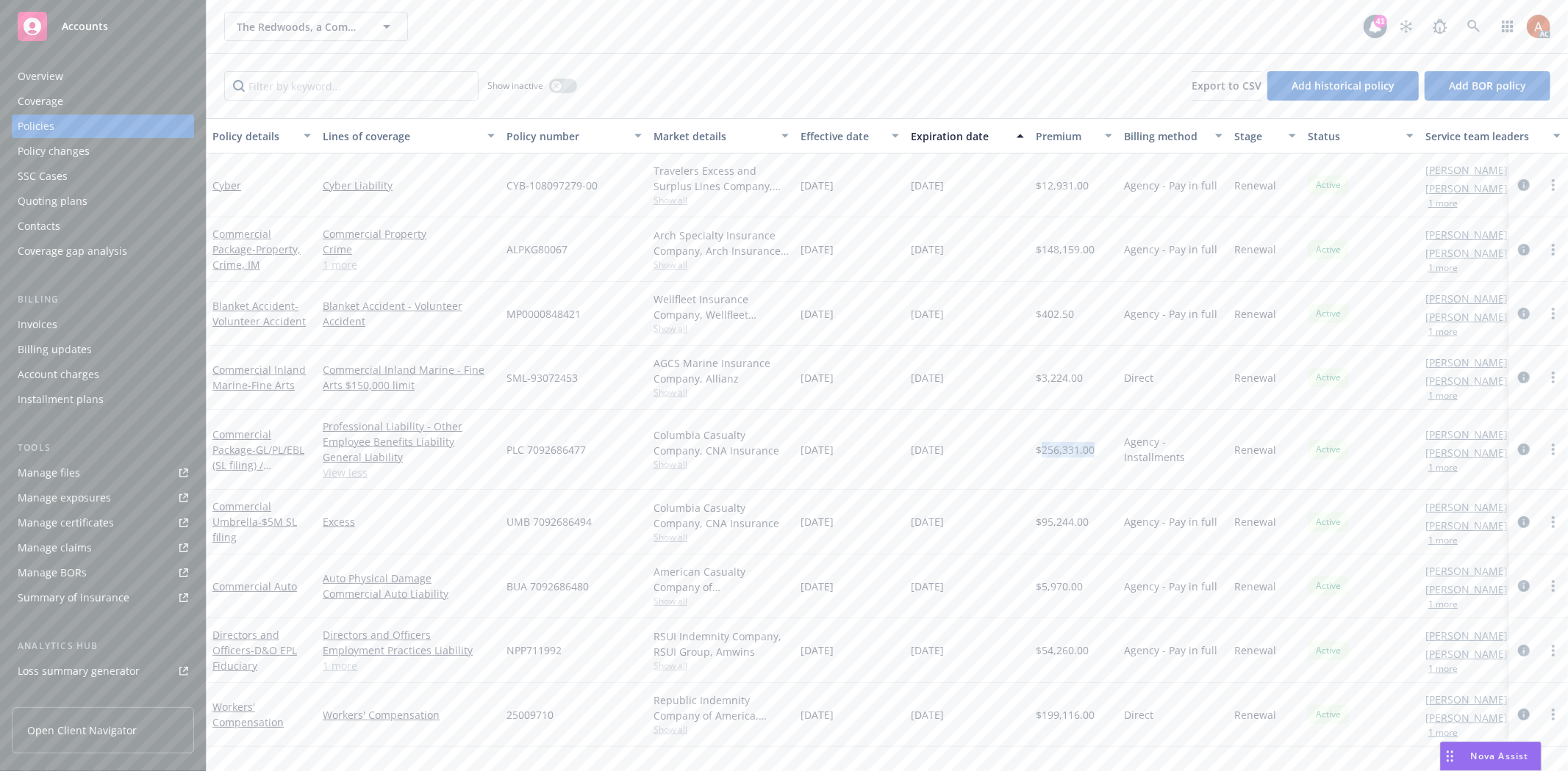
copy span "256,331.00"
drag, startPoint x: 797, startPoint y: 449, endPoint x: 869, endPoint y: 453, distance: 72.1
click at [869, 453] on div "[DATE]" at bounding box center [849, 450] width 110 height 80
copy span "[DATE]"
click at [555, 85] on icon "button" at bounding box center [555, 85] width 5 height 5
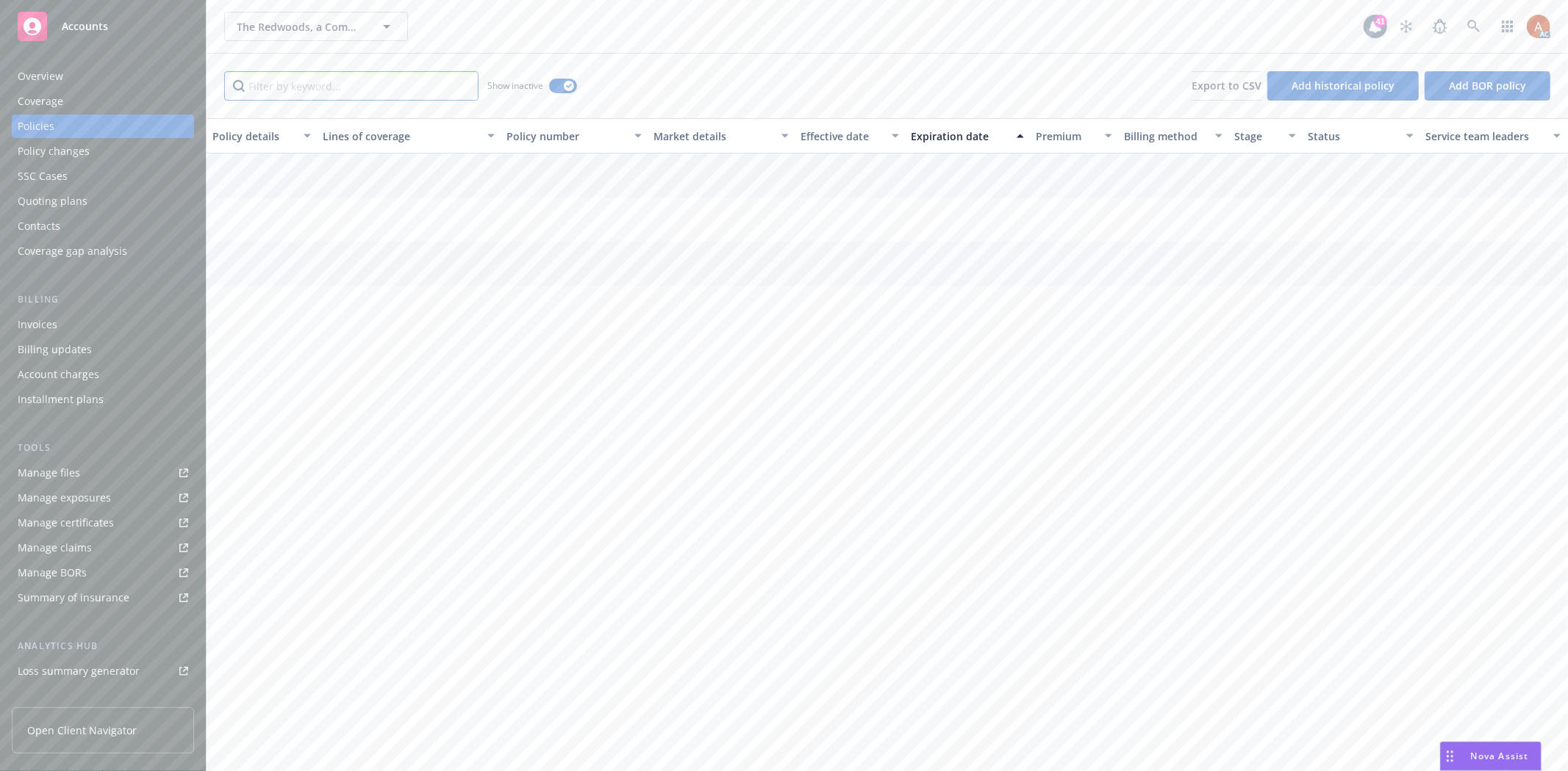
click at [332, 85] on input "Filter by keyword..." at bounding box center [351, 86] width 254 height 29
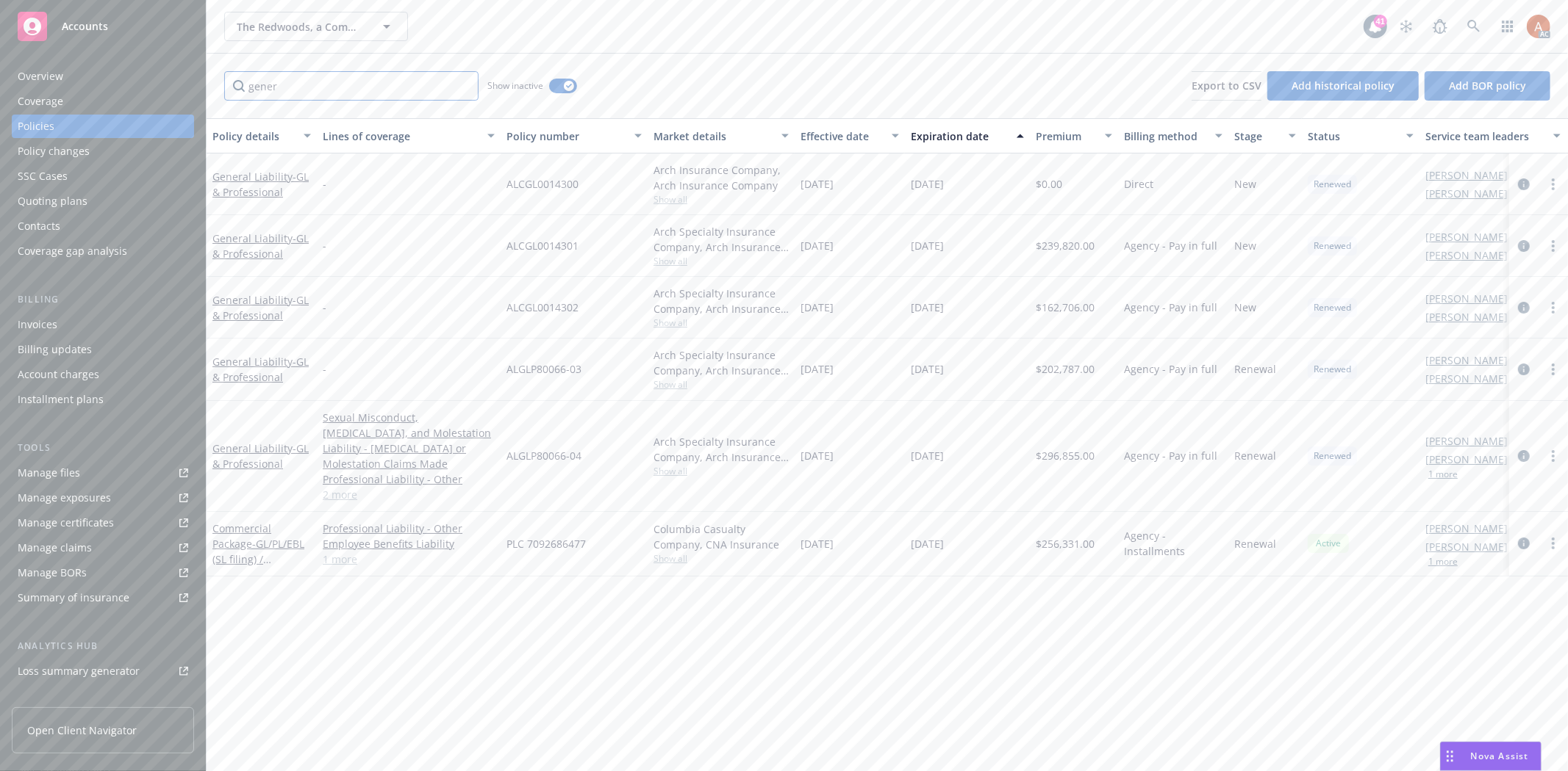
type input "gener"
click at [830, 135] on div "Effective date" at bounding box center [842, 137] width 82 height 16
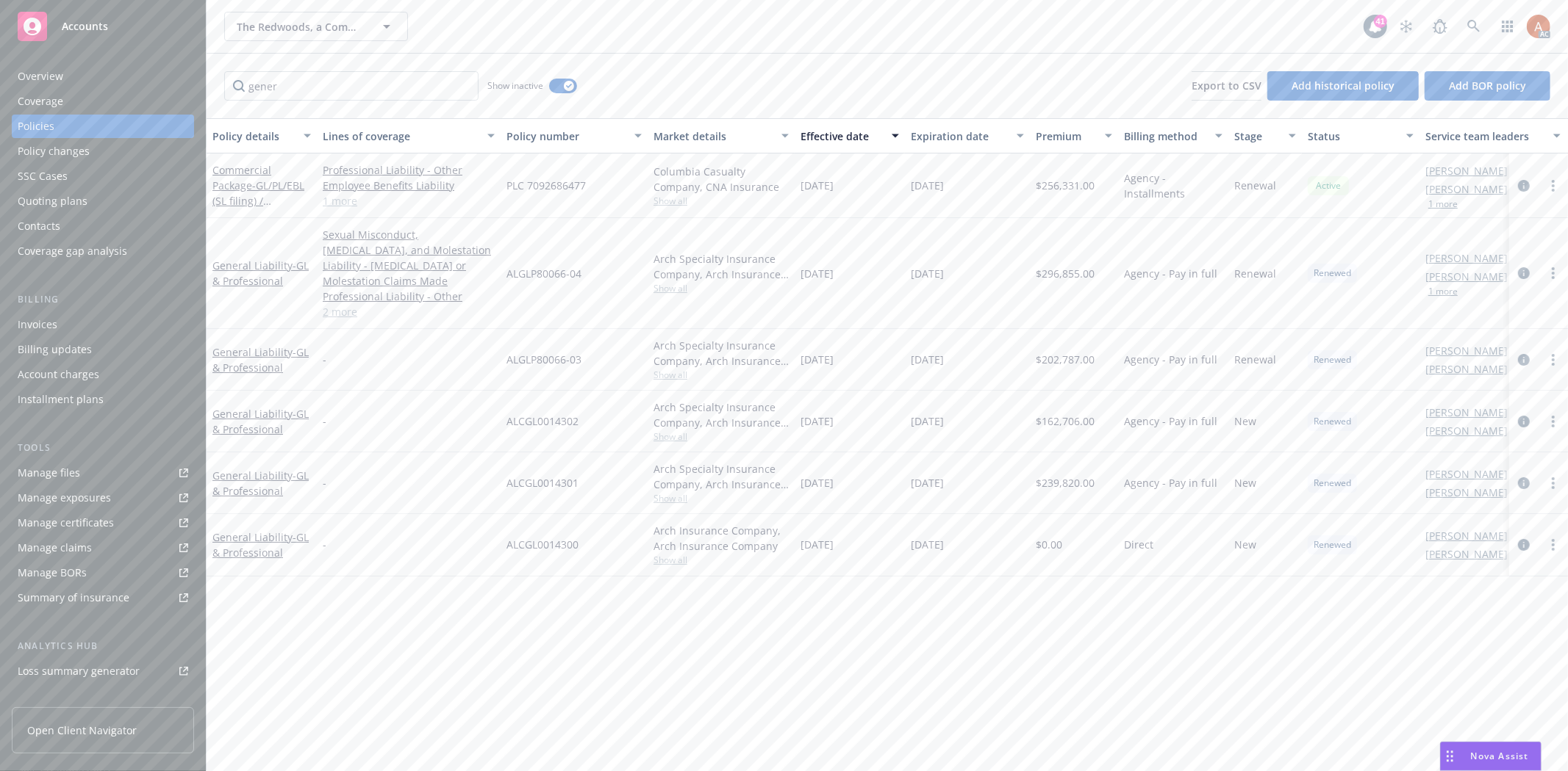
click at [665, 282] on span "Show all" at bounding box center [720, 288] width 135 height 13
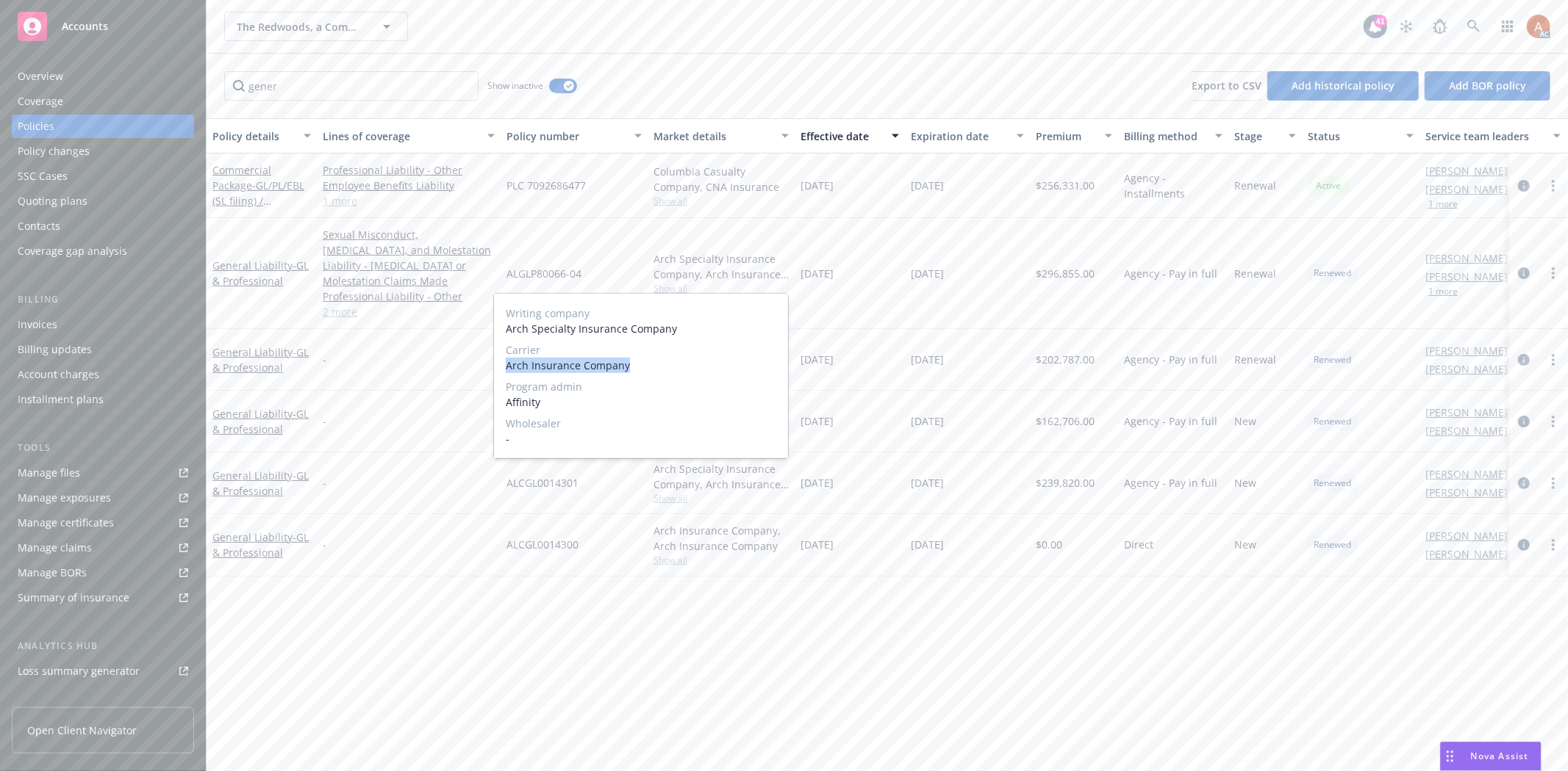
drag, startPoint x: 525, startPoint y: 365, endPoint x: 685, endPoint y: 365, distance: 160.0
click at [685, 365] on span "Arch Insurance Company" at bounding box center [640, 365] width 271 height 16
copy span "Arch Insurance Company"
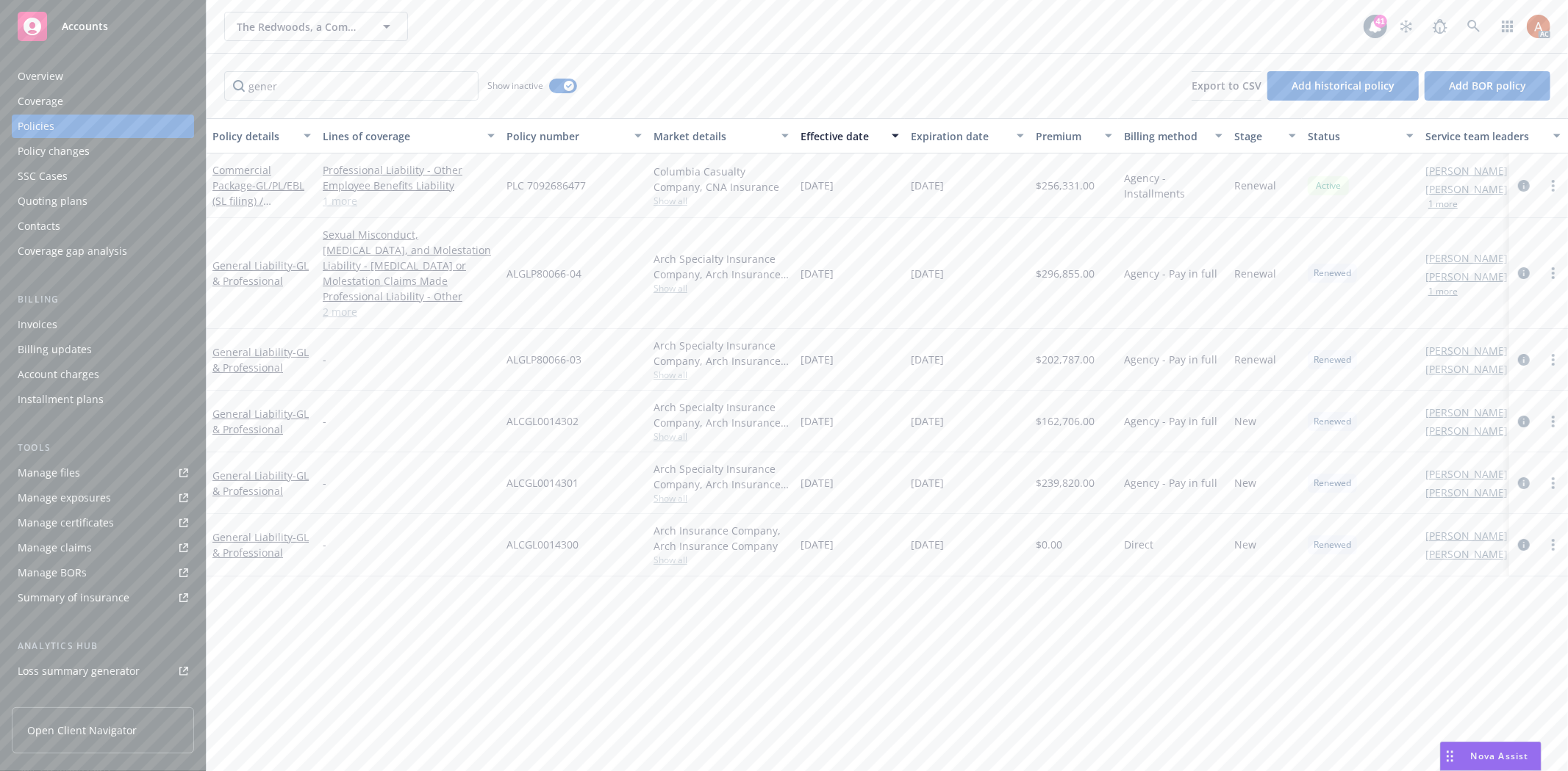
click at [523, 266] on span "ALGLP80066-04" at bounding box center [544, 274] width 75 height 16
drag, startPoint x: 505, startPoint y: 262, endPoint x: 598, endPoint y: 270, distance: 93.3
click at [598, 270] on div "ALGLP80066-04" at bounding box center [574, 274] width 147 height 111
copy span "ALGLP80066-04"
click at [1057, 266] on span "$296,855.00" at bounding box center [1065, 274] width 59 height 16
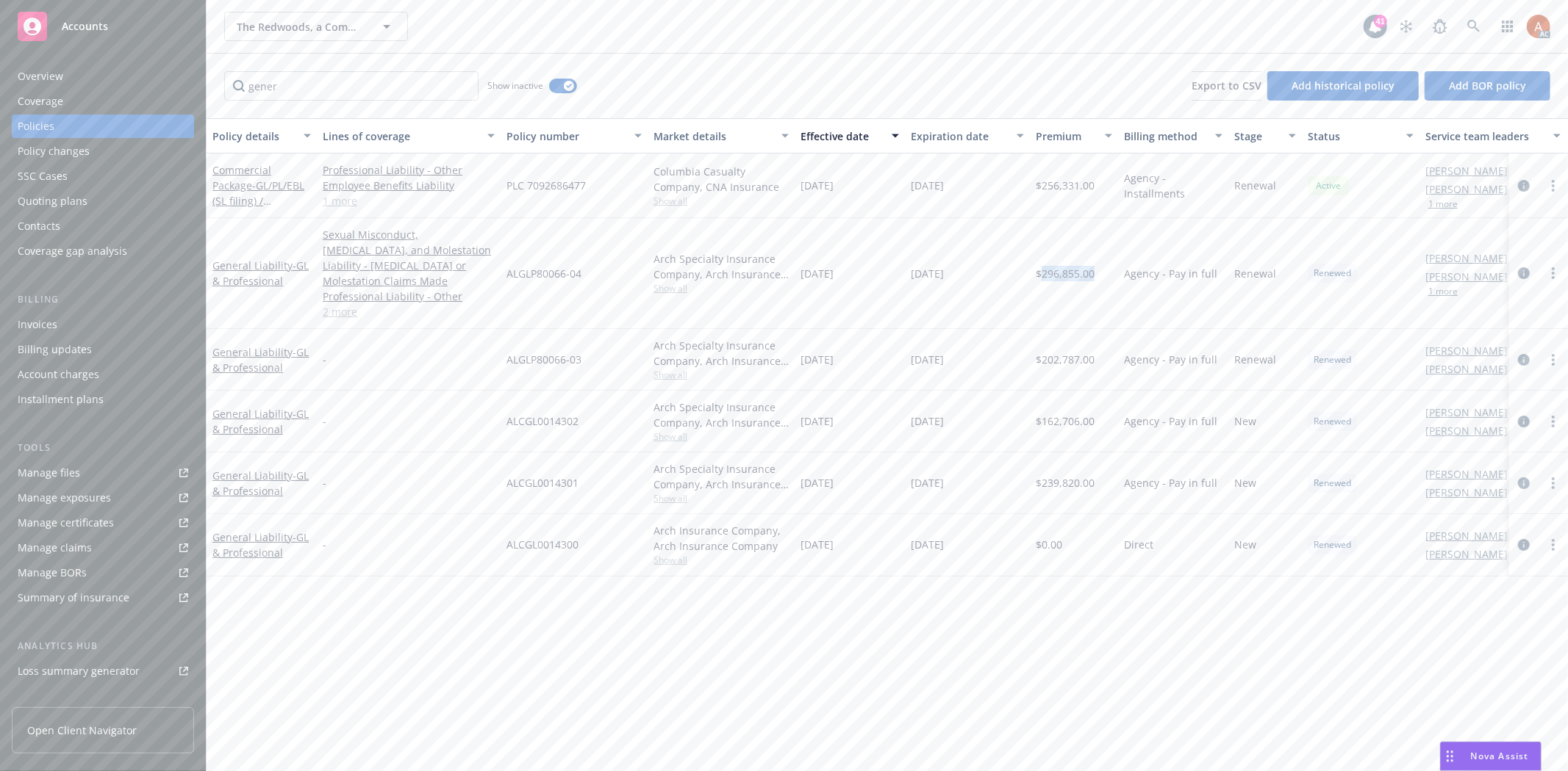
click at [1057, 266] on span "$296,855.00" at bounding box center [1065, 274] width 59 height 16
copy span "296,855.00"
drag, startPoint x: 798, startPoint y: 262, endPoint x: 866, endPoint y: 265, distance: 68.1
click at [863, 265] on div "[DATE]" at bounding box center [849, 274] width 110 height 111
copy span "[DATE]"
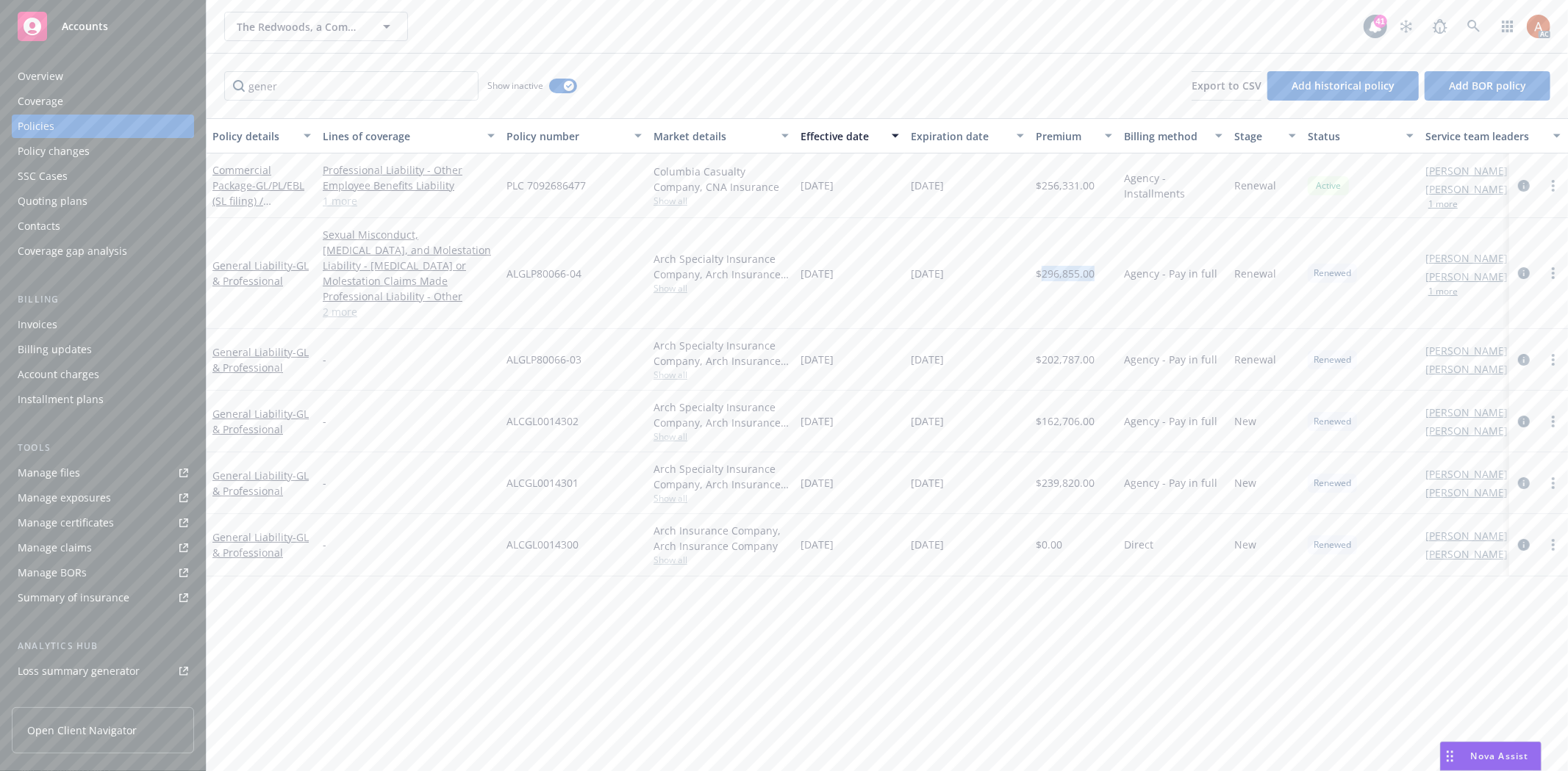
click at [670, 368] on span "Show all" at bounding box center [720, 374] width 135 height 13
drag, startPoint x: 504, startPoint y: 445, endPoint x: 647, endPoint y: 449, distance: 143.1
click at [647, 449] on div "Writing company Arch Specialty Insurance Company Carrier Arch Insurance Company…" at bounding box center [640, 455] width 294 height 164
click at [849, 357] on div "[DATE]" at bounding box center [849, 360] width 110 height 62
drag, startPoint x: 533, startPoint y: 347, endPoint x: 662, endPoint y: 348, distance: 129.0
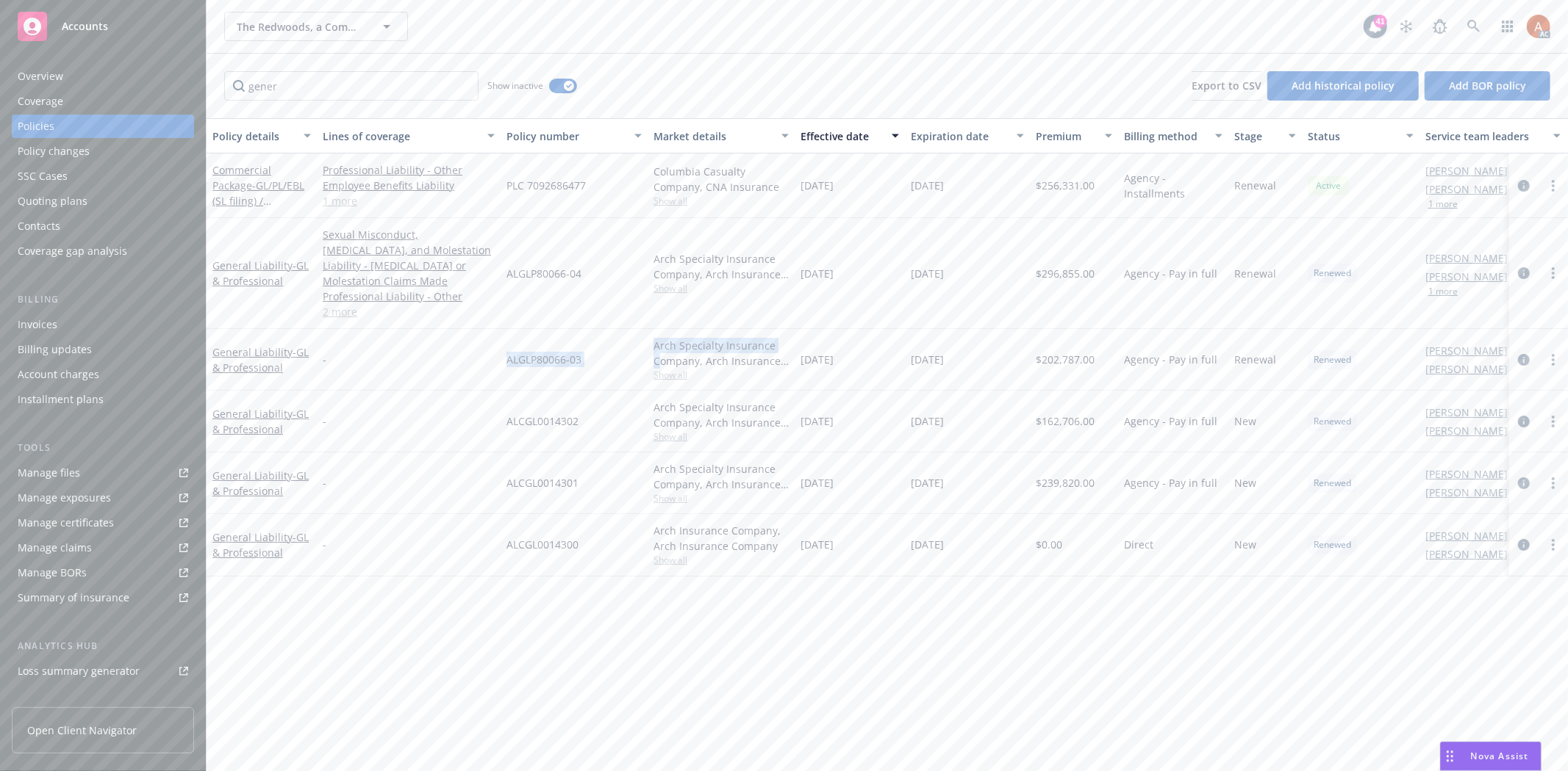
click at [662, 348] on div "General Liability - GL & Professional - ALGLP80066-03 Arch Specialty Insurance …" at bounding box center [915, 360] width 1418 height 62
click at [526, 360] on div "ALGLP80066-03" at bounding box center [574, 360] width 147 height 62
drag, startPoint x: 507, startPoint y: 340, endPoint x: 611, endPoint y: 339, distance: 104.0
click at [611, 339] on div "ALGLP80066-03" at bounding box center [574, 360] width 147 height 62
click at [1052, 352] on span "$202,787.00" at bounding box center [1065, 360] width 59 height 16
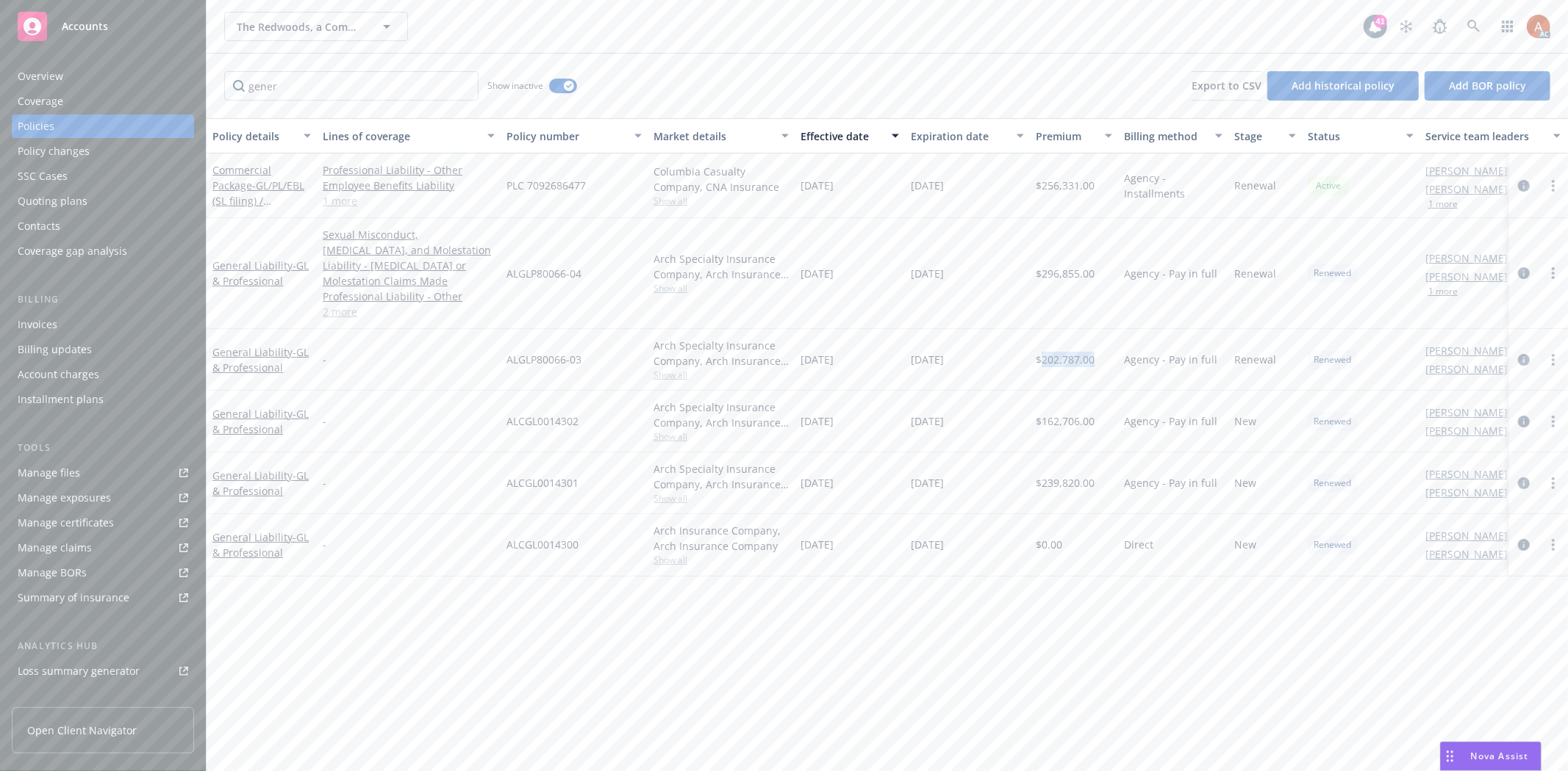
click at [1052, 352] on span "$202,787.00" at bounding box center [1065, 360] width 59 height 16
drag, startPoint x: 816, startPoint y: 343, endPoint x: 878, endPoint y: 347, distance: 62.1
click at [878, 347] on div "[DATE]" at bounding box center [849, 360] width 110 height 62
click at [459, 87] on input "gener" at bounding box center [351, 86] width 254 height 29
click at [694, 96] on div "Show inactive Export to CSV Add historical policy Add BOR policy" at bounding box center [887, 86] width 1361 height 64
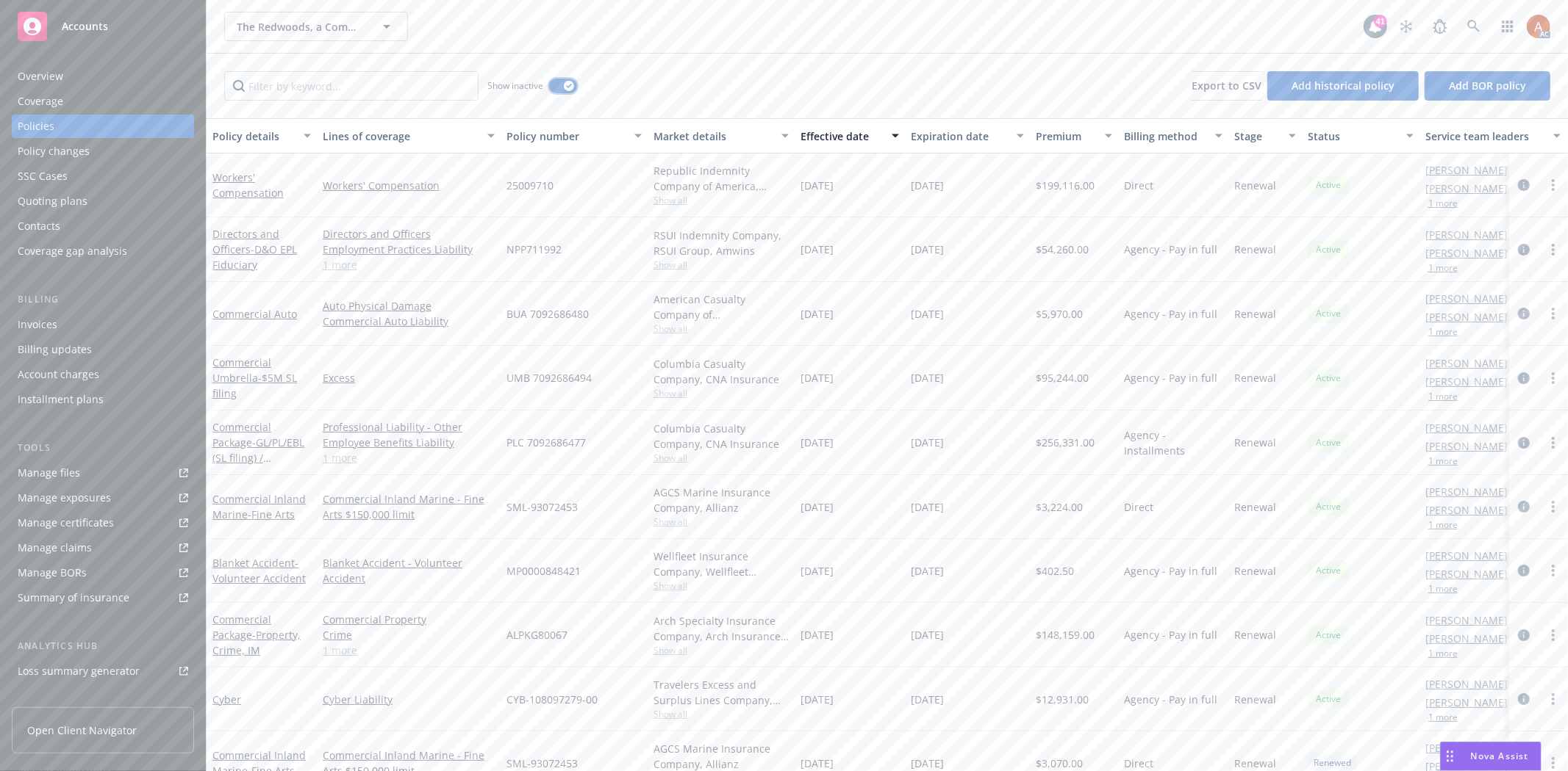
click at [562, 84] on button "button" at bounding box center [563, 85] width 28 height 15
click at [356, 84] on input "Filter by keyword..." at bounding box center [351, 86] width 254 height 29
paste input "UMB 7092686494"
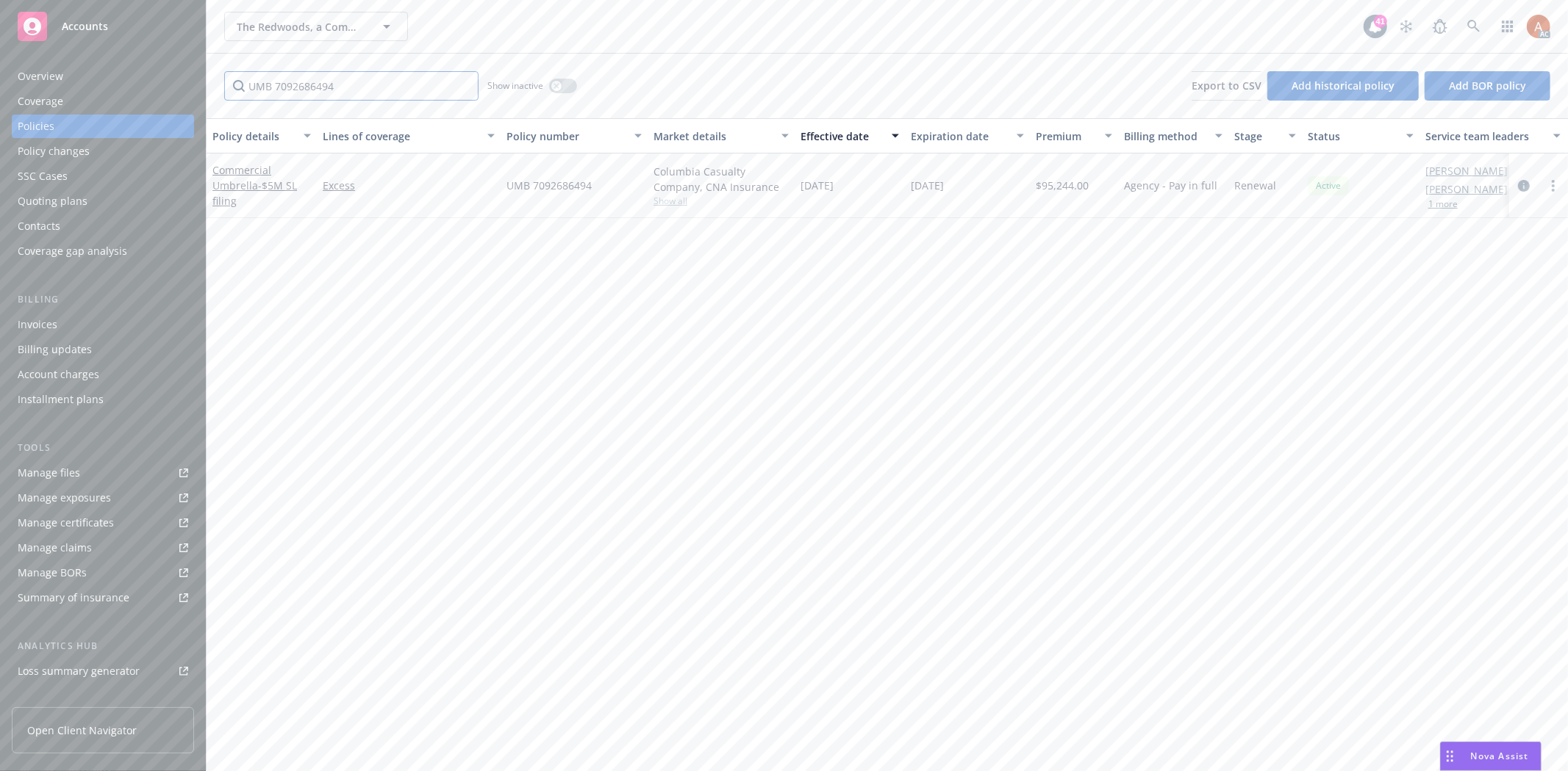
type input "UMB 7092686494"
click at [1523, 184] on icon "circleInformation" at bounding box center [1523, 186] width 12 height 12
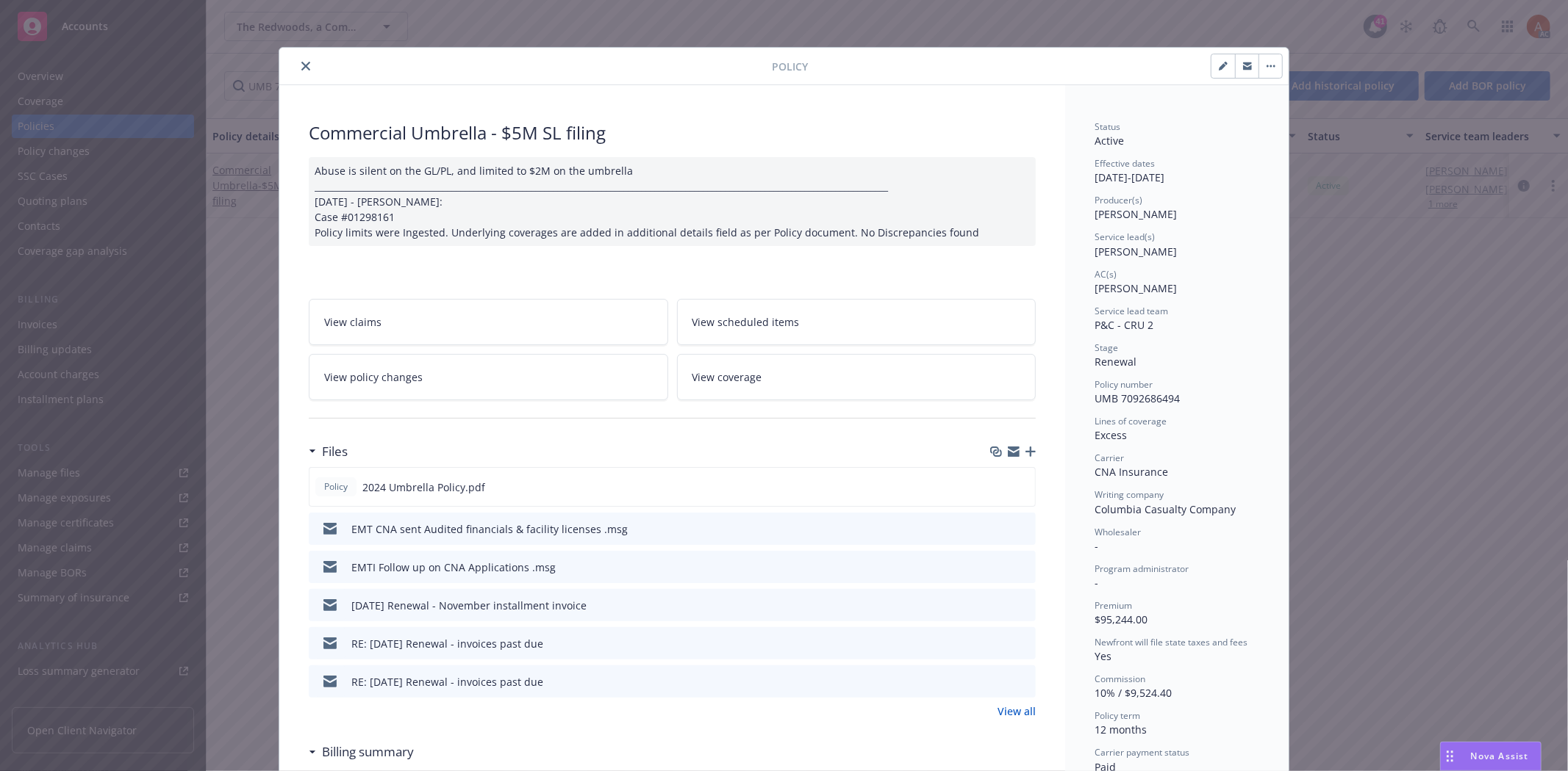
click at [1005, 710] on link "View all" at bounding box center [1016, 711] width 38 height 16
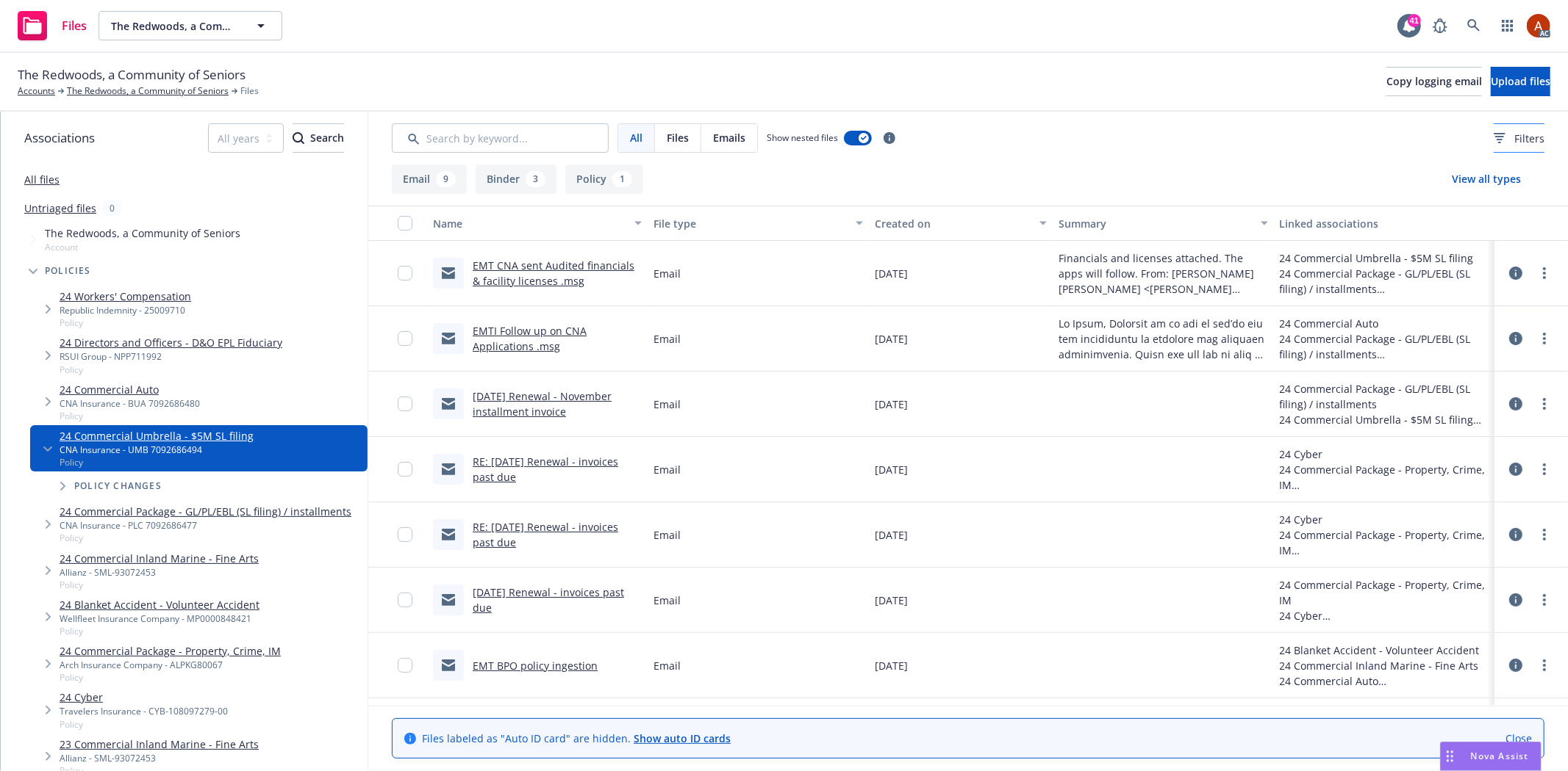
click at [1494, 133] on icon at bounding box center [1500, 134] width 12 height 2
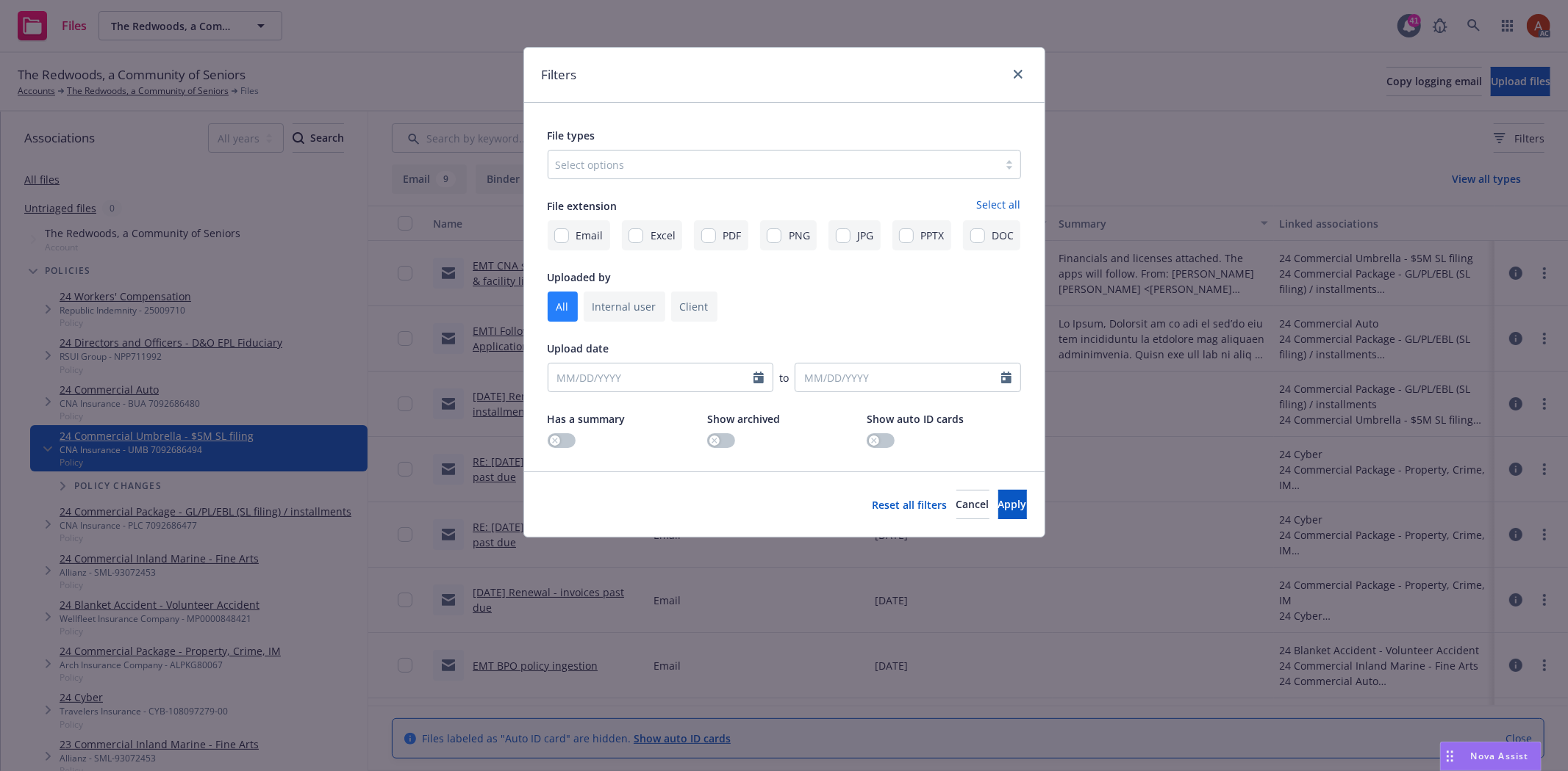
click at [662, 167] on div at bounding box center [772, 164] width 435 height 18
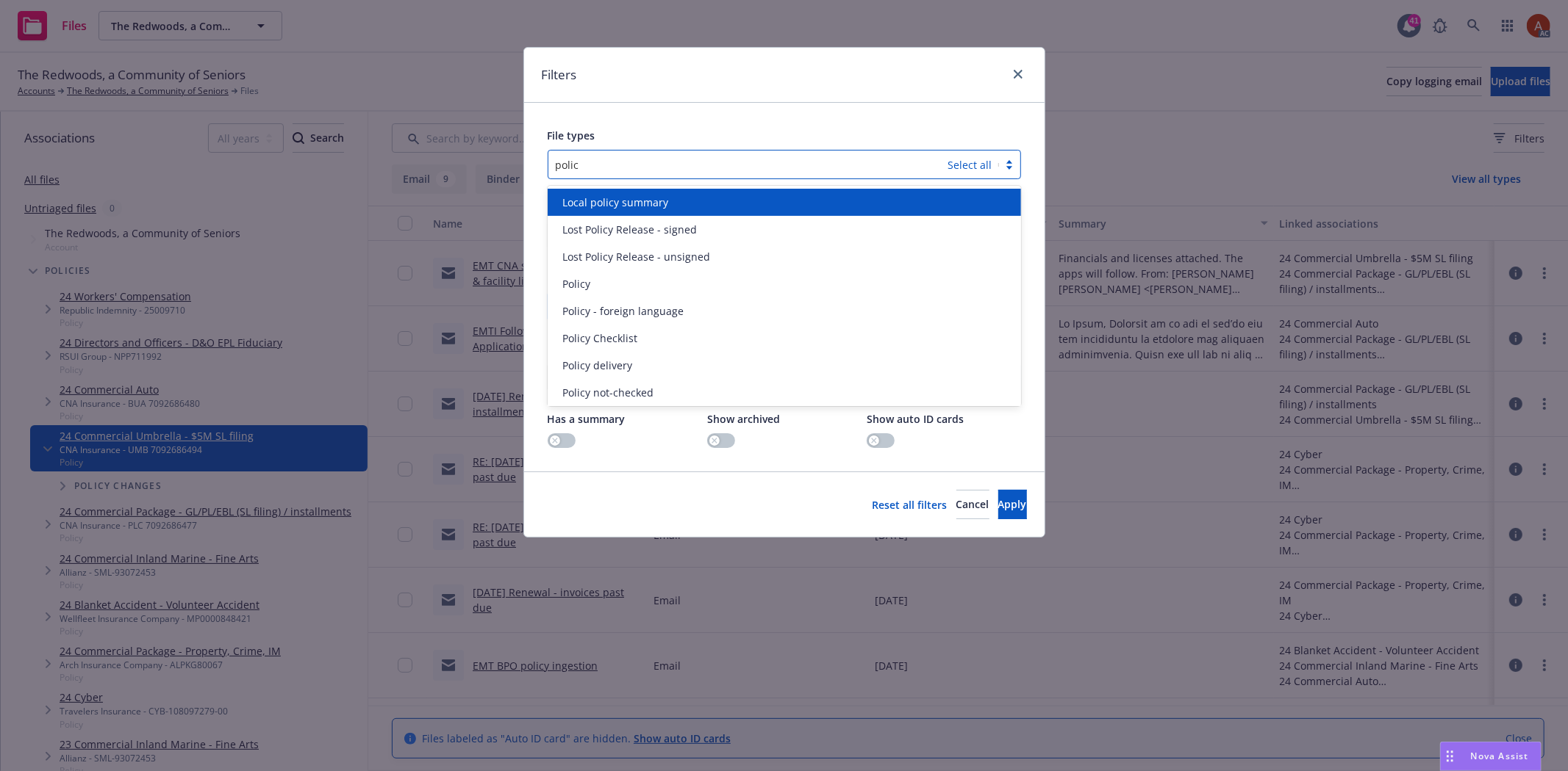
type input "policy"
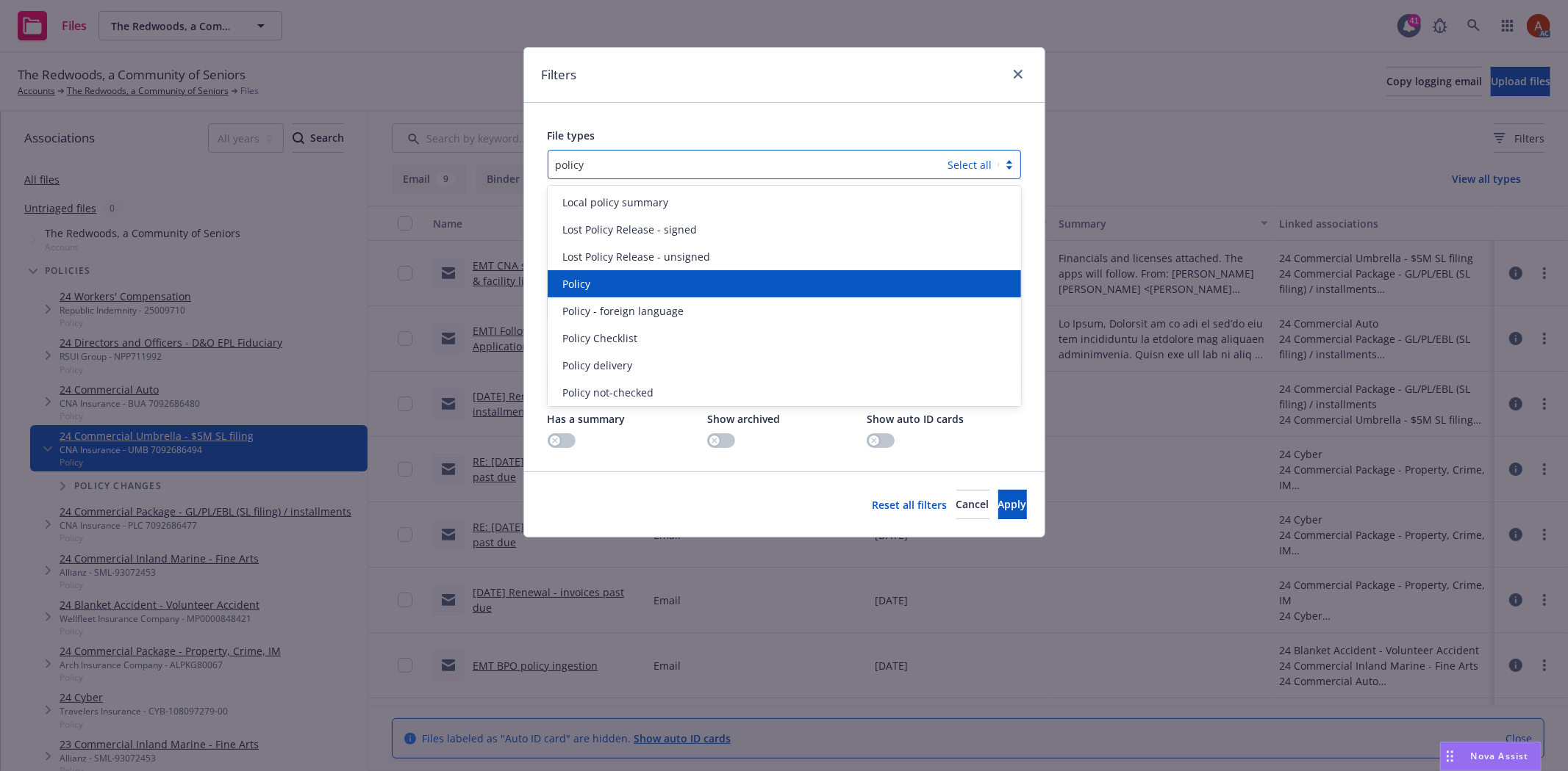
click at [587, 279] on span "Policy" at bounding box center [576, 284] width 28 height 16
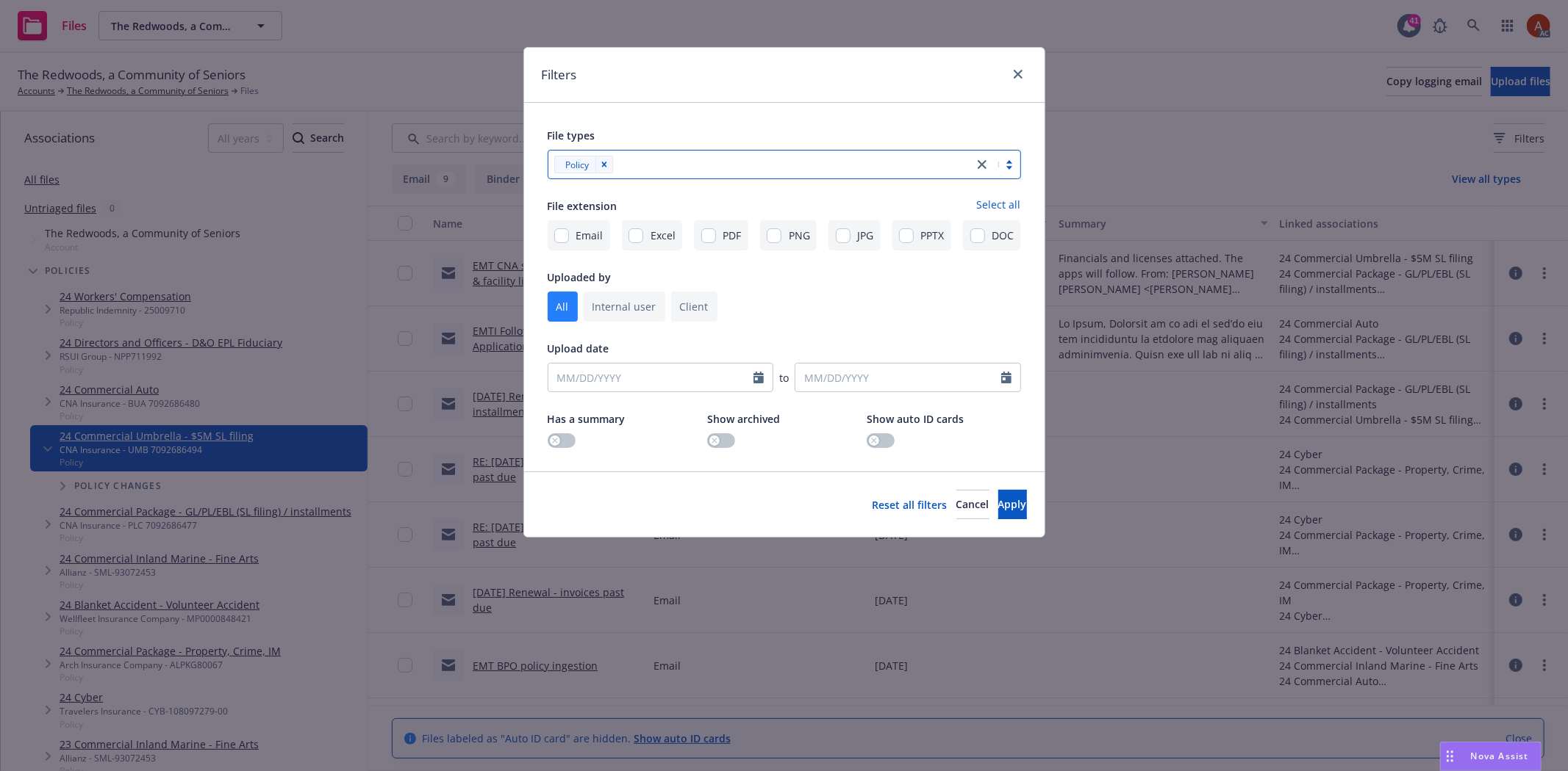
click at [694, 167] on div at bounding box center [791, 164] width 348 height 18
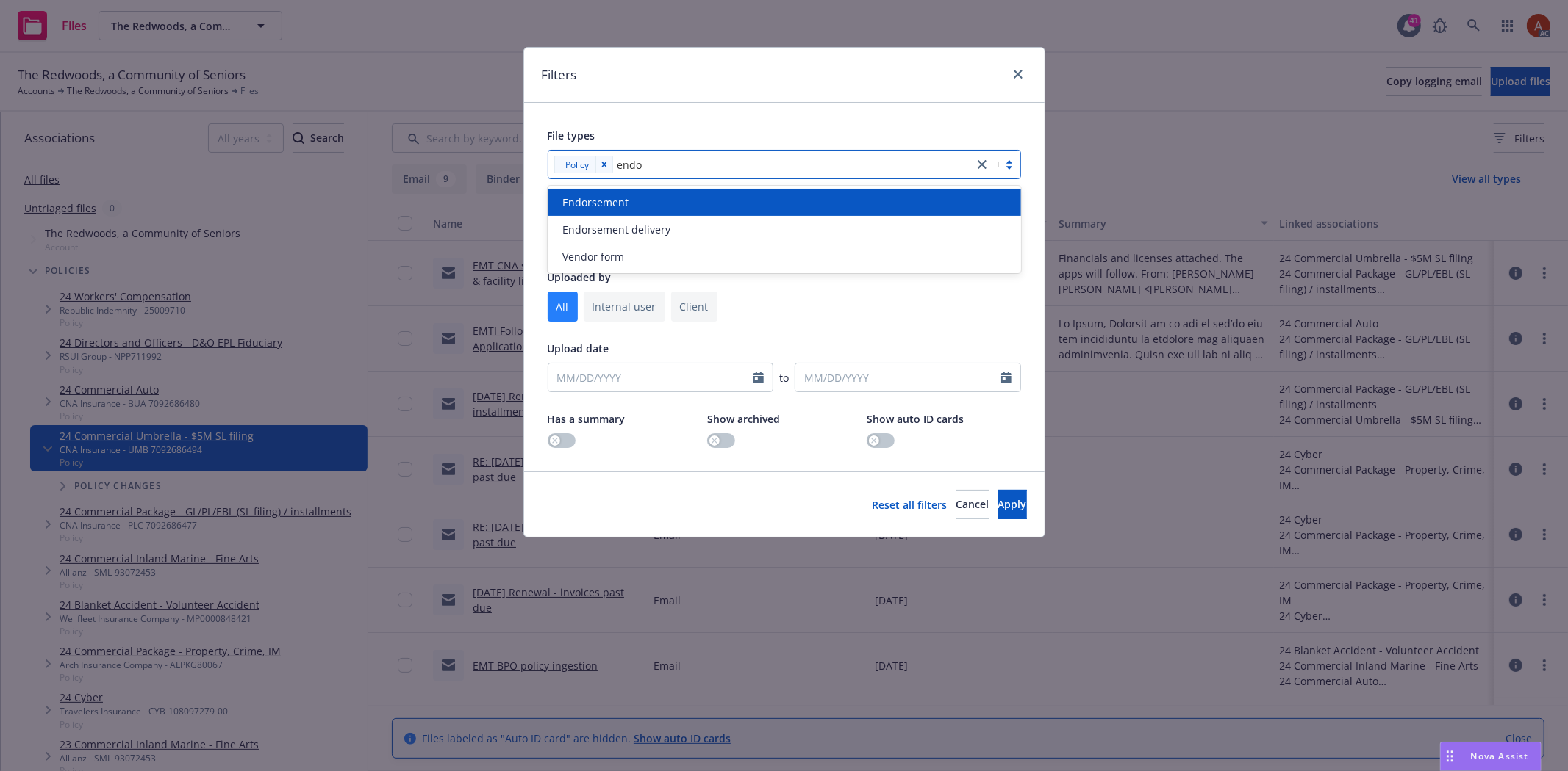
type input "endor"
click at [650, 196] on div "Endorsement" at bounding box center [784, 202] width 456 height 16
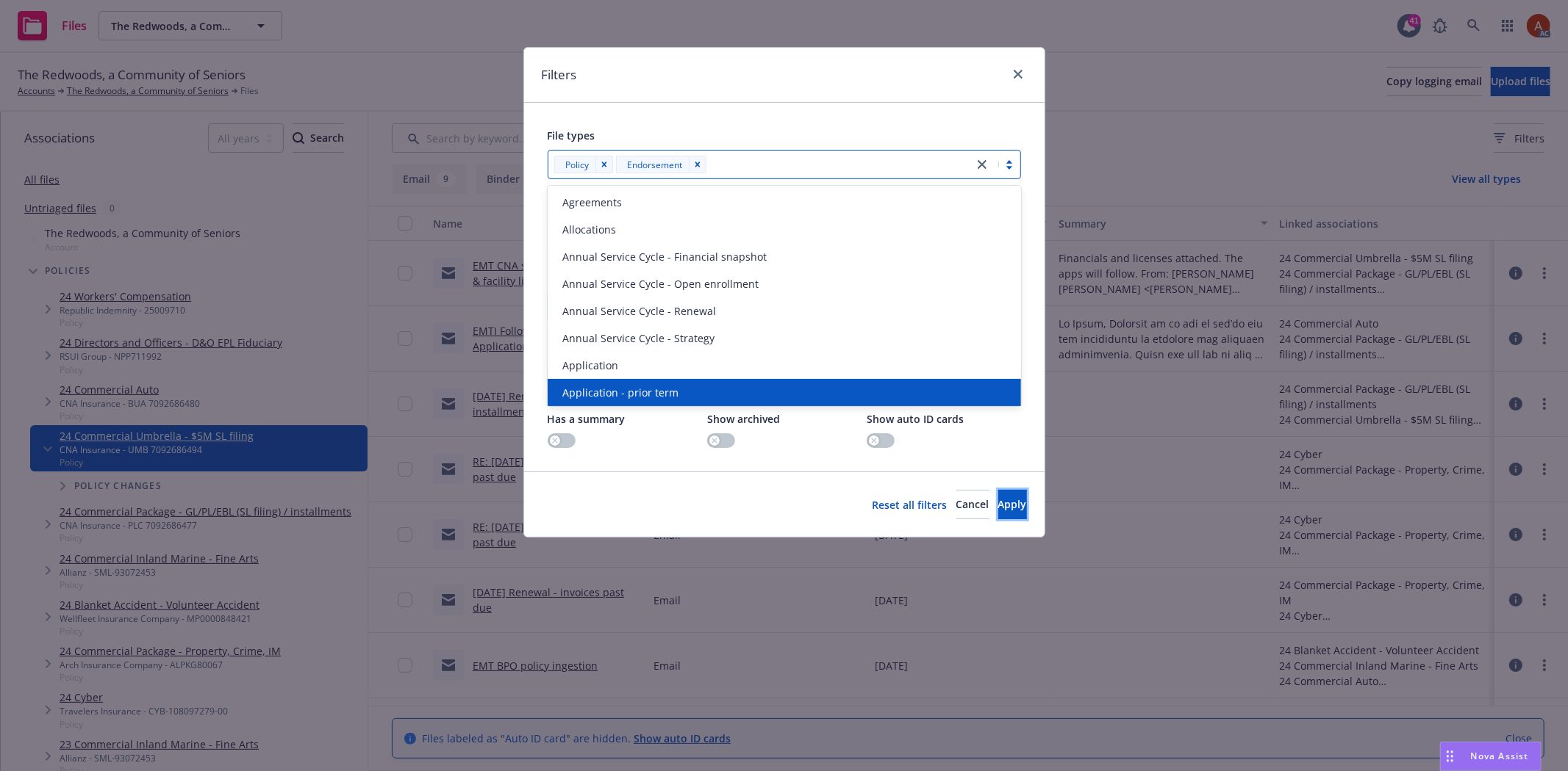
drag, startPoint x: 968, startPoint y: 504, endPoint x: 900, endPoint y: 493, distance: 68.9
click at [998, 505] on button "Apply" at bounding box center [1012, 504] width 28 height 29
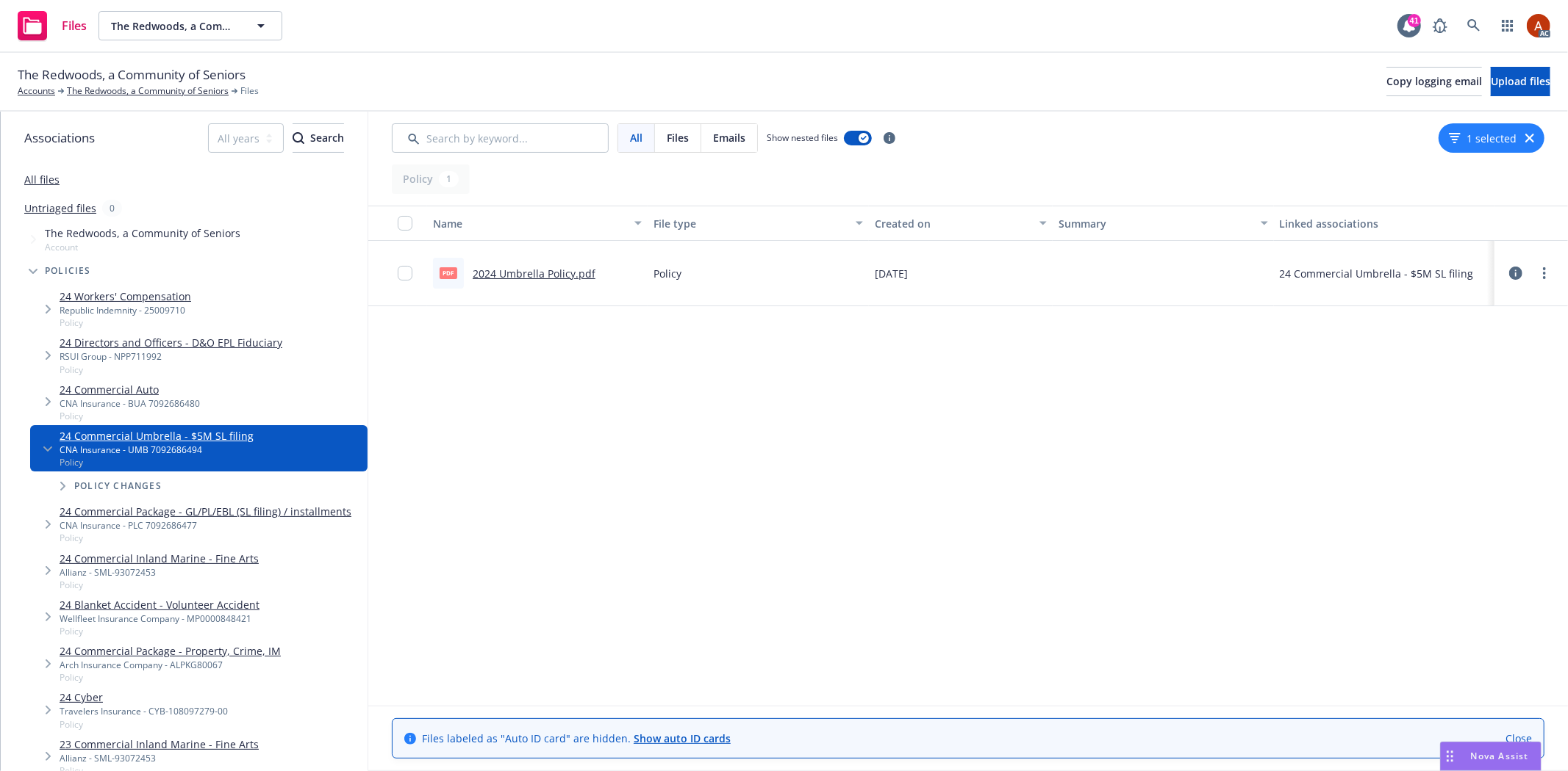
click at [520, 274] on link "2024 Umbrella Policy.pdf" at bounding box center [534, 274] width 123 height 14
click at [217, 515] on link "24 Commercial Package - GL/PL/EBL (SL filing) / installments" at bounding box center [205, 512] width 291 height 16
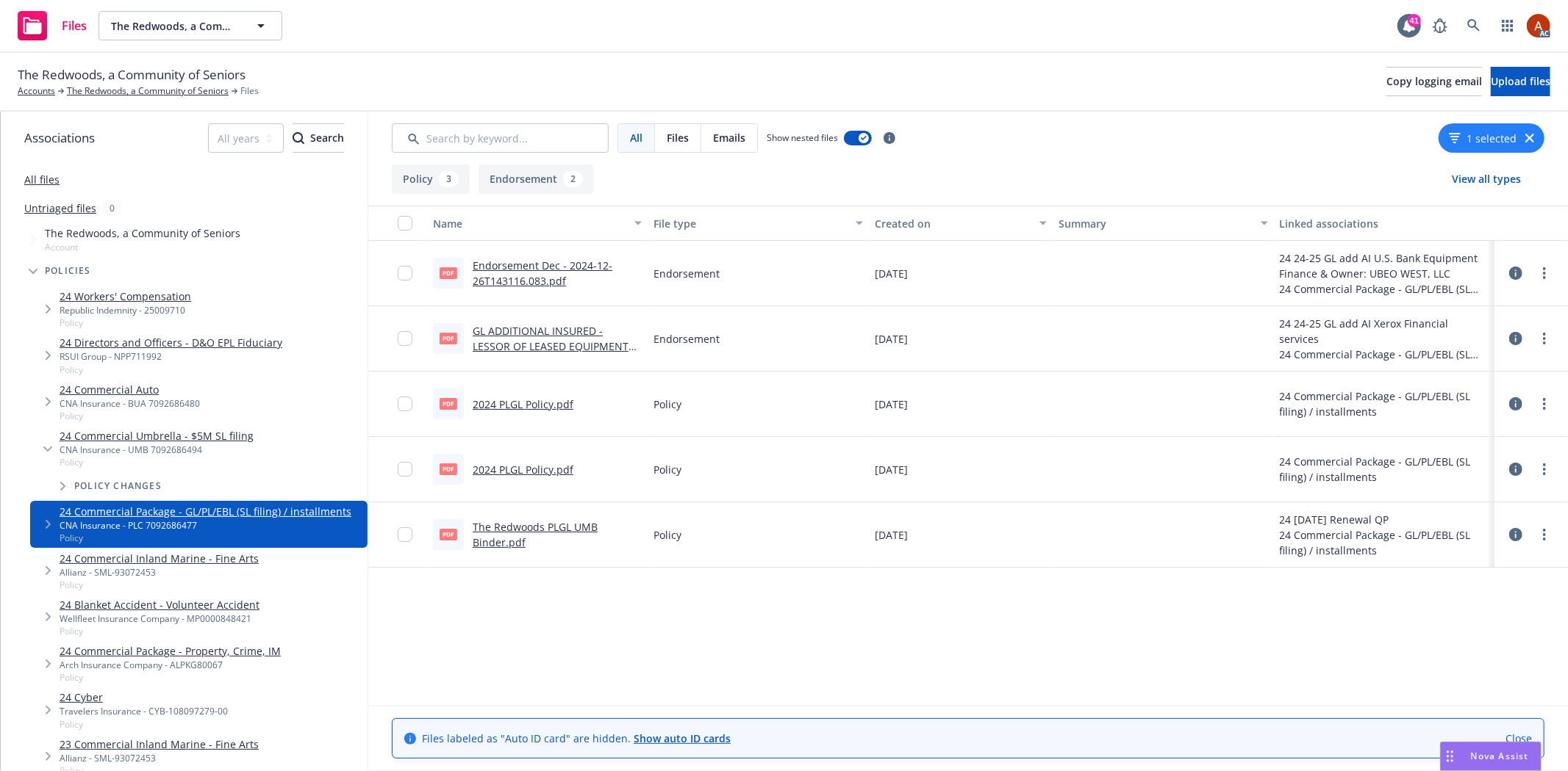
click at [1498, 135] on button "1 selected" at bounding box center [1482, 139] width 67 height 16
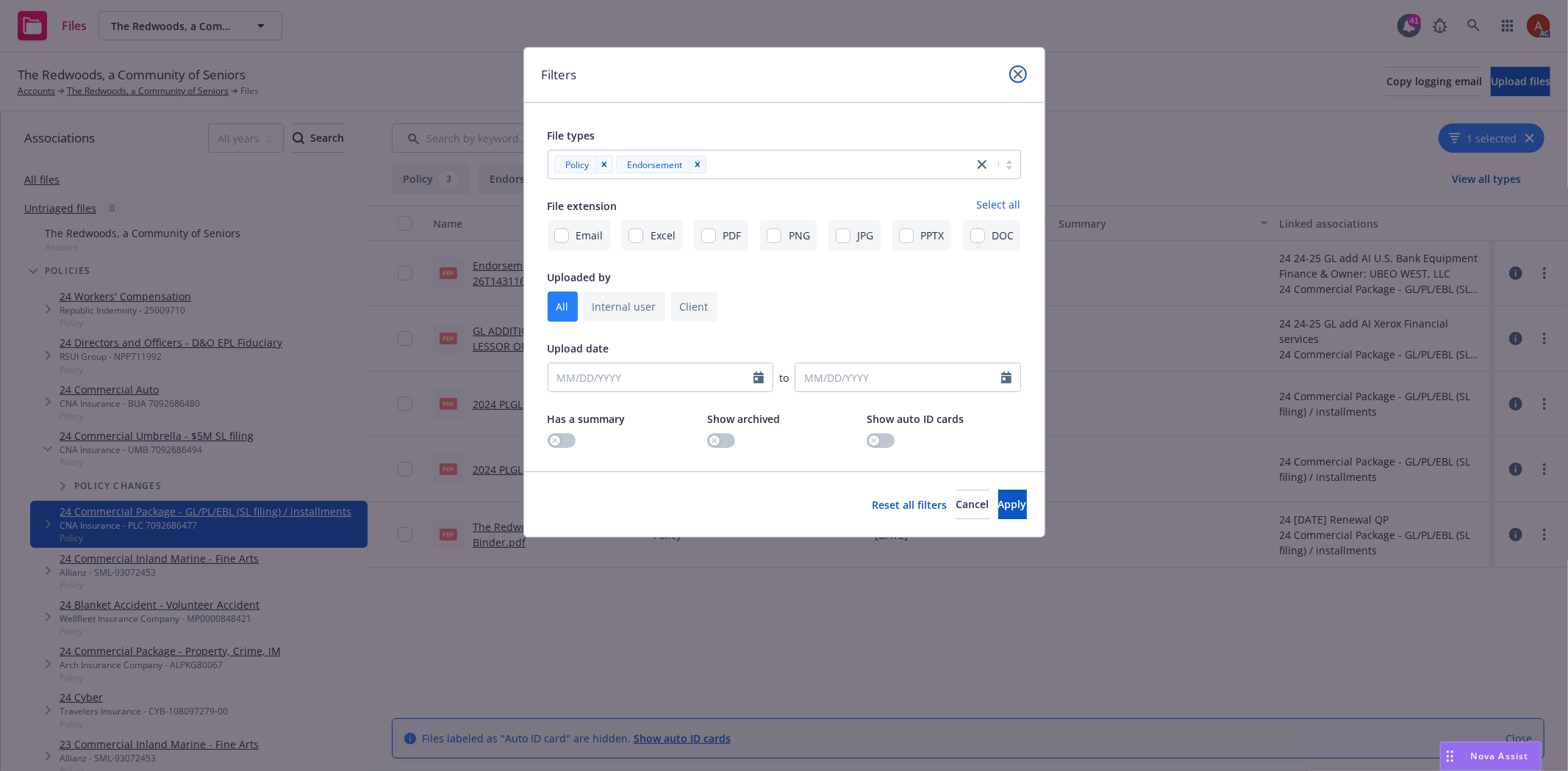
click at [1017, 71] on icon "close" at bounding box center [1018, 73] width 9 height 9
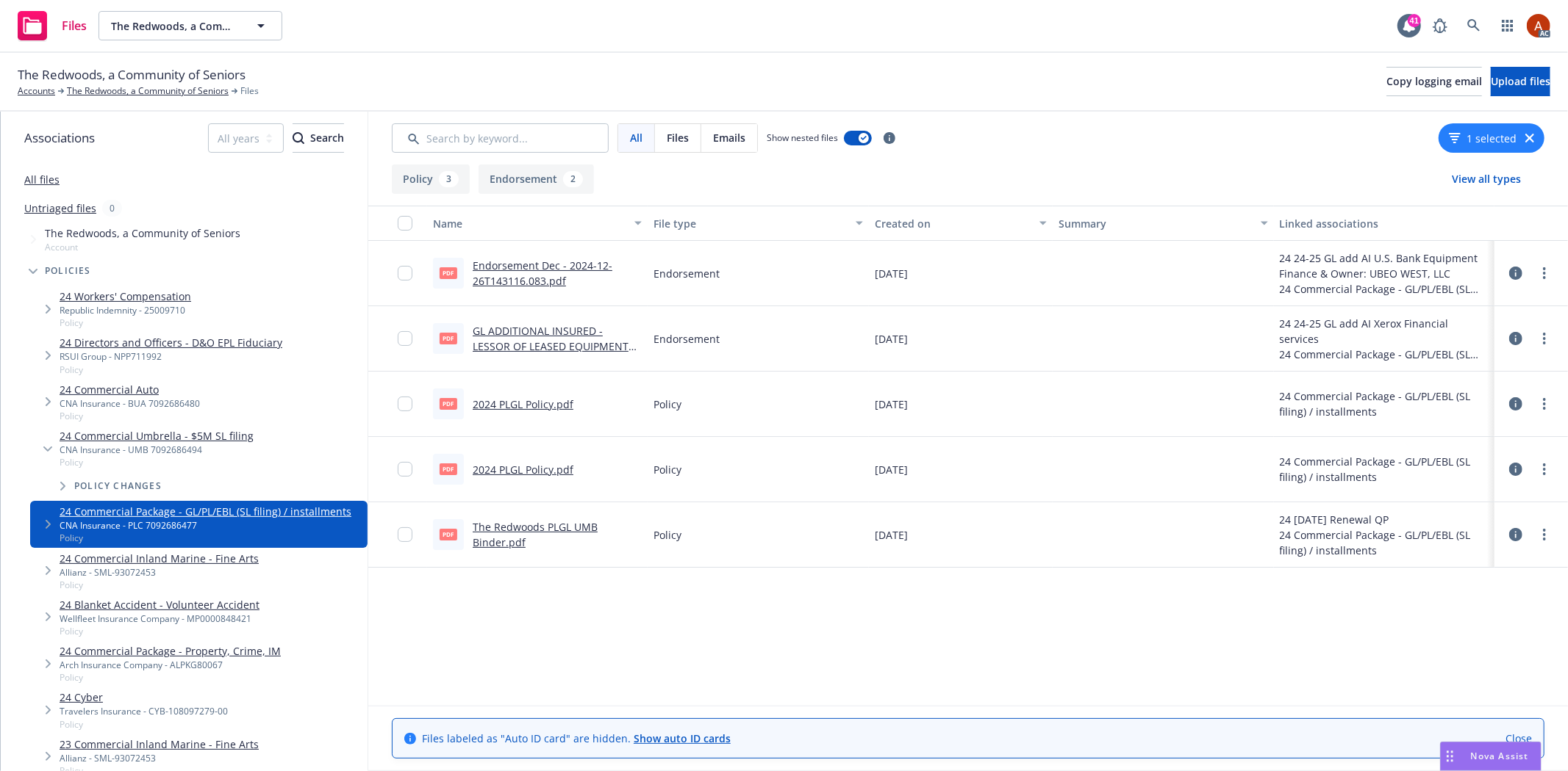
click at [804, 71] on div "The Redwoods, a Community of Seniors Accounts The Redwoods, a Community of Seni…" at bounding box center [783, 81] width 1532 height 32
click at [159, 532] on div "CNA Insurance - PLC 7092686477" at bounding box center [205, 525] width 291 height 13
drag, startPoint x: 196, startPoint y: 527, endPoint x: 130, endPoint y: 530, distance: 66.1
click at [130, 529] on div "CNA Insurance - PLC 7092686477" at bounding box center [205, 525] width 291 height 13
drag, startPoint x: 126, startPoint y: 529, endPoint x: 217, endPoint y: 532, distance: 91.0
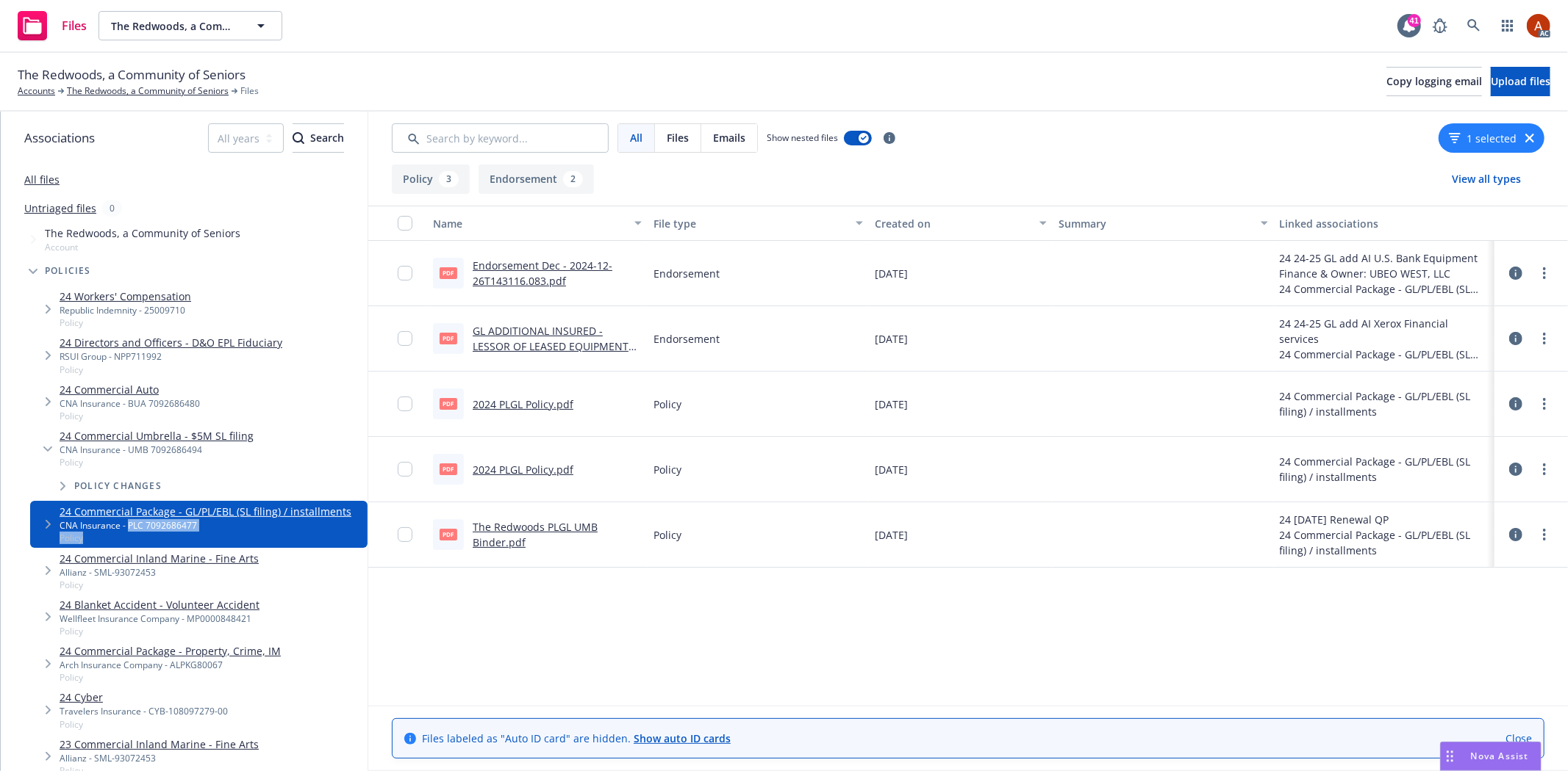
click at [217, 532] on div "24 Commercial Package - GL/PL/EBL (SL filing) / installments CNA Insurance - PL…" at bounding box center [205, 524] width 291 height 40
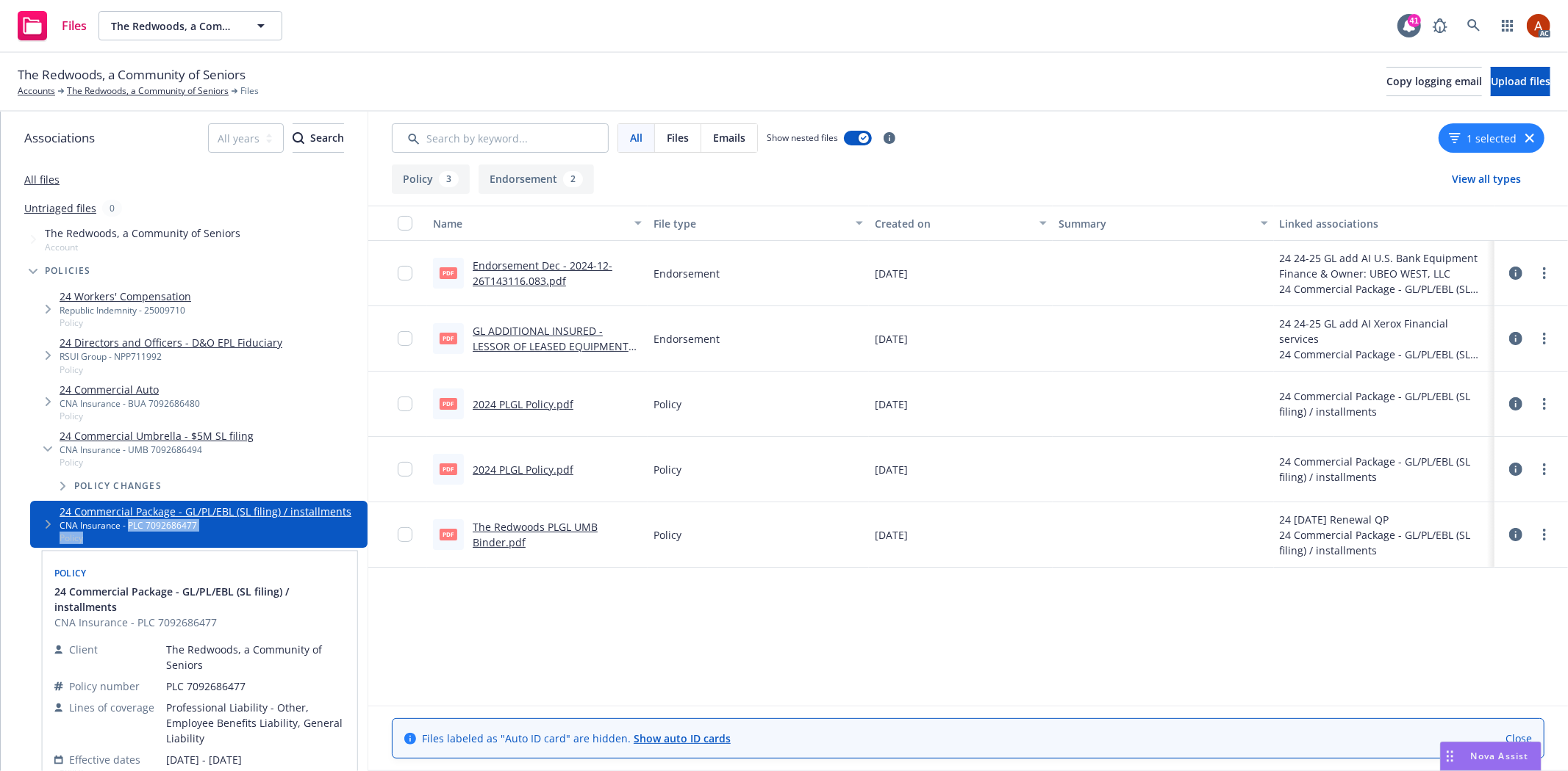
copy div "PLC 7092686477 Policy"
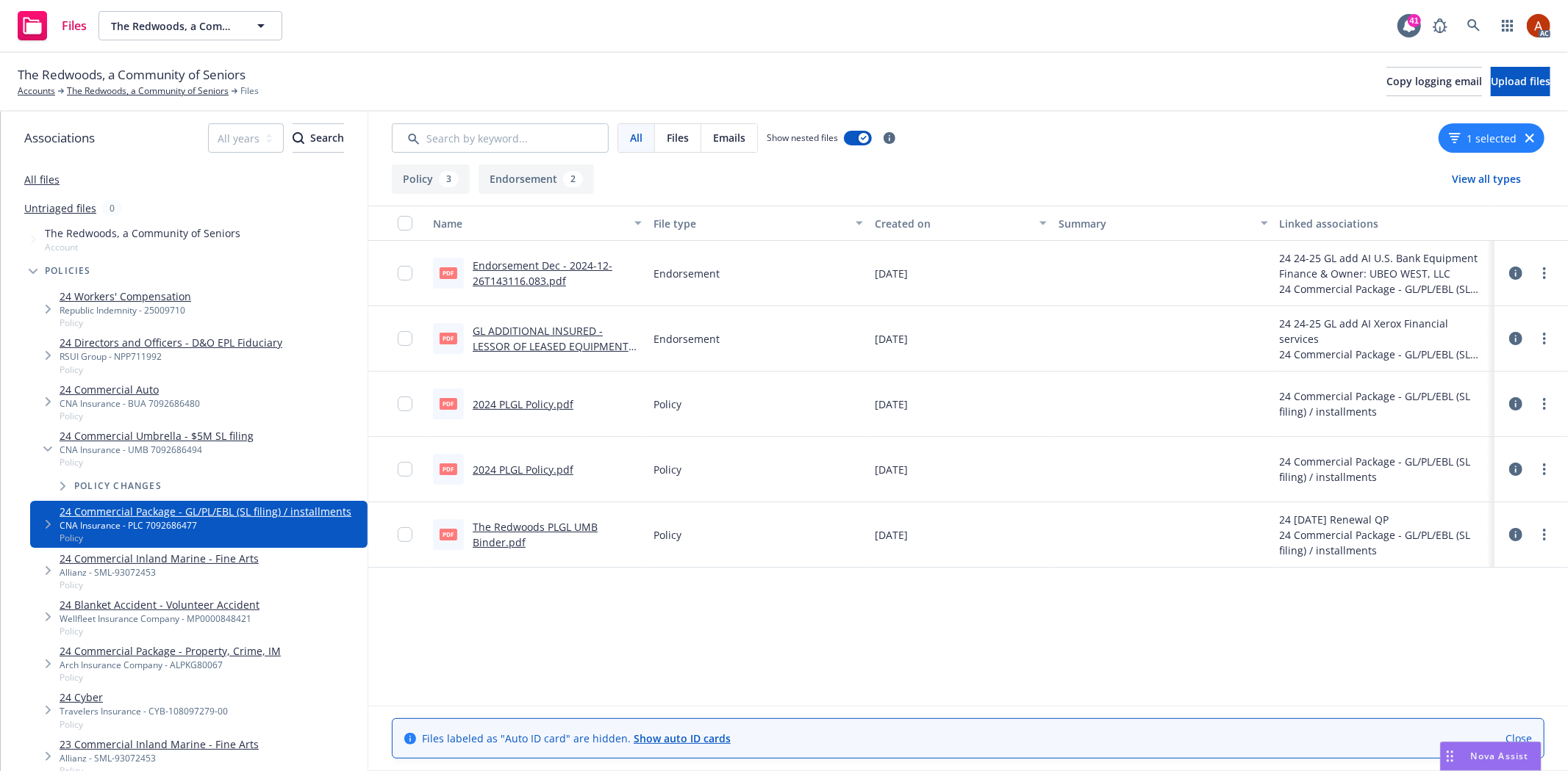
click at [526, 267] on link "Endorsement Dec - 2024-12-26T143116.083.pdf" at bounding box center [542, 274] width 140 height 29
click at [1518, 270] on icon at bounding box center [1515, 274] width 14 height 14
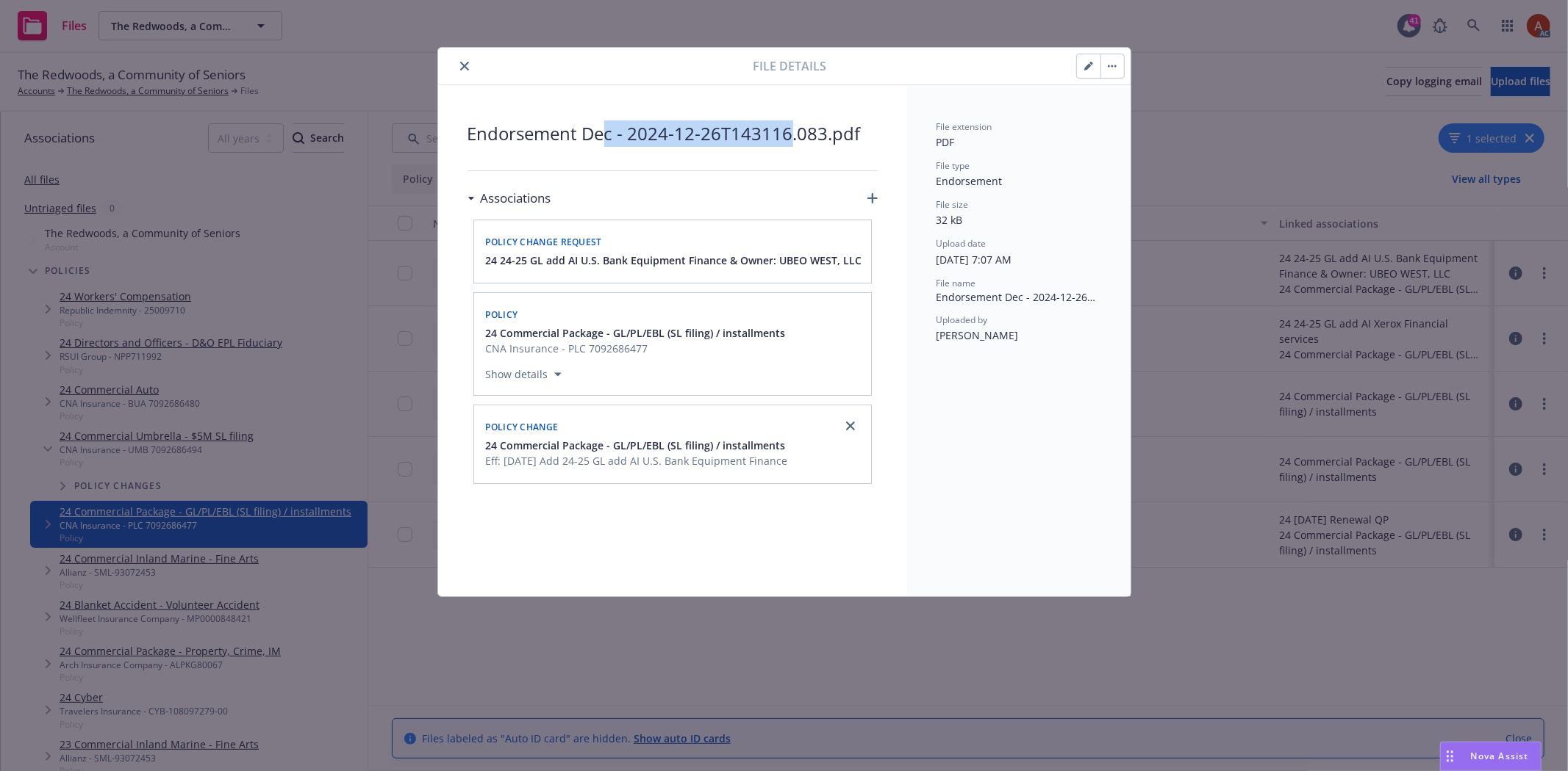
drag, startPoint x: 627, startPoint y: 132, endPoint x: 789, endPoint y: 134, distance: 162.0
click at [789, 134] on span "Endorsement Dec - 2024-12-26T143116.083.pdf" at bounding box center [672, 133] width 410 height 26
drag, startPoint x: 475, startPoint y: 132, endPoint x: 867, endPoint y: 135, distance: 392.0
click at [867, 135] on span "Endorsement Dec - 2024-12-26T143116.083.pdf" at bounding box center [672, 133] width 410 height 26
click at [460, 64] on icon "close" at bounding box center [464, 65] width 9 height 9
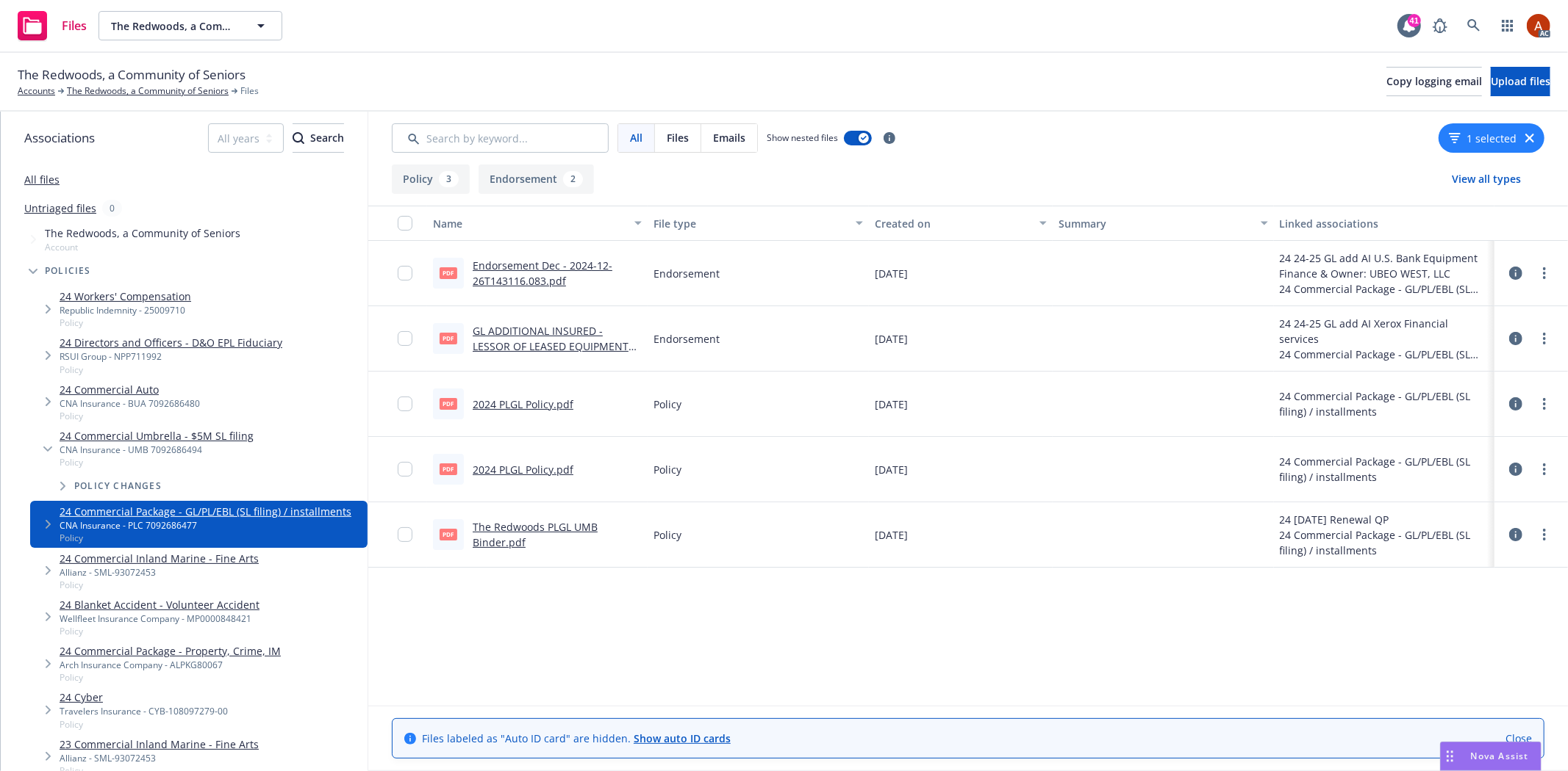
click at [518, 330] on link "GL ADDITIONAL INSURED - LESSOR OF LEASED EQUIPMENT ENDORSEMENT.pdf" at bounding box center [549, 347] width 155 height 45
click at [143, 86] on link "The Redwoods, a Community of Seniors" at bounding box center [147, 91] width 161 height 14
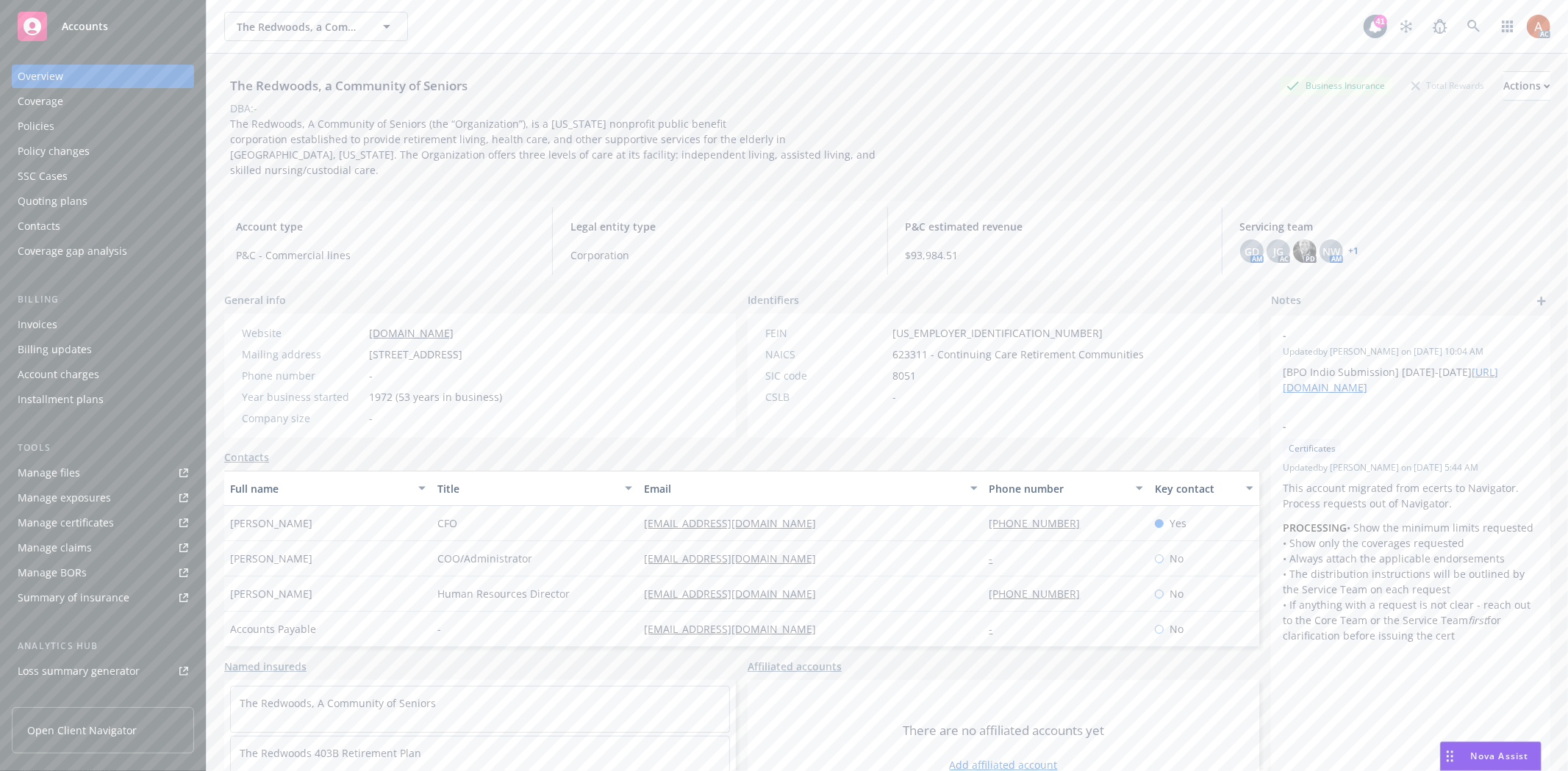
click at [37, 119] on div "Policies" at bounding box center [36, 126] width 37 height 23
click at [40, 130] on div "Policies" at bounding box center [36, 126] width 37 height 23
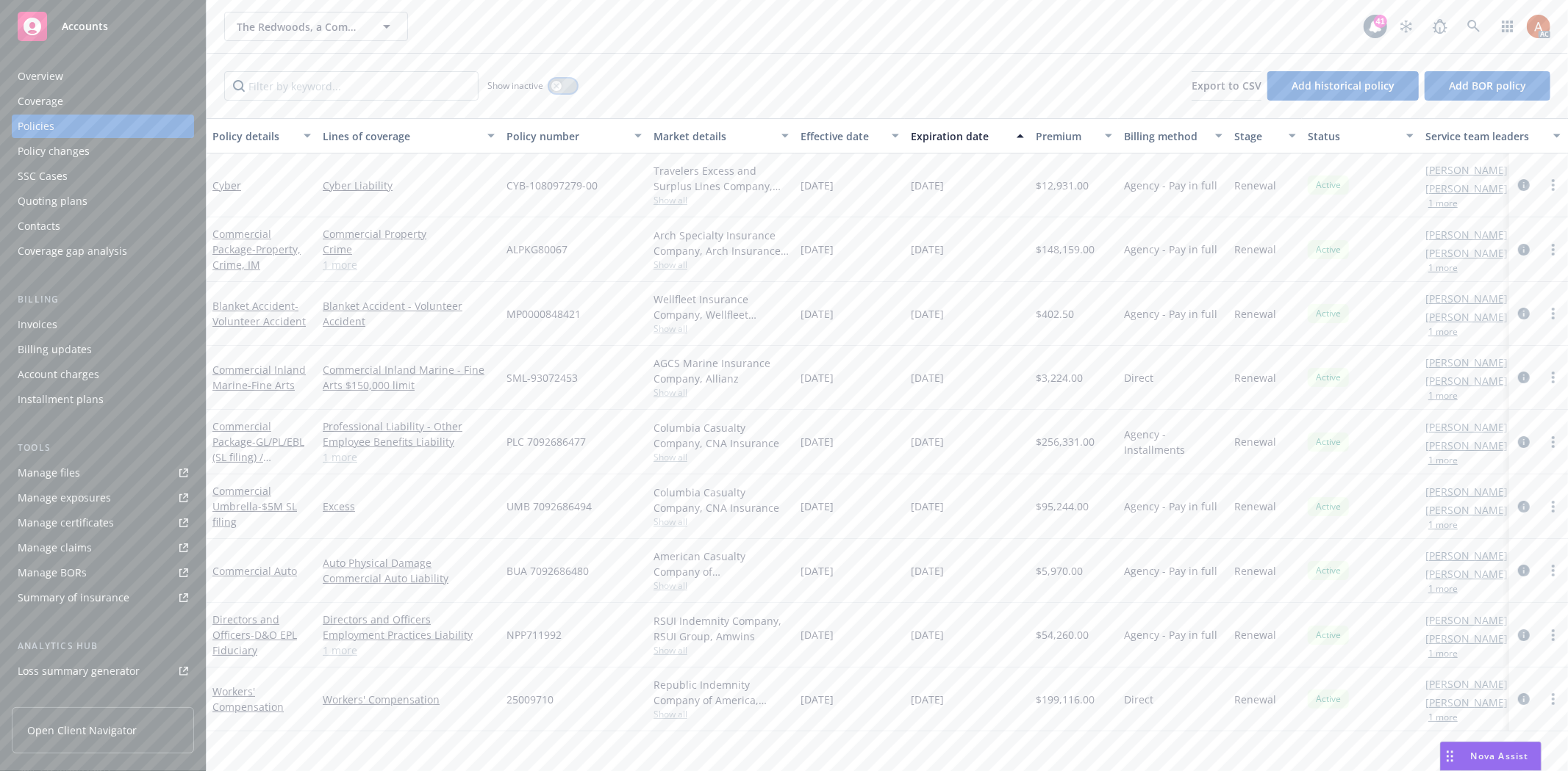
click at [564, 83] on button "button" at bounding box center [563, 85] width 28 height 15
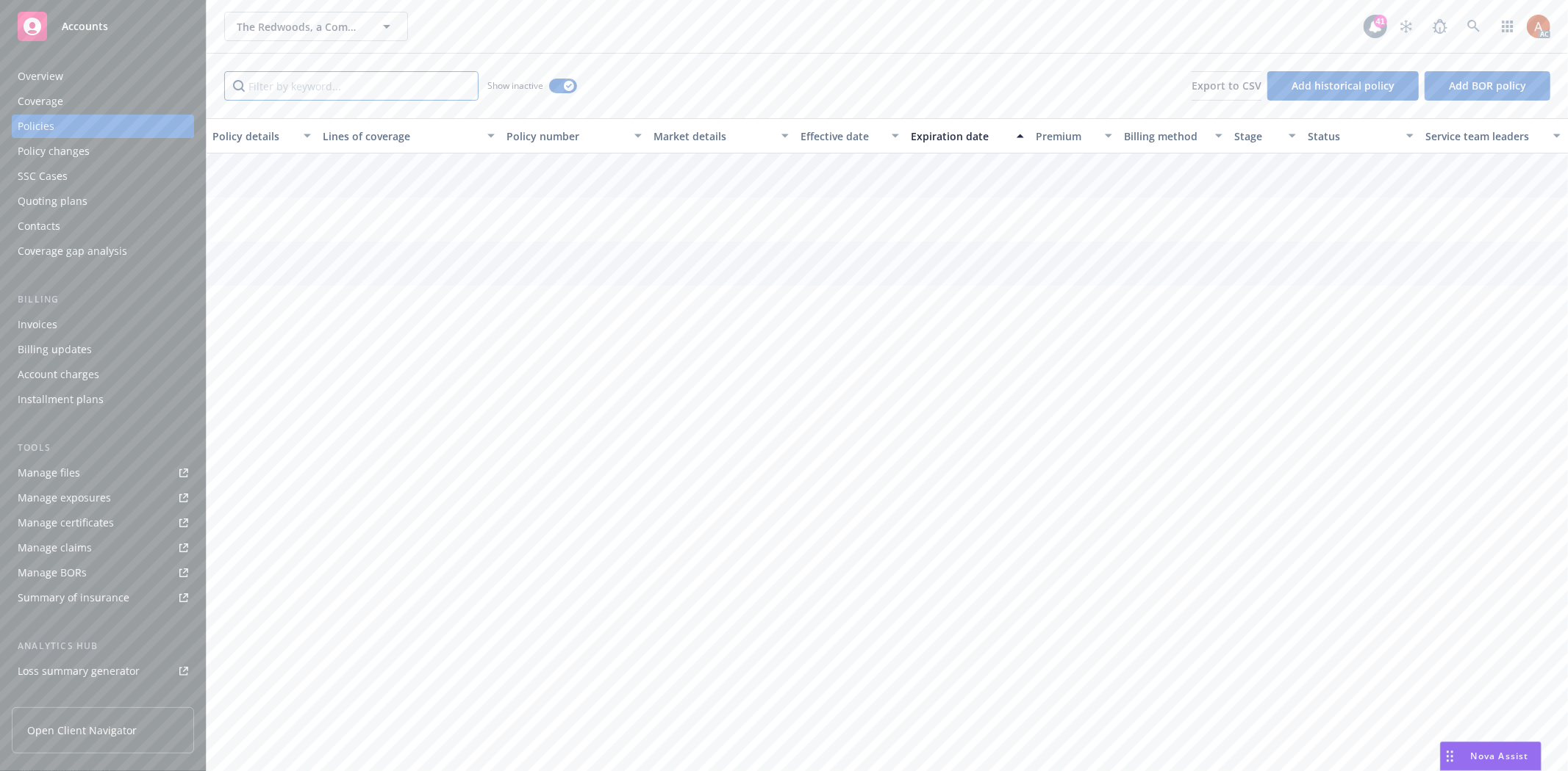
click at [384, 93] on input "Filter by keyword..." at bounding box center [351, 86] width 254 height 29
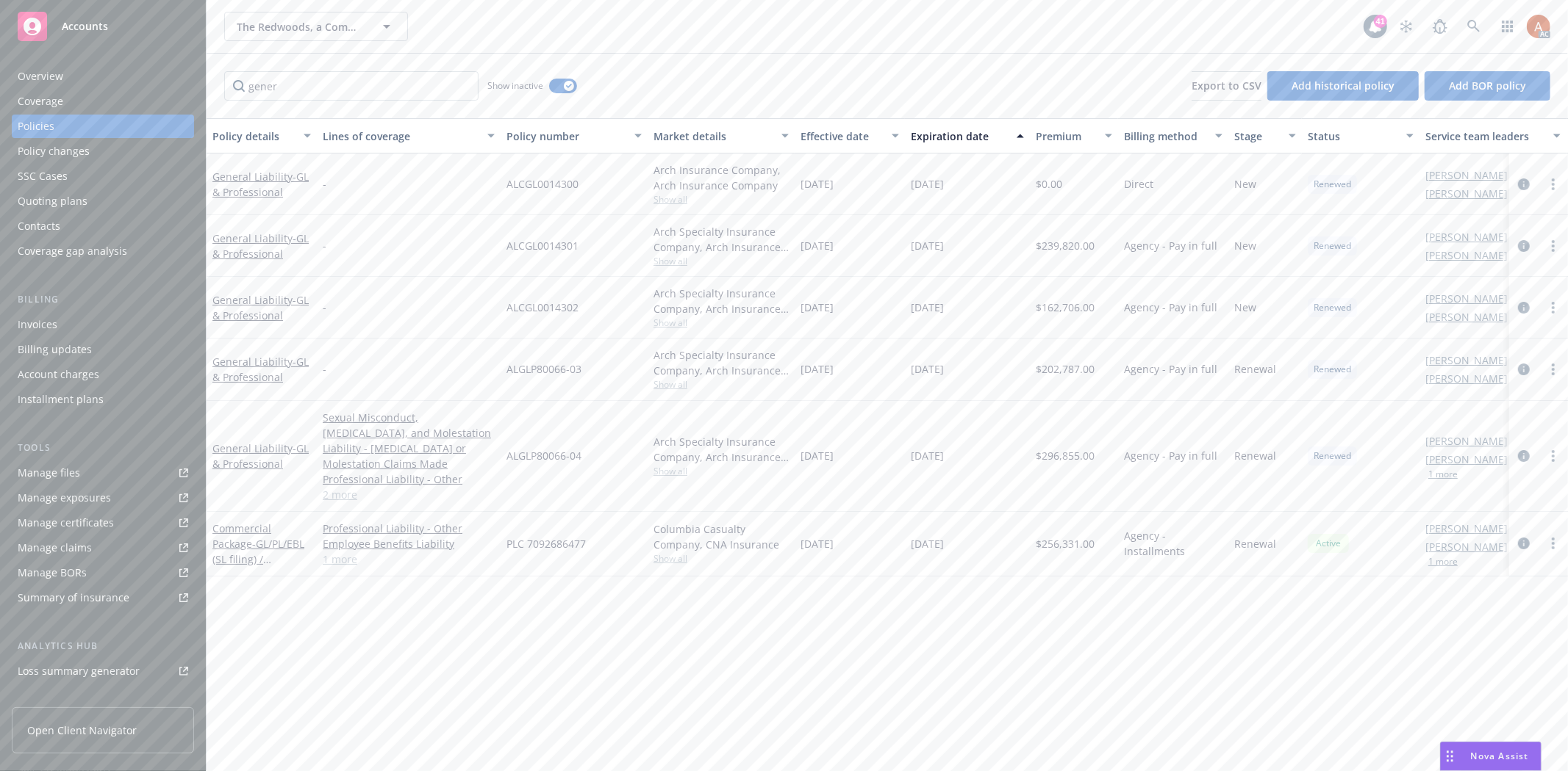
click at [814, 135] on div "Effective date" at bounding box center [842, 137] width 82 height 16
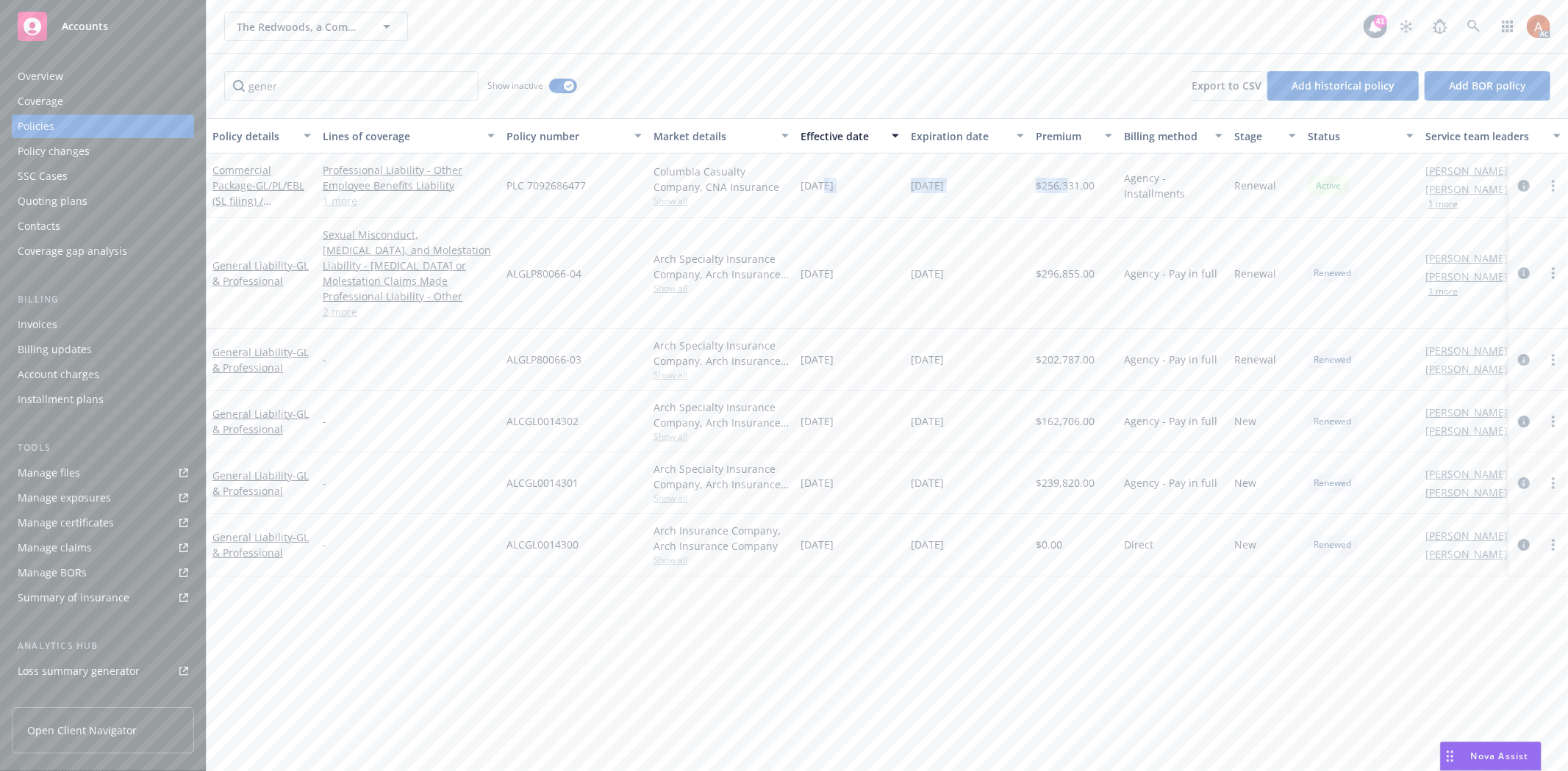
drag, startPoint x: 821, startPoint y: 184, endPoint x: 1067, endPoint y: 193, distance: 246.2
click at [1067, 193] on div "Commercial Package - GL/PL/EBL (SL filing) / installments Professional Liabilit…" at bounding box center [915, 186] width 1418 height 64
drag, startPoint x: 810, startPoint y: 266, endPoint x: 1092, endPoint y: 269, distance: 282.0
click at [1092, 269] on div "General Liability - GL & Professional Sexual Misconduct, [MEDICAL_DATA], and Mo…" at bounding box center [915, 274] width 1418 height 111
drag, startPoint x: 809, startPoint y: 344, endPoint x: 952, endPoint y: 347, distance: 143.0
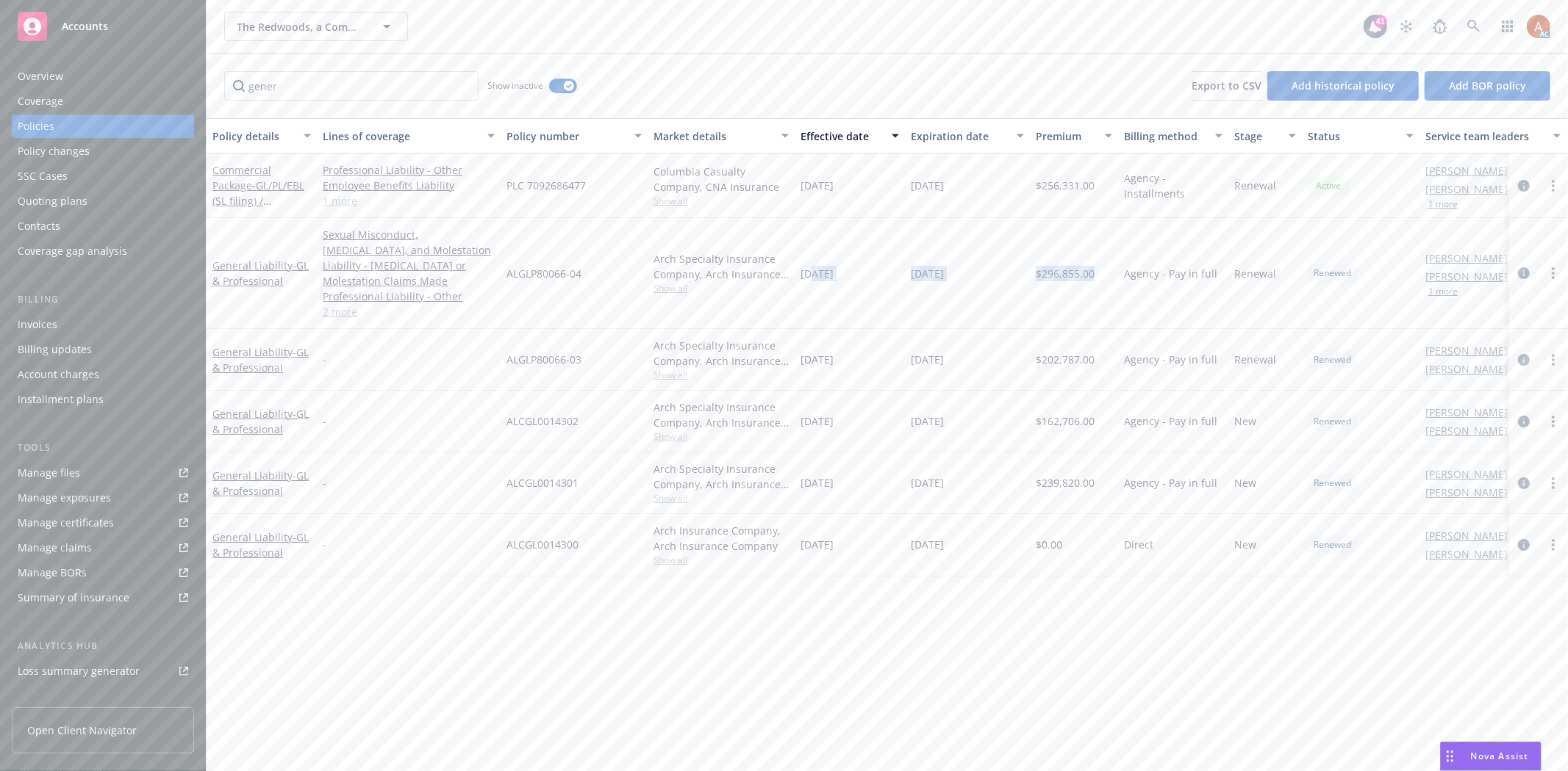
click at [952, 347] on div "General Liability - GL & Professional - ALGLP80066-03 Arch Specialty Insurance …" at bounding box center [915, 360] width 1418 height 62
drag, startPoint x: 254, startPoint y: 88, endPoint x: 135, endPoint y: 82, distance: 119.2
click at [135, 82] on div "Accounts Overview Coverage Policies Policy changes SSC Cases Quoting plans Cont…" at bounding box center [784, 385] width 1568 height 771
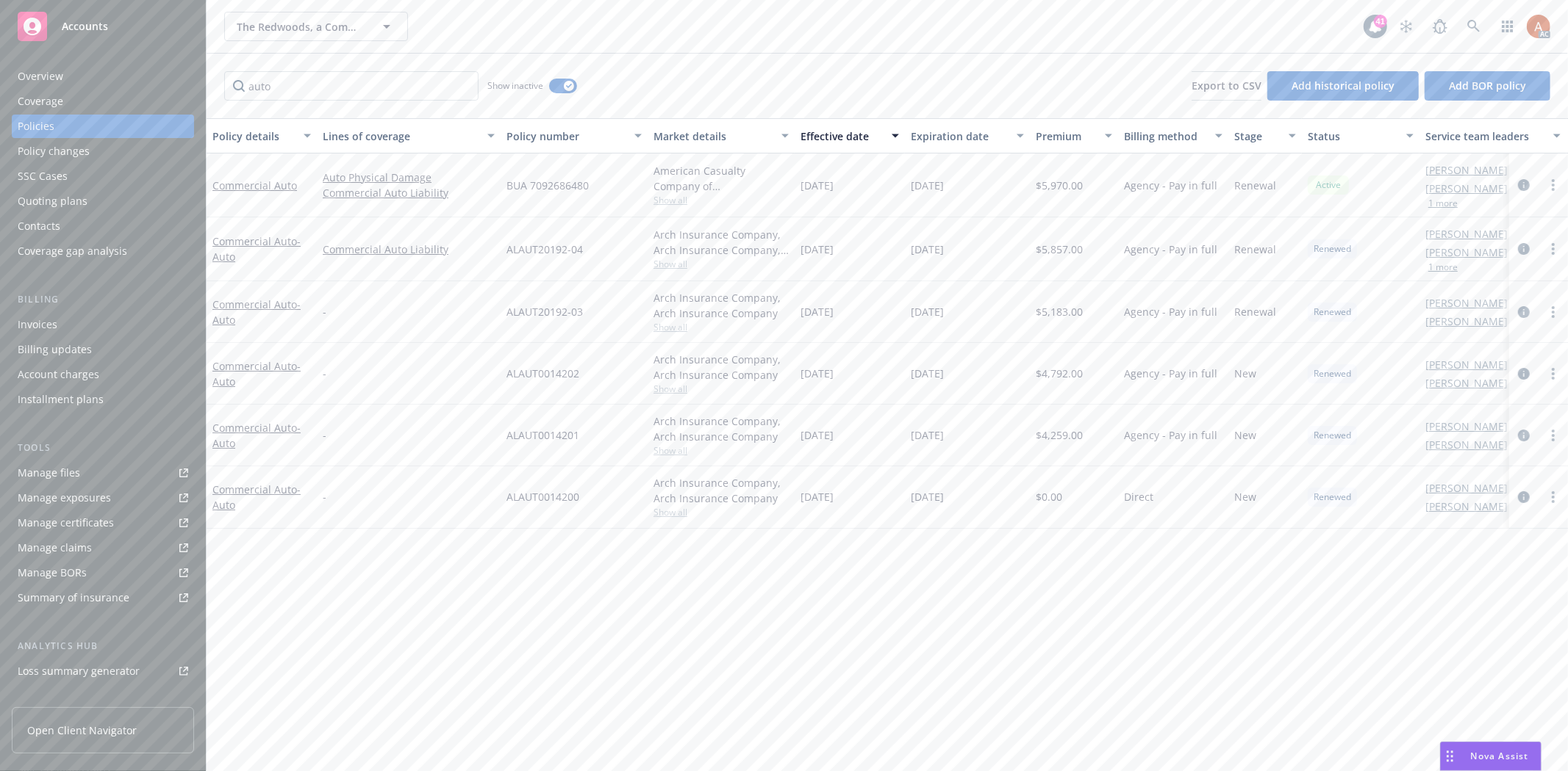
drag, startPoint x: 812, startPoint y: 186, endPoint x: 961, endPoint y: 188, distance: 149.0
click at [961, 188] on div "Commercial Auto Auto Physical Damage Commercial Auto Liability BUA 7092686480 A…" at bounding box center [915, 185] width 1418 height 64
drag, startPoint x: 846, startPoint y: 250, endPoint x: 1073, endPoint y: 253, distance: 227.0
click at [1073, 253] on div "Commercial Auto - Auto Commercial Auto Liability ALAUT20192-04 Arch Insurance C…" at bounding box center [915, 249] width 1418 height 64
drag, startPoint x: 810, startPoint y: 310, endPoint x: 1062, endPoint y: 311, distance: 252.0
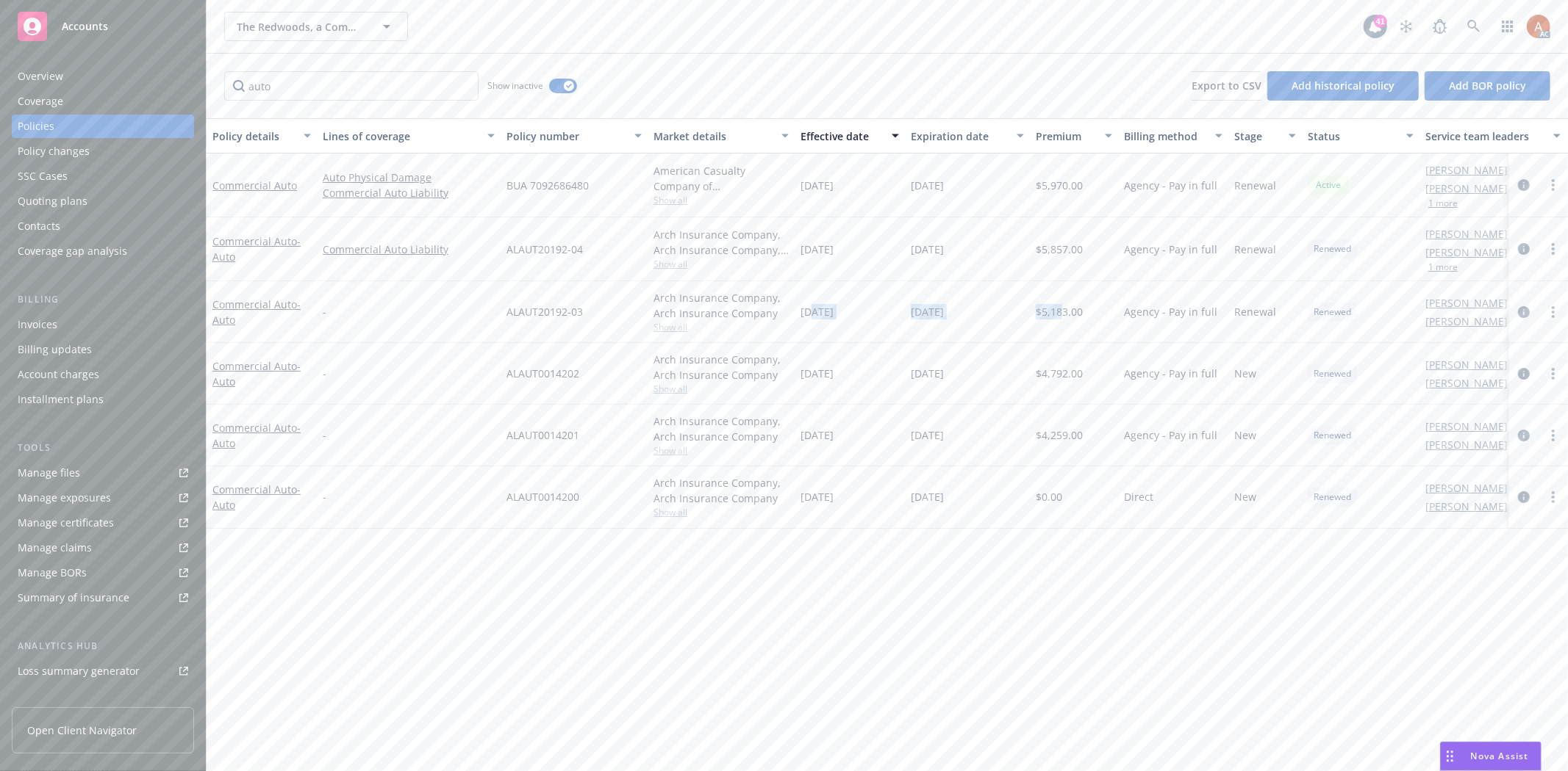
click at [1062, 311] on div "Commercial Auto - Auto - ALAUT20192-03 Arch Insurance Company, Arch Insurance C…" at bounding box center [915, 312] width 1418 height 62
drag, startPoint x: 261, startPoint y: 96, endPoint x: 287, endPoint y: 84, distance: 28.6
click at [258, 88] on input "auto" at bounding box center [351, 86] width 254 height 29
drag, startPoint x: 304, startPoint y: 90, endPoint x: 209, endPoint y: 90, distance: 95.0
click at [209, 90] on div "auto Show inactive Export to CSV Add historical policy Add BOR policy" at bounding box center [887, 86] width 1361 height 64
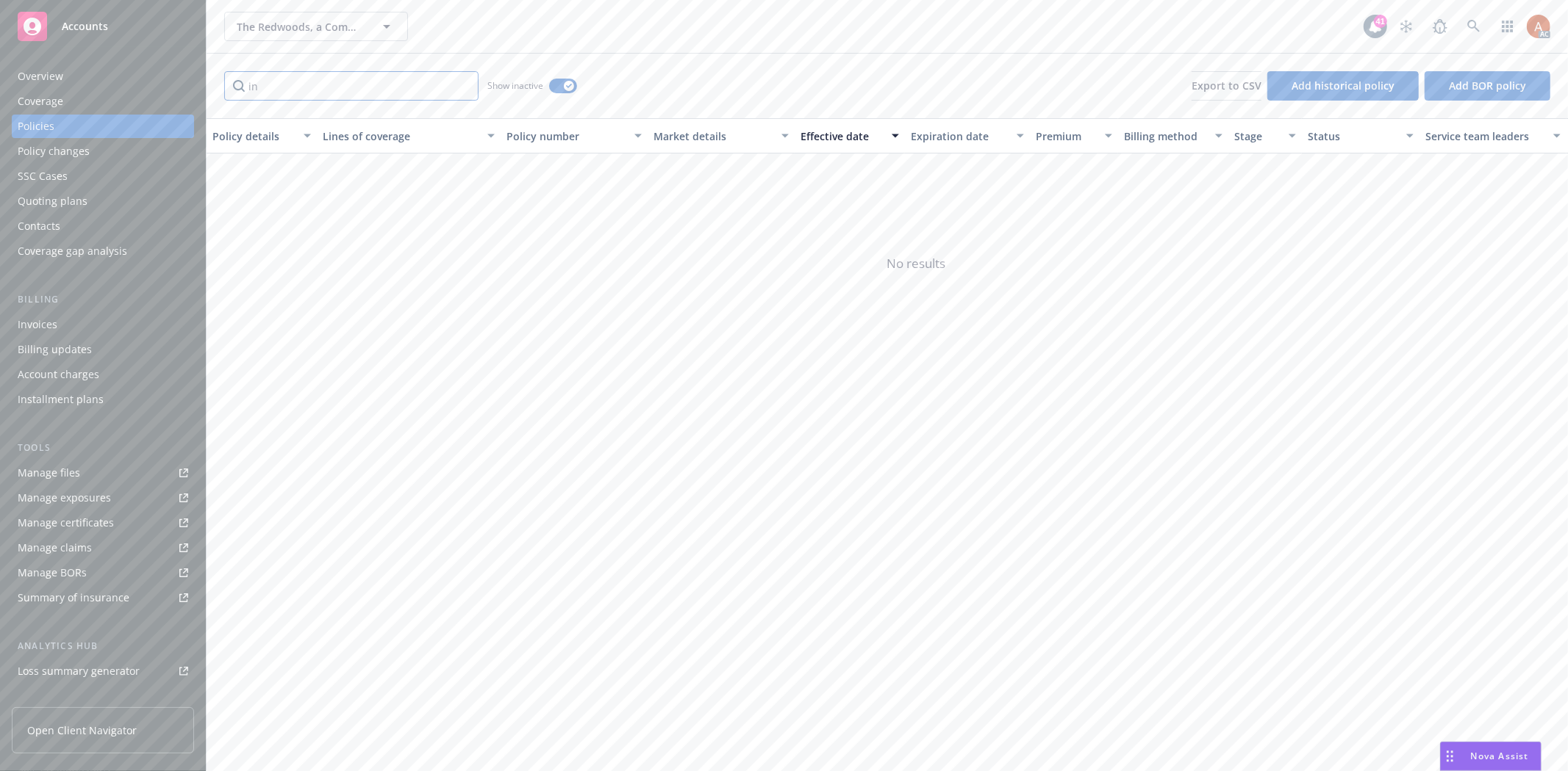
type input "i"
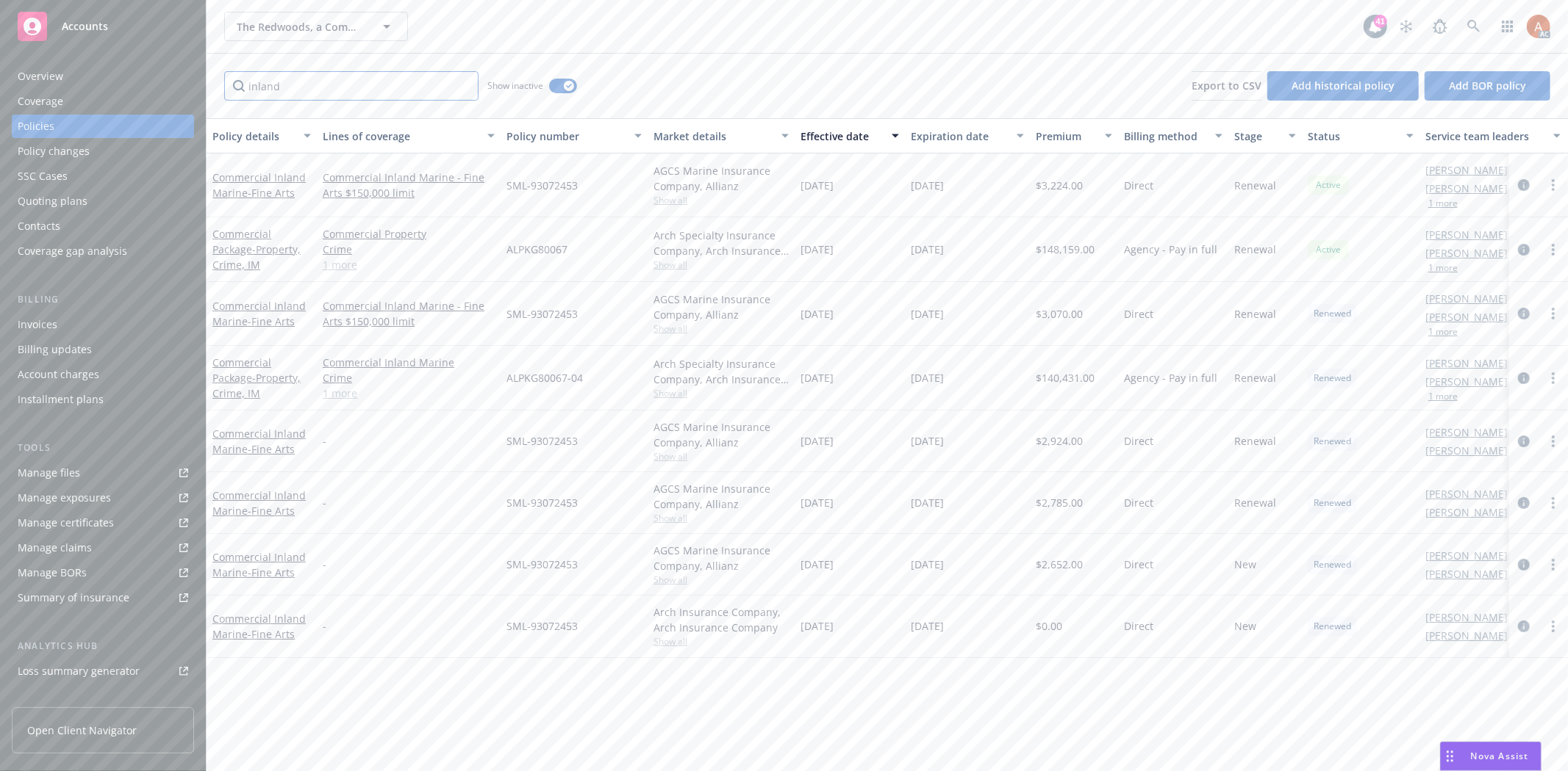
type input "inland"
drag, startPoint x: 1037, startPoint y: 253, endPoint x: 1097, endPoint y: 252, distance: 60.0
click at [1097, 252] on div "$148,159.00" at bounding box center [1073, 250] width 88 height 64
drag, startPoint x: 877, startPoint y: 318, endPoint x: 1084, endPoint y: 321, distance: 207.0
click at [1084, 321] on div "Commercial Inland Marine - Fine Arts Commercial Inland Marine - Fine Arts $150,…" at bounding box center [915, 314] width 1418 height 64
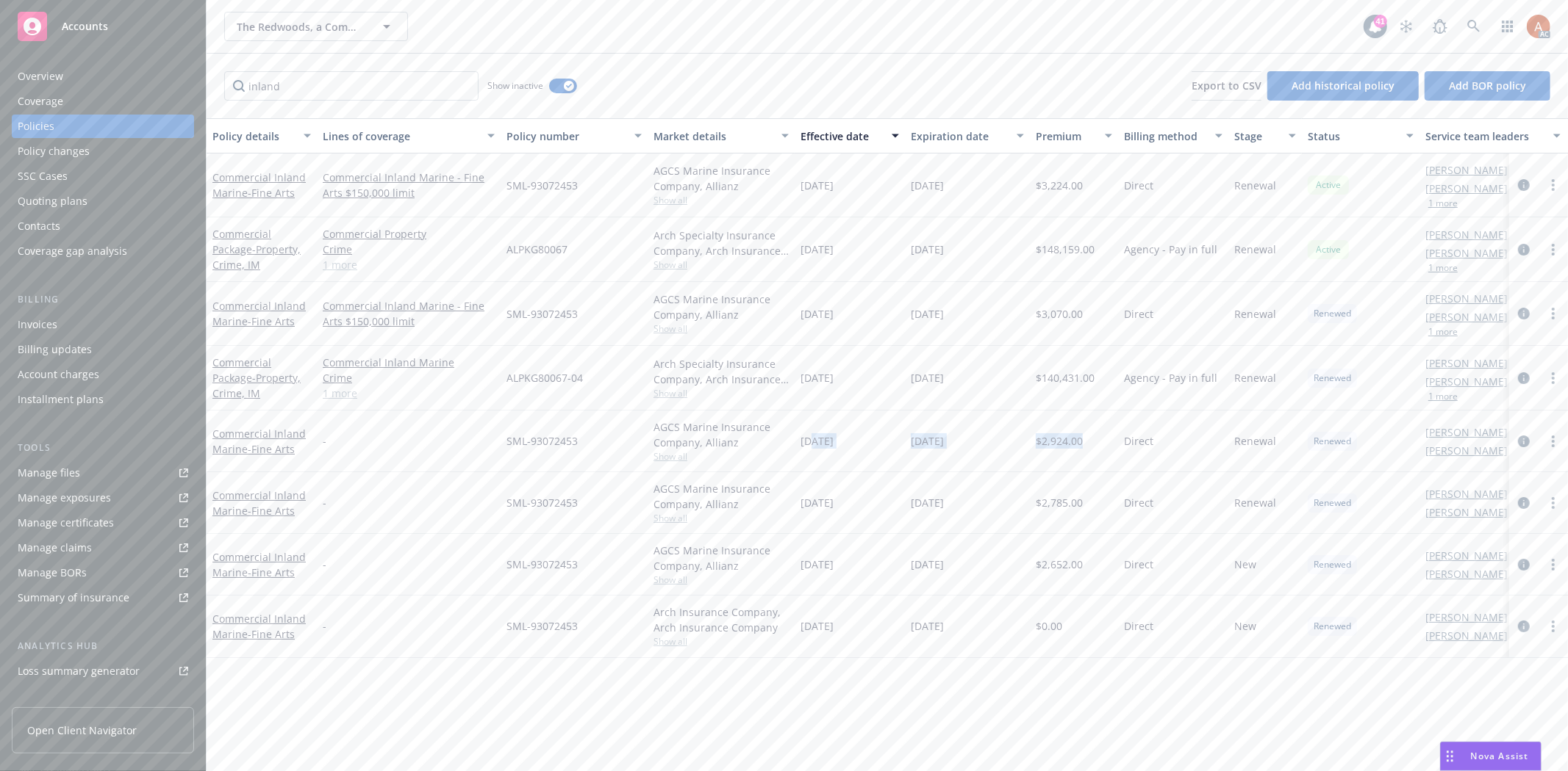
drag, startPoint x: 810, startPoint y: 444, endPoint x: 1565, endPoint y: 439, distance: 755.0
click at [1079, 441] on div "Commercial Inland Marine - Fine Arts - SML-93072453 AGCS Marine Insurance Compa…" at bounding box center [915, 441] width 1418 height 62
click at [463, 85] on input "inland" at bounding box center [351, 86] width 254 height 29
click at [564, 87] on div "button" at bounding box center [569, 86] width 11 height 11
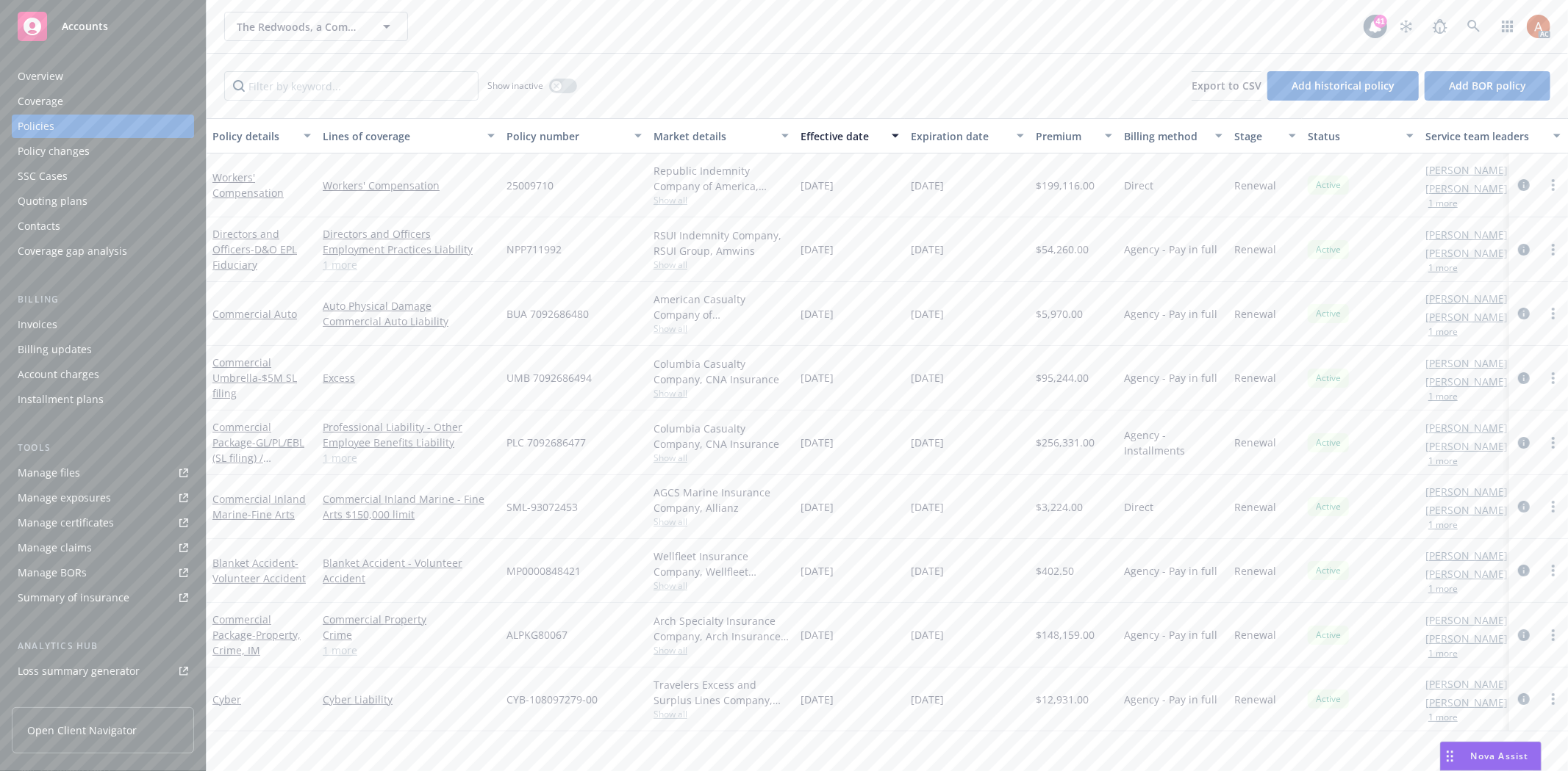
click at [346, 656] on link "1 more" at bounding box center [409, 651] width 172 height 16
click at [343, 460] on link "1 more" at bounding box center [409, 458] width 172 height 16
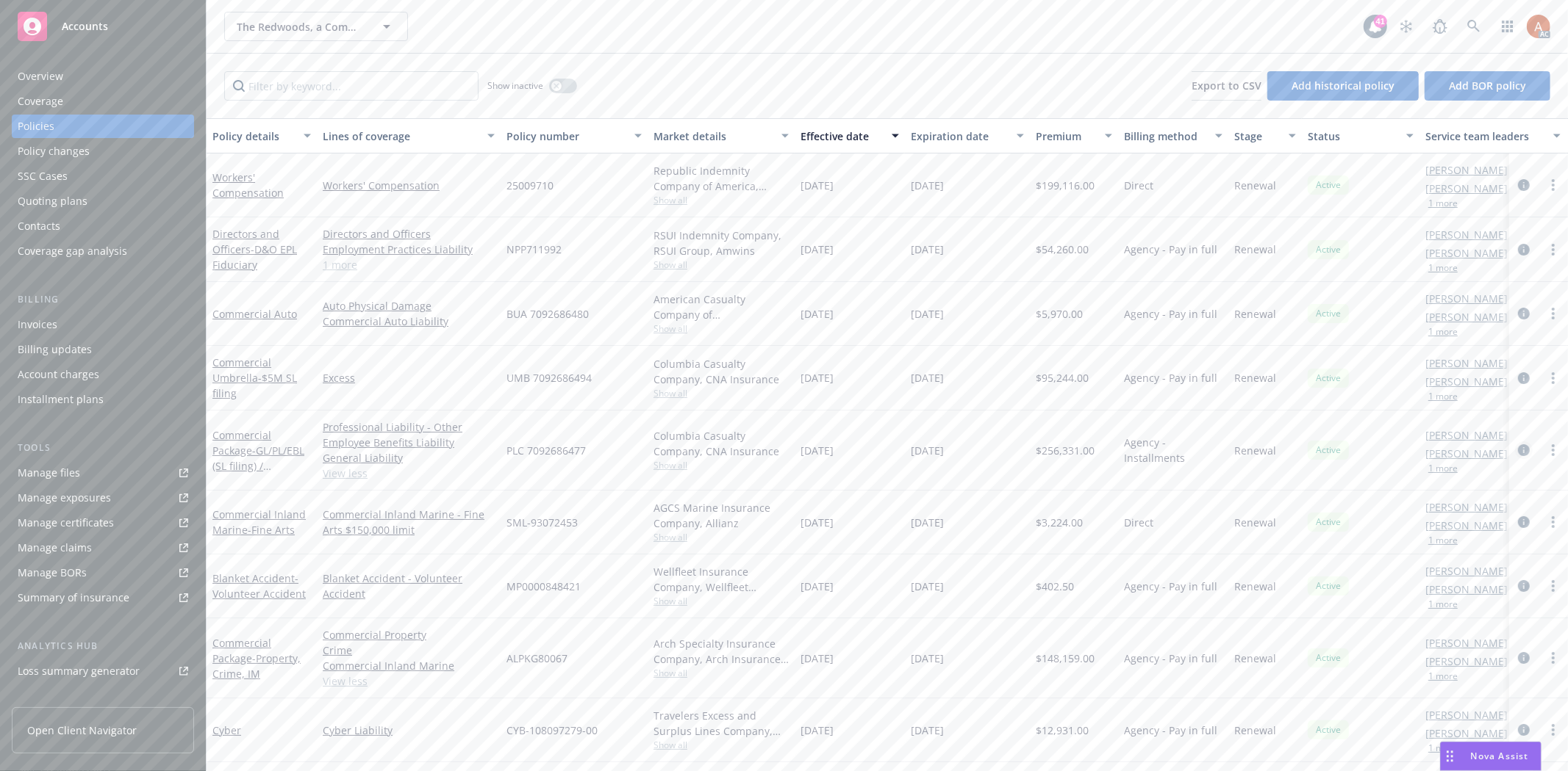
click at [1517, 452] on icon "circleInformation" at bounding box center [1523, 450] width 12 height 12
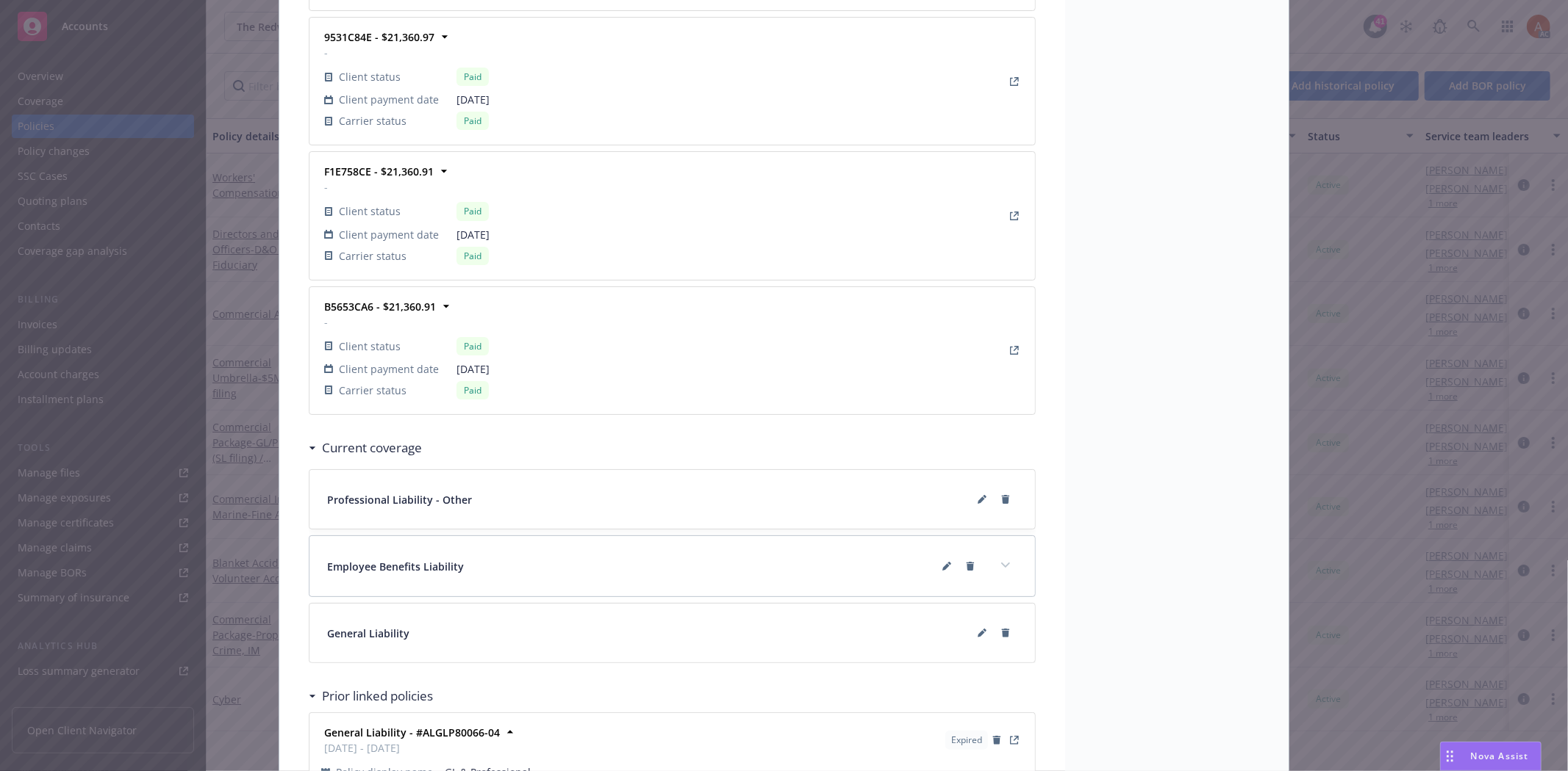
scroll to position [3015, 0]
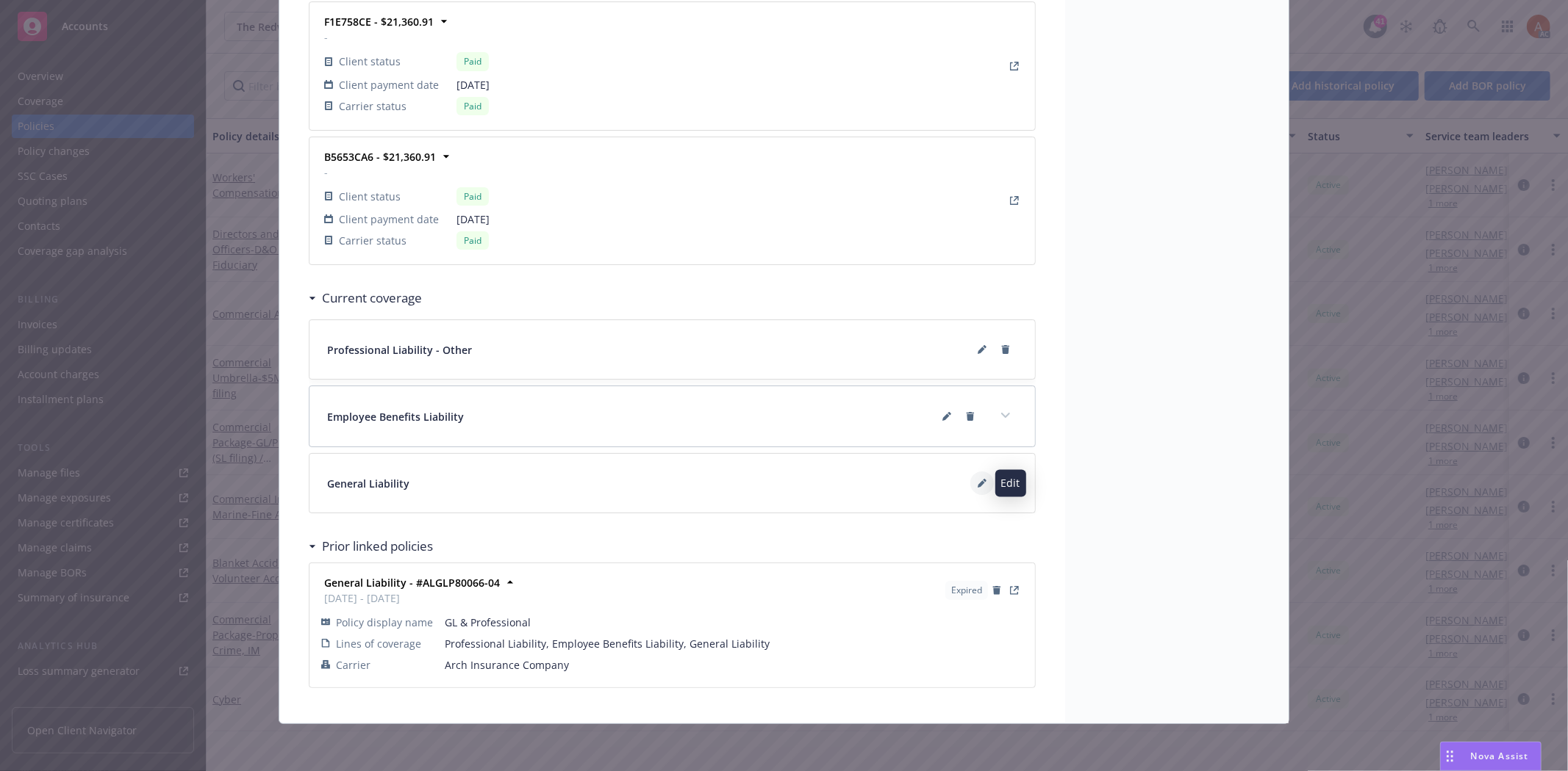
click at [978, 485] on icon at bounding box center [981, 485] width 8 height 8
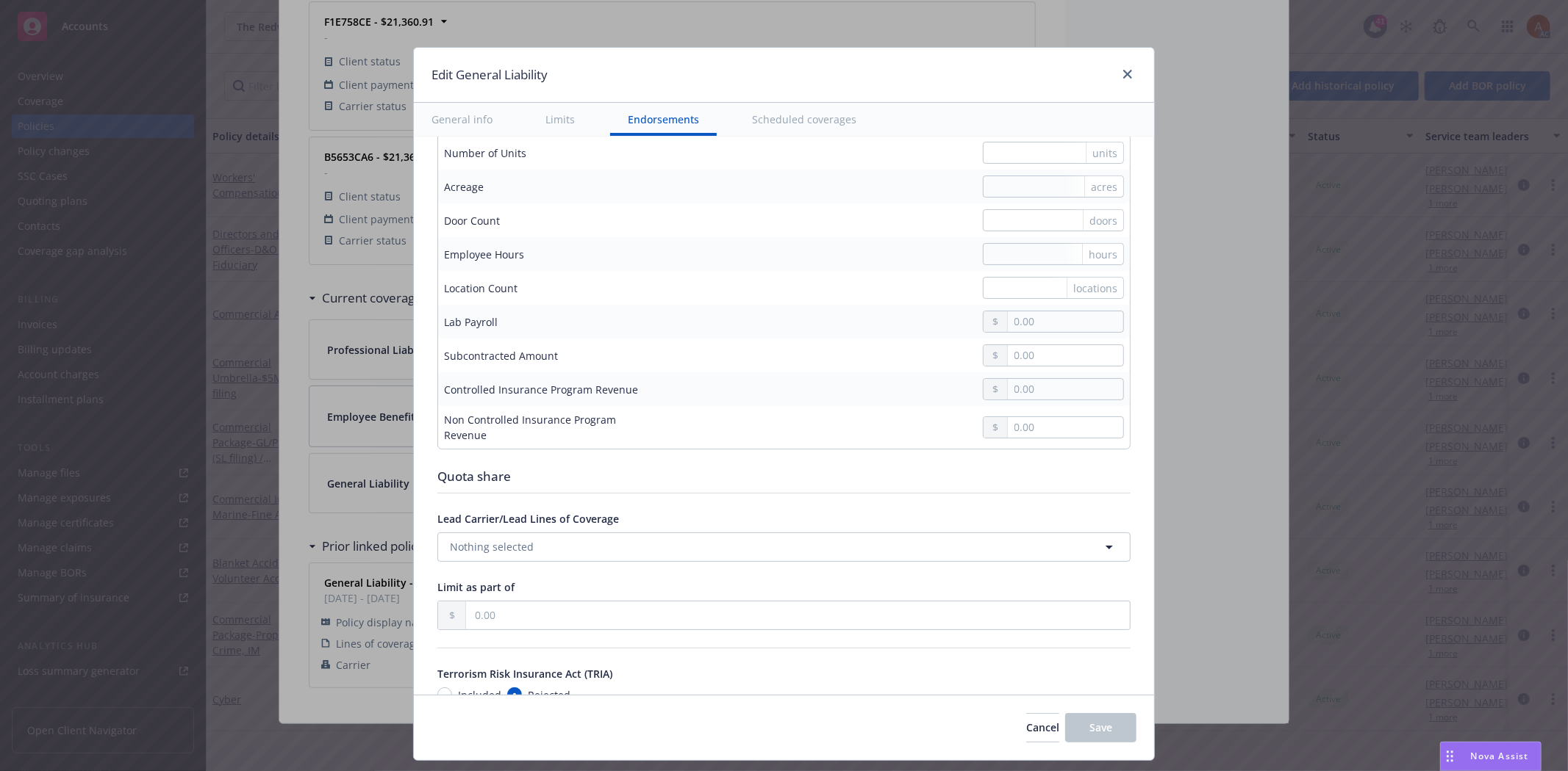
scroll to position [1632, 0]
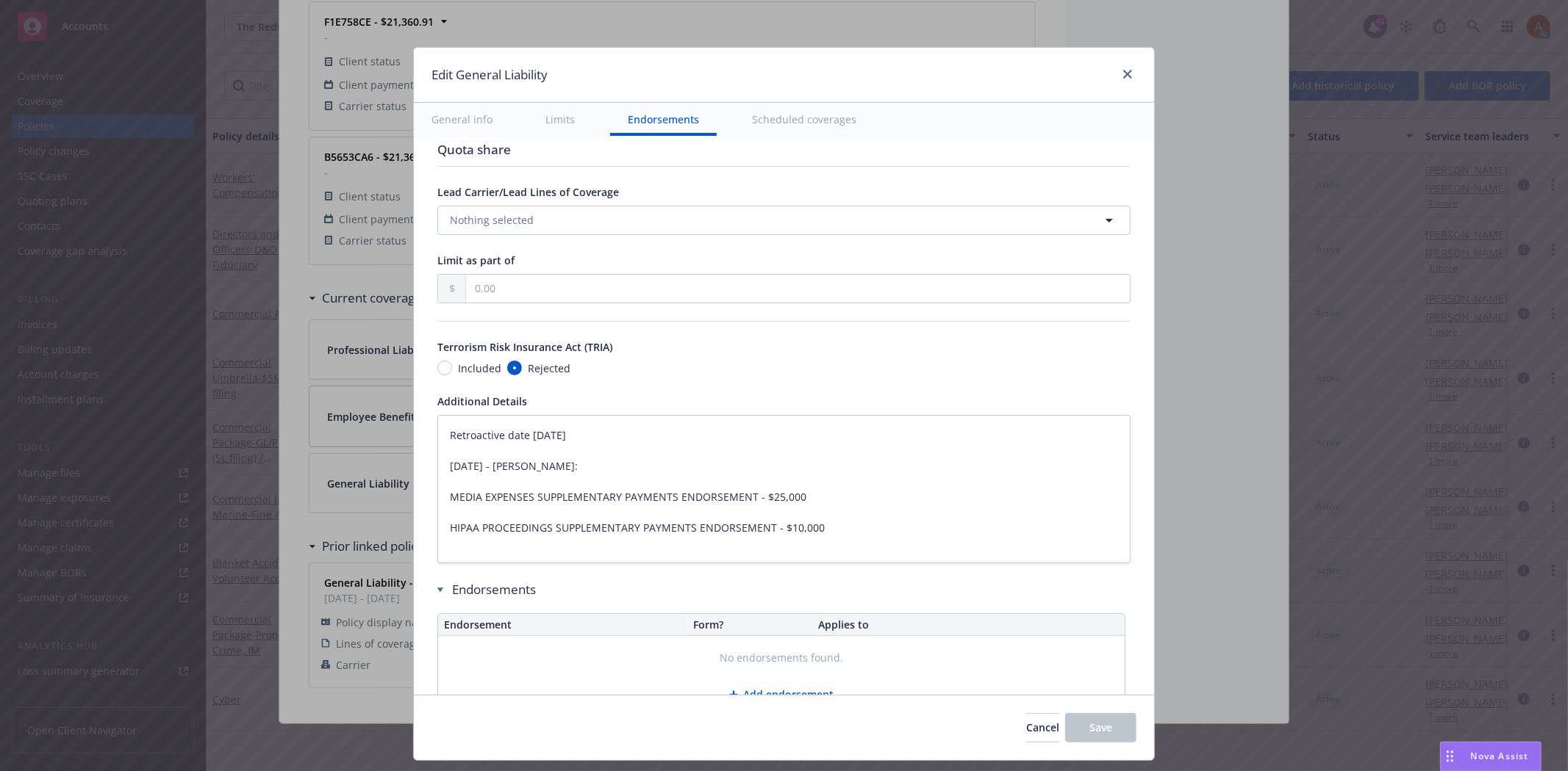
type textarea "x"
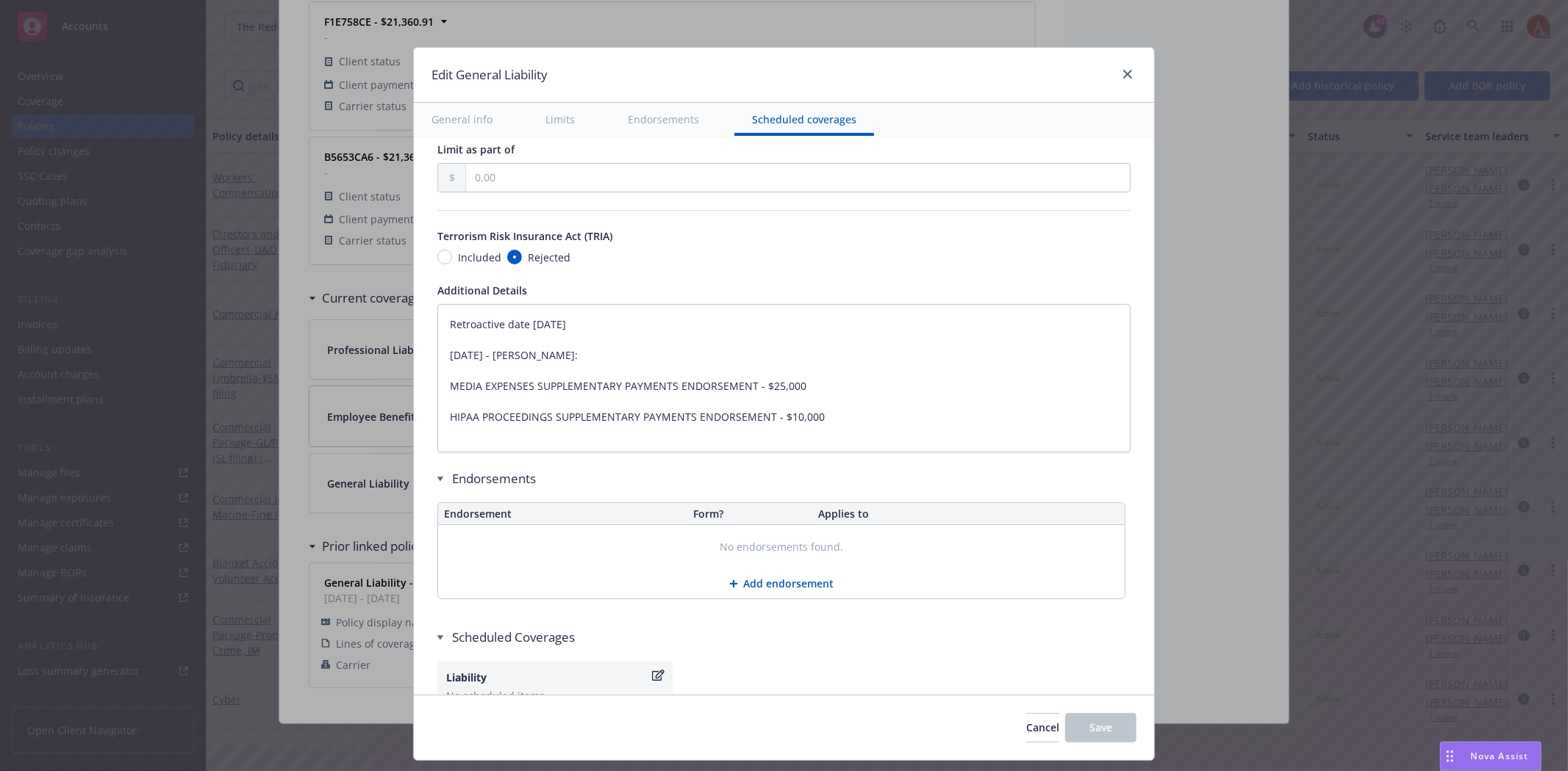
scroll to position [1816, 0]
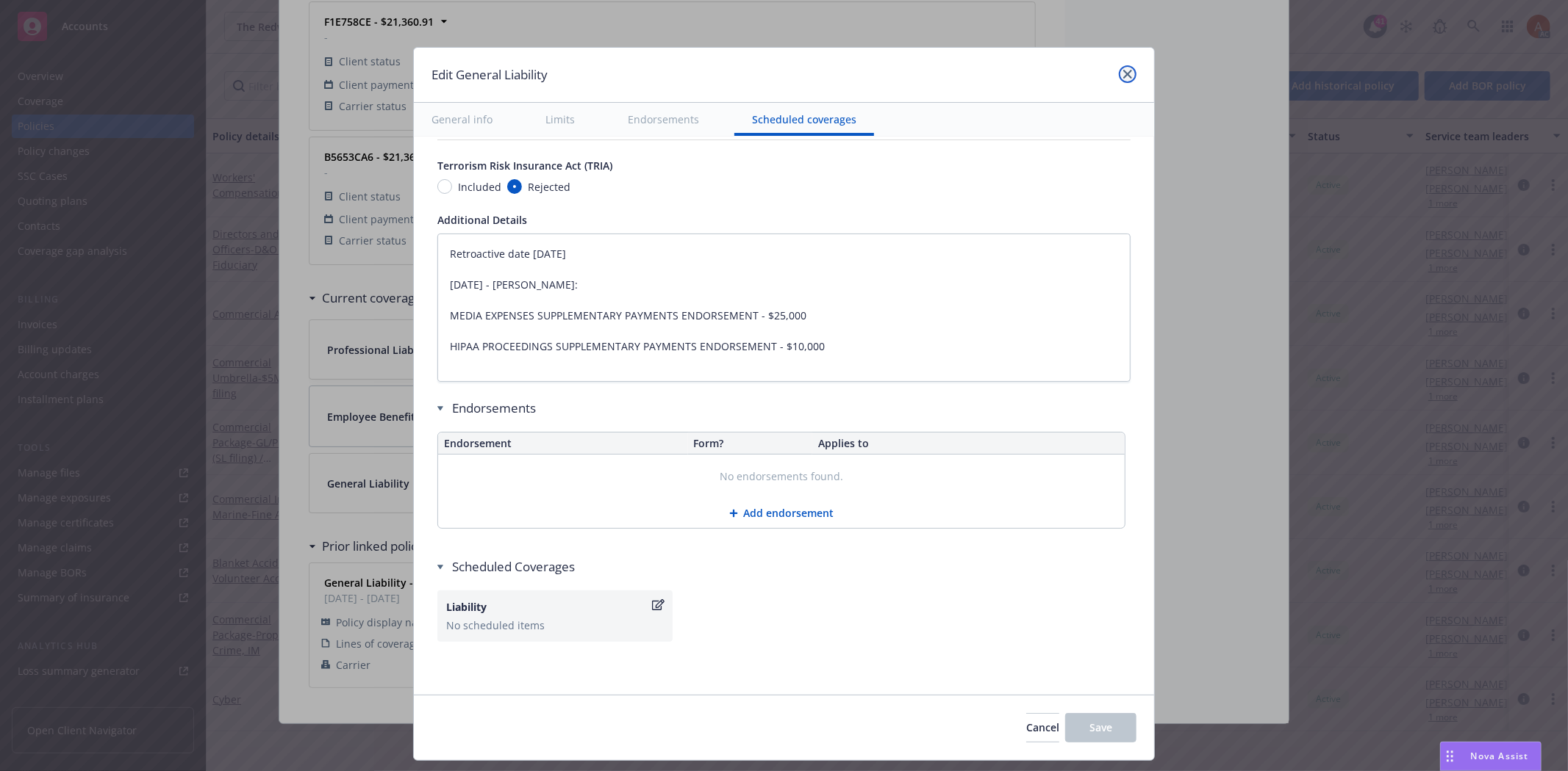
click at [1126, 71] on icon "close" at bounding box center [1127, 73] width 9 height 9
